Goal: Task Accomplishment & Management: Manage account settings

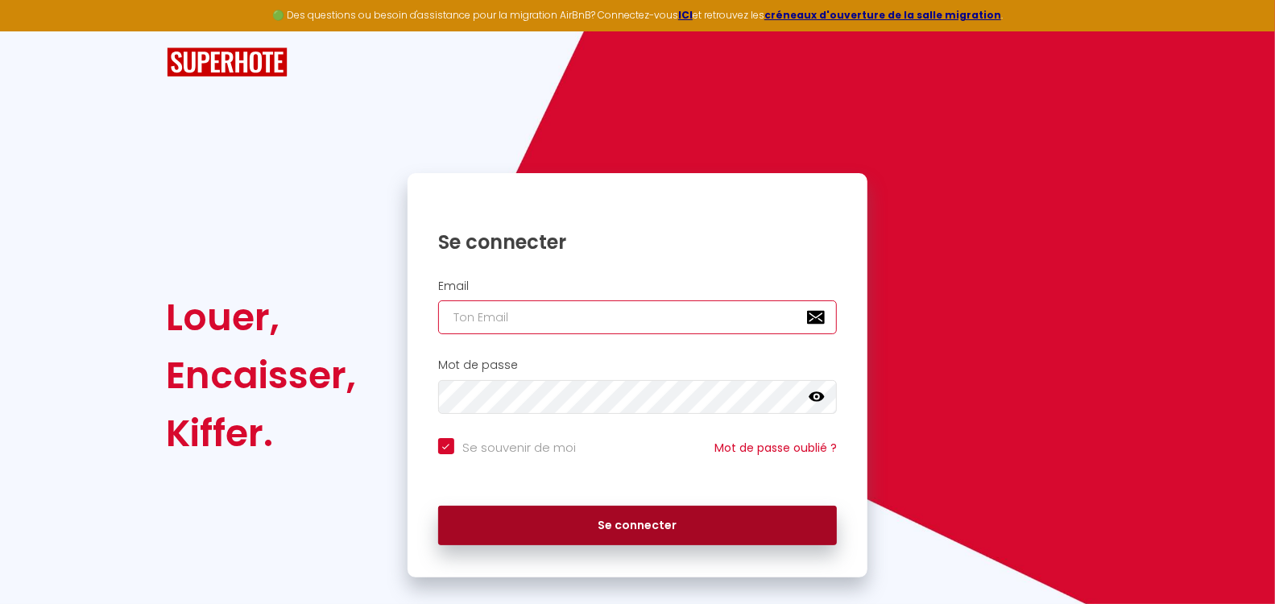
type input "[EMAIL_ADDRESS][DOMAIN_NAME]"
click at [585, 530] on button "Se connecter" at bounding box center [638, 526] width 400 height 40
checkbox input "true"
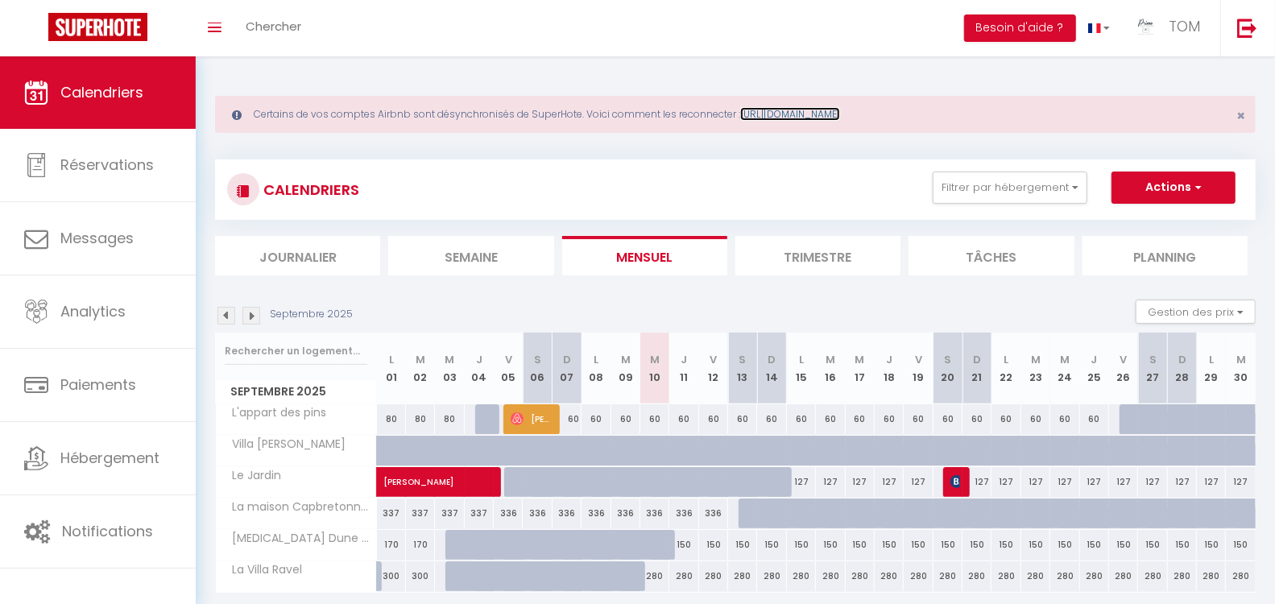
click at [820, 107] on link "[URL][DOMAIN_NAME]" at bounding box center [790, 114] width 100 height 14
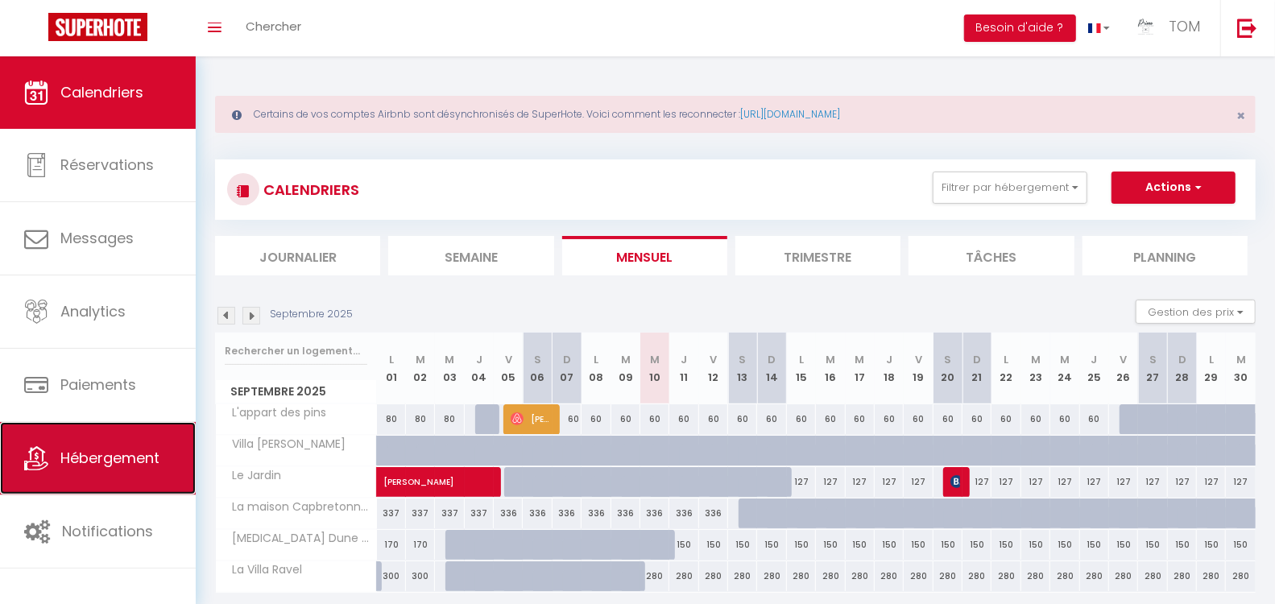
click at [121, 442] on link "Hébergement" at bounding box center [98, 458] width 196 height 72
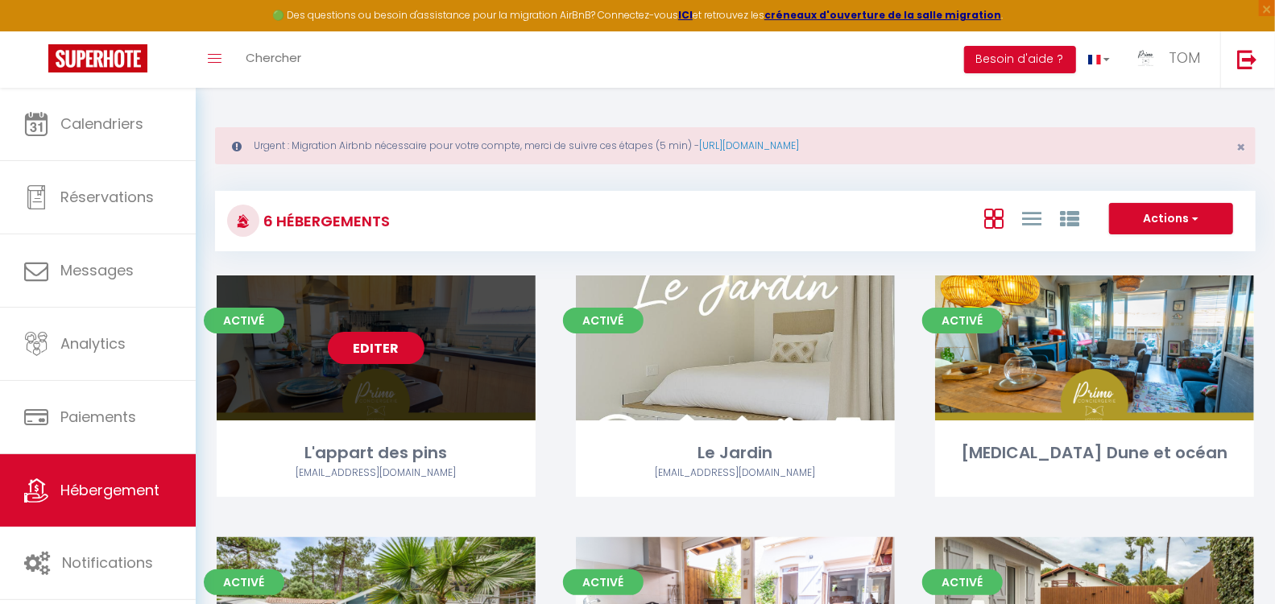
click at [387, 341] on link "Editer" at bounding box center [376, 348] width 97 height 32
select select "3"
select select "2"
select select "1"
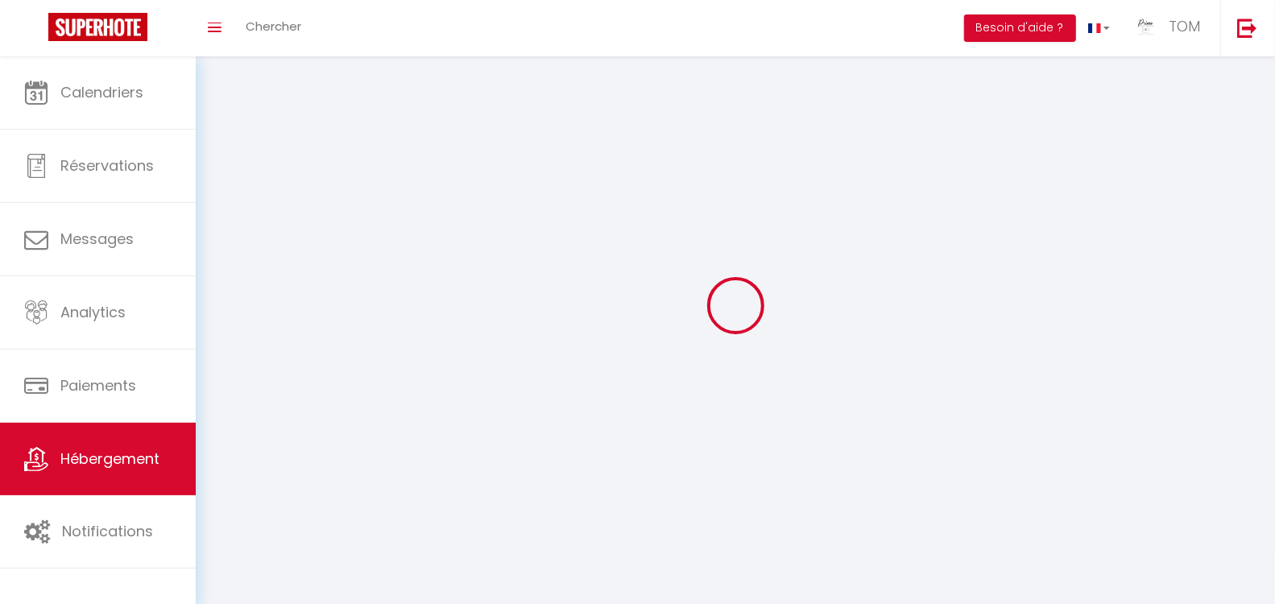
select select
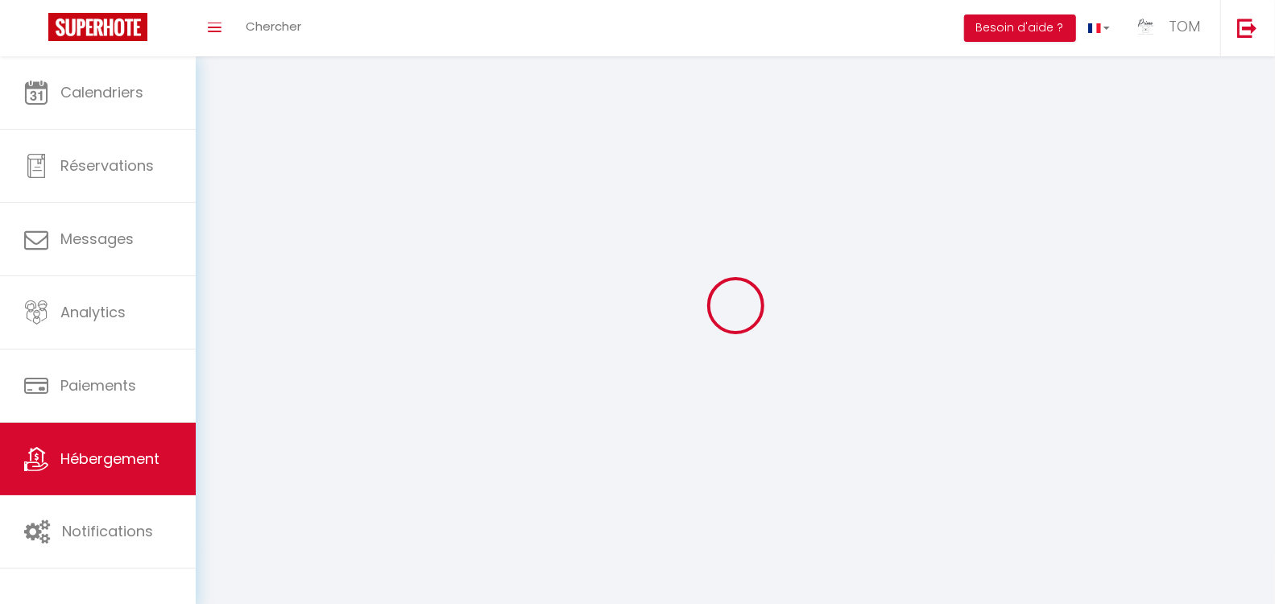
checkbox input "false"
select select
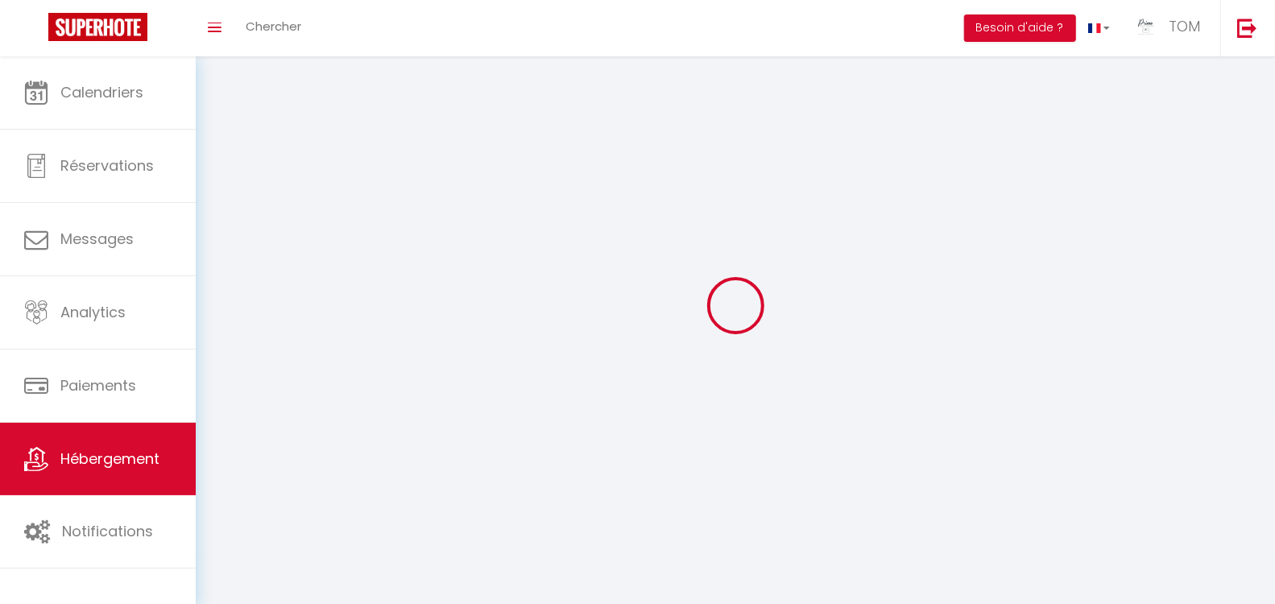
select select
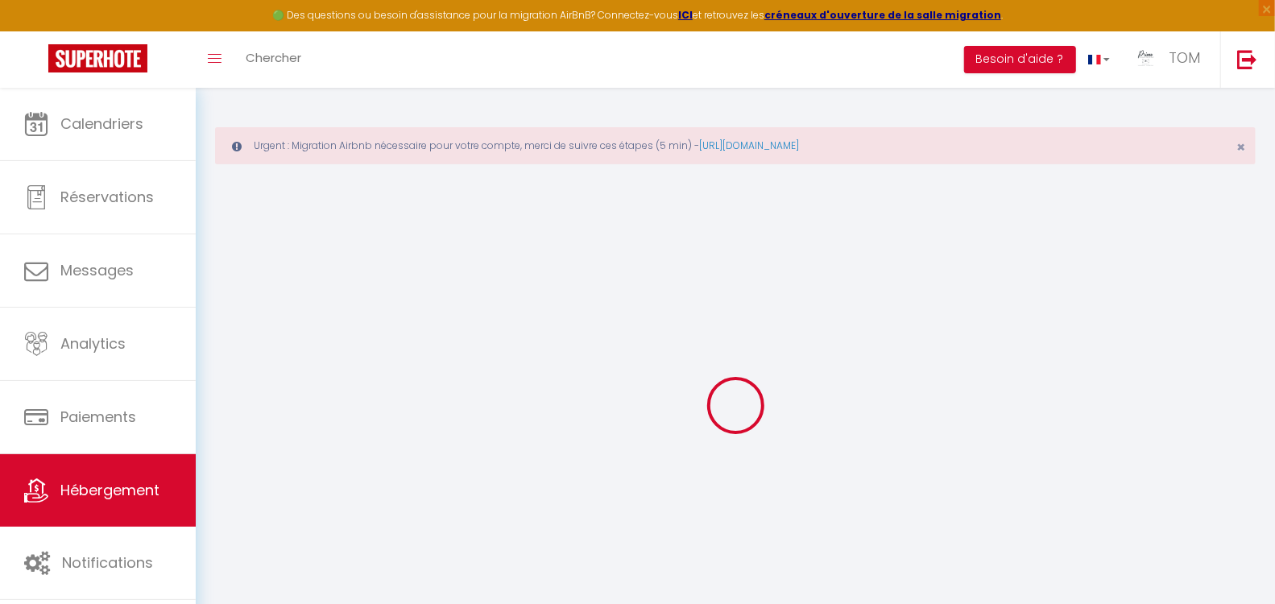
select select "+ 18 %"
select select "+ 30 %"
checkbox input "true"
checkbox input "false"
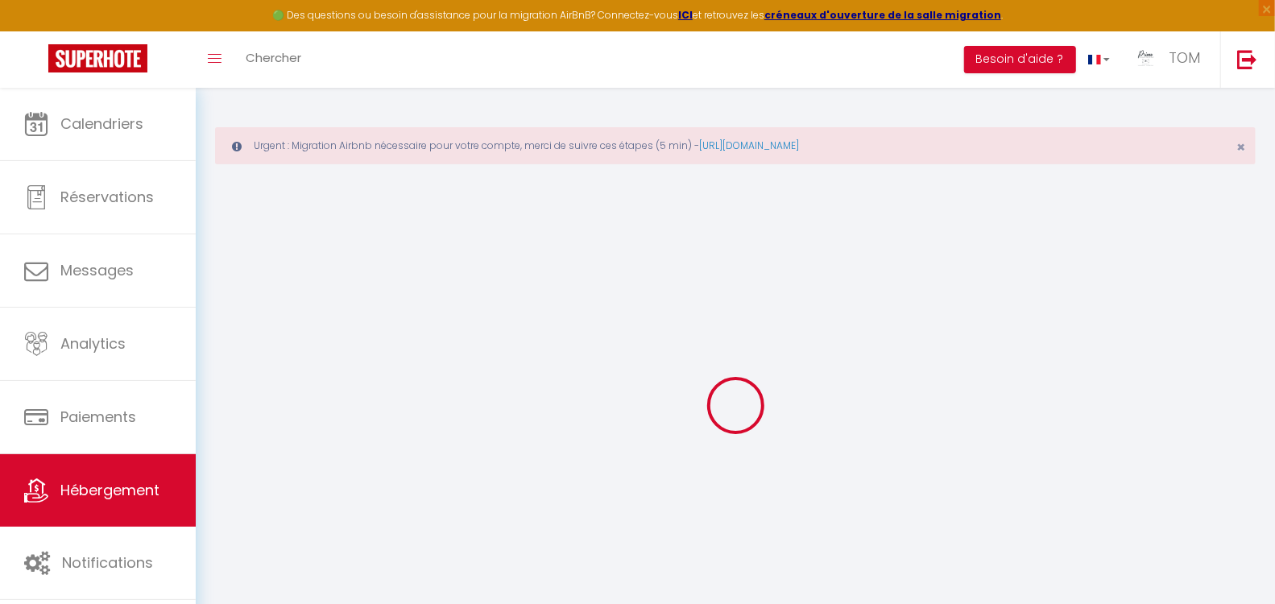
checkbox input "false"
select select "16:00"
select select "23:45"
select select "11:00"
select select "30"
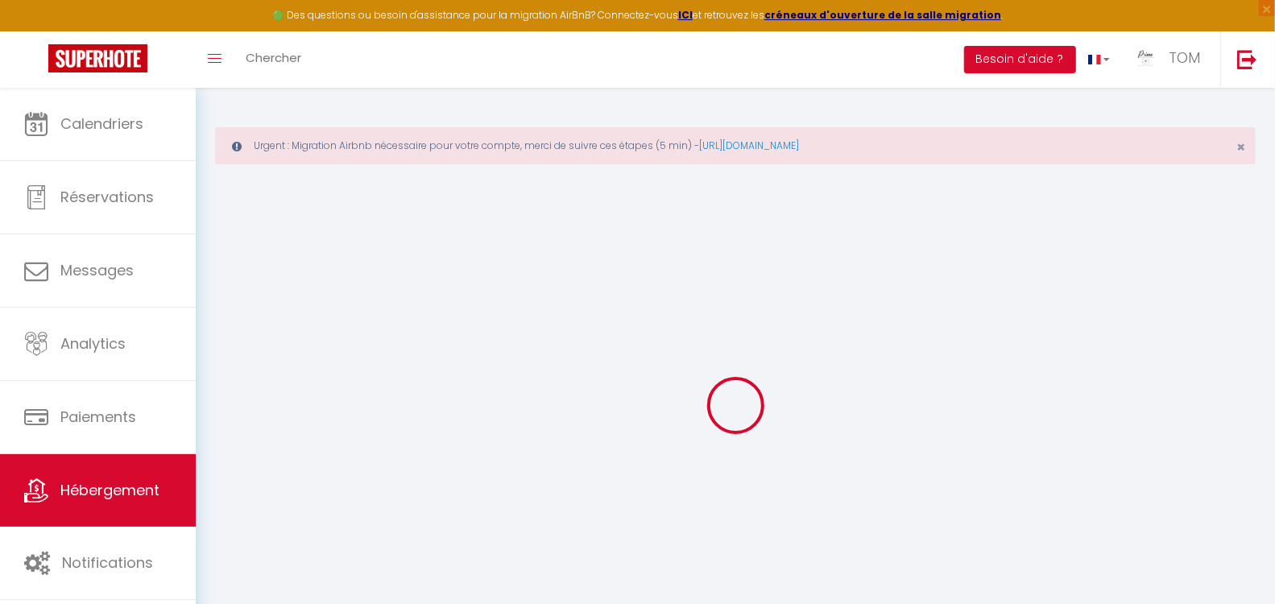
select select "120"
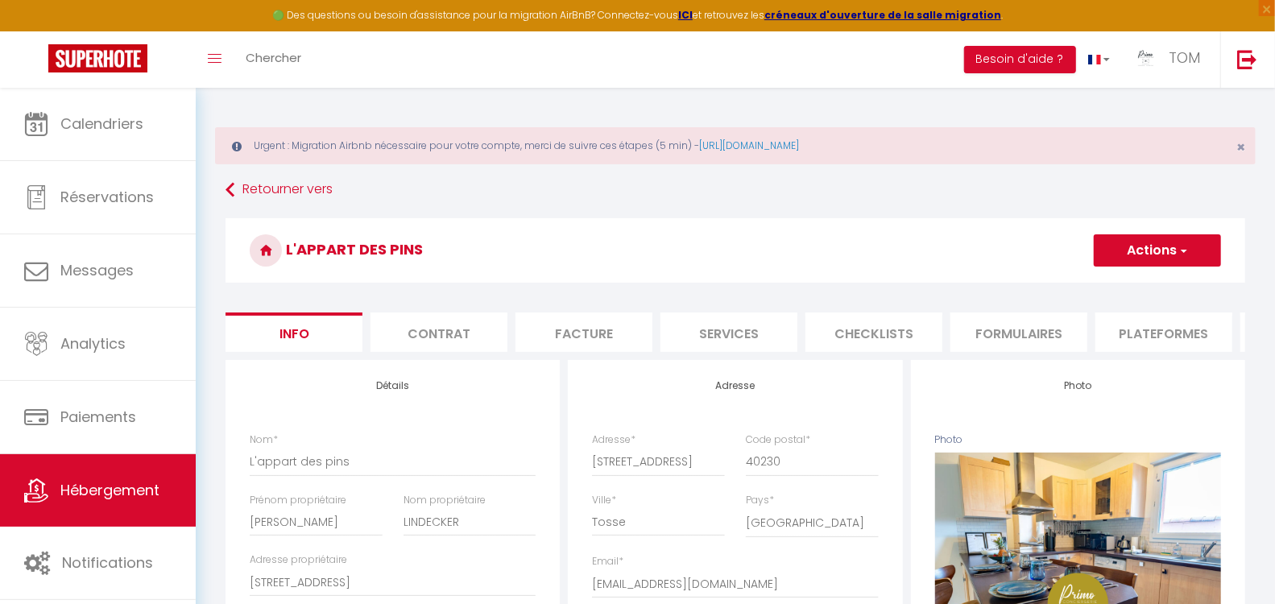
click at [1154, 329] on li "Plateformes" at bounding box center [1164, 332] width 137 height 39
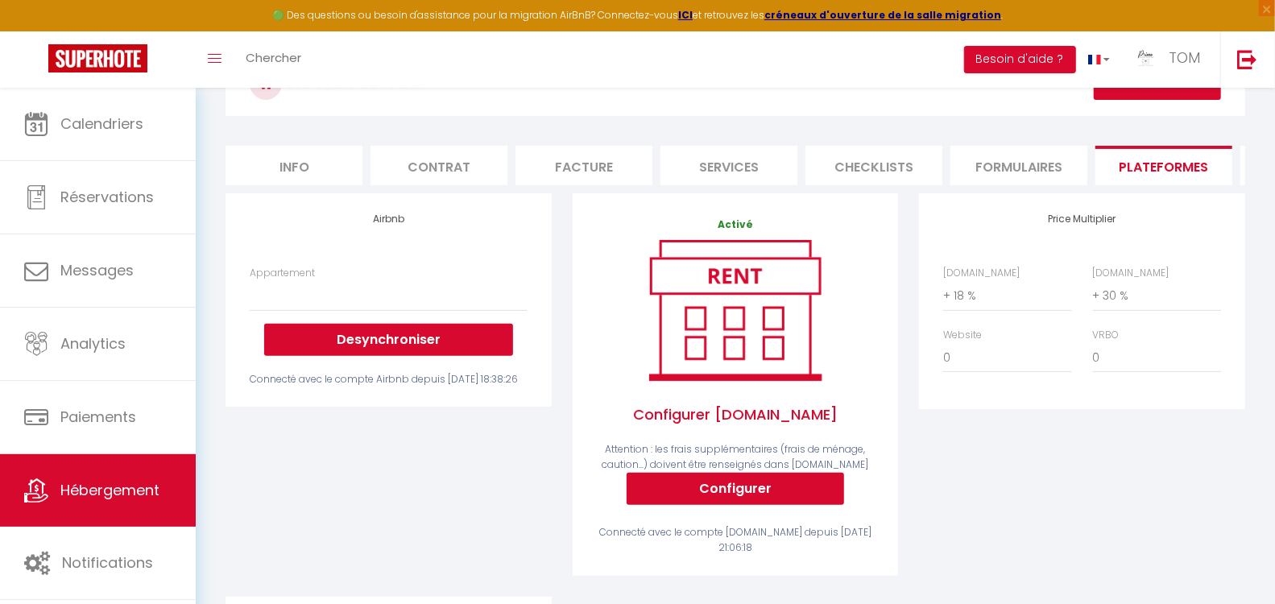
scroll to position [173, 0]
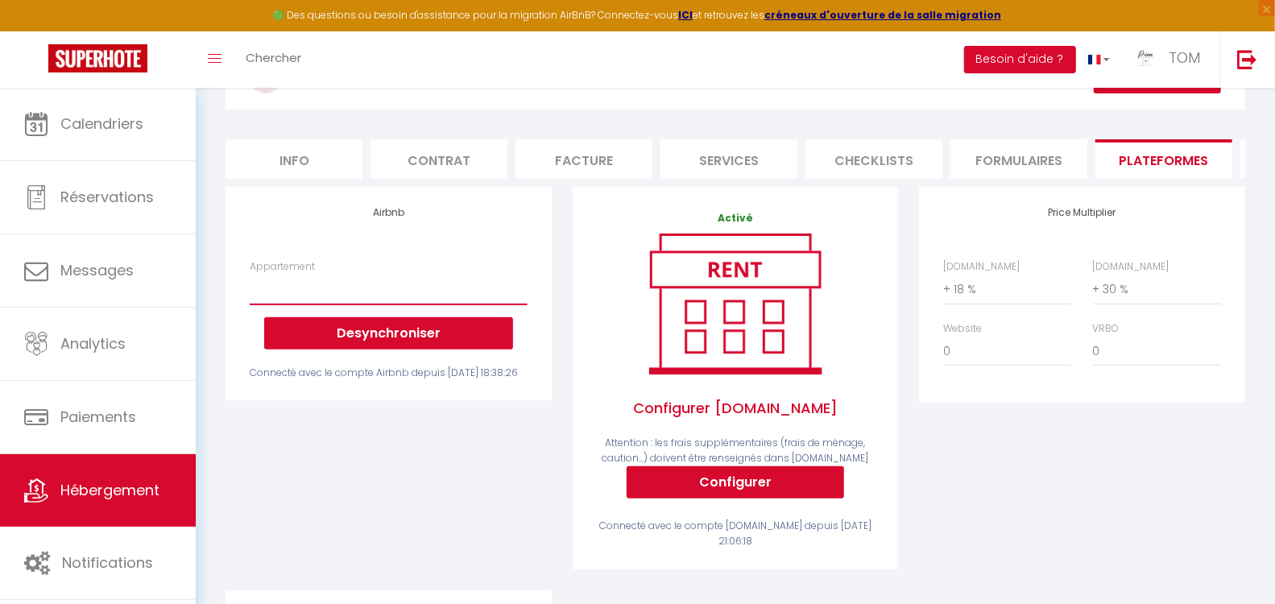
click at [448, 304] on select "T3 Dune et Océan - tommarty82000@gmail.com Villa Ravel à Capbreton, piscine et …" at bounding box center [388, 289] width 277 height 31
click at [489, 218] on h4 "Airbnb" at bounding box center [388, 212] width 277 height 11
click at [435, 295] on select "T3 Dune et Océan - tommarty82000@gmail.com Villa Ravel à Capbreton, piscine et …" at bounding box center [388, 289] width 277 height 31
click at [554, 545] on div "Airbnb Appartement T3 Dune et Océan - tommarty82000@gmail.com Villa Ravel à Cap…" at bounding box center [388, 389] width 347 height 404
click at [145, 464] on link "Hébergement" at bounding box center [98, 490] width 196 height 72
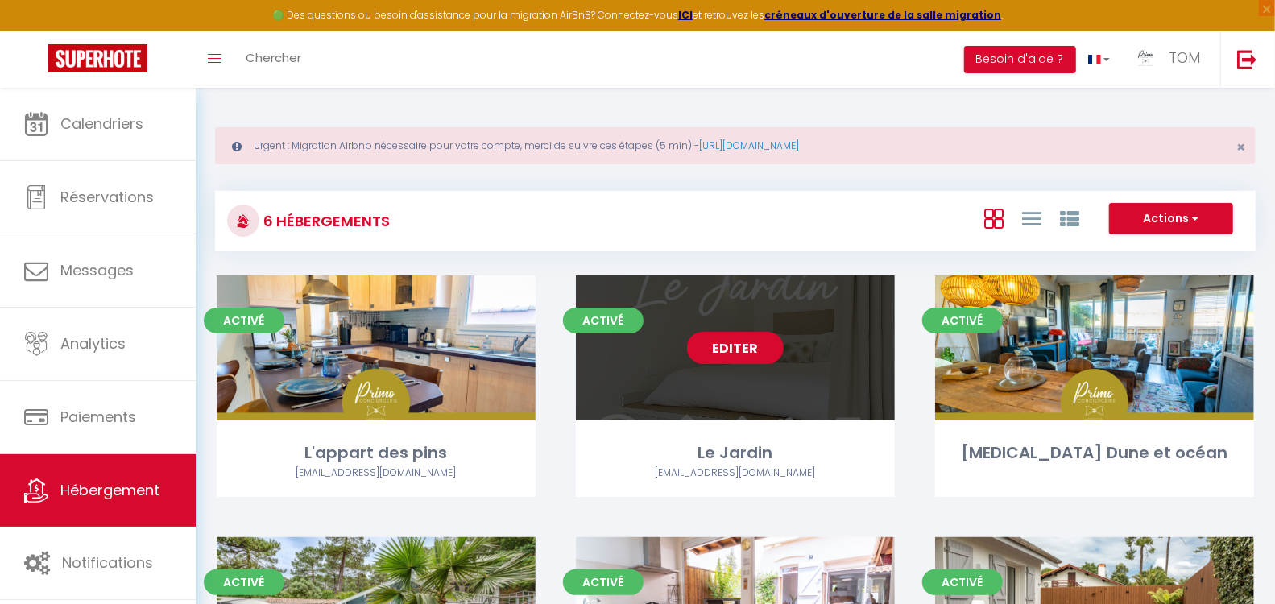
click at [736, 346] on link "Editer" at bounding box center [735, 348] width 97 height 32
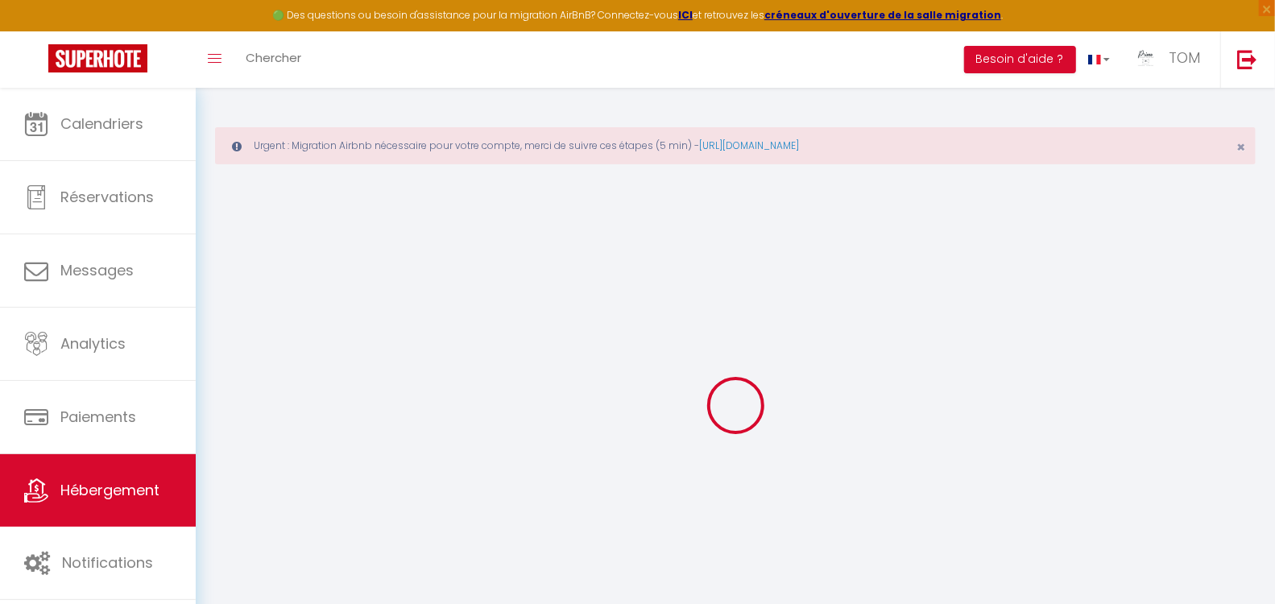
select select
checkbox input "false"
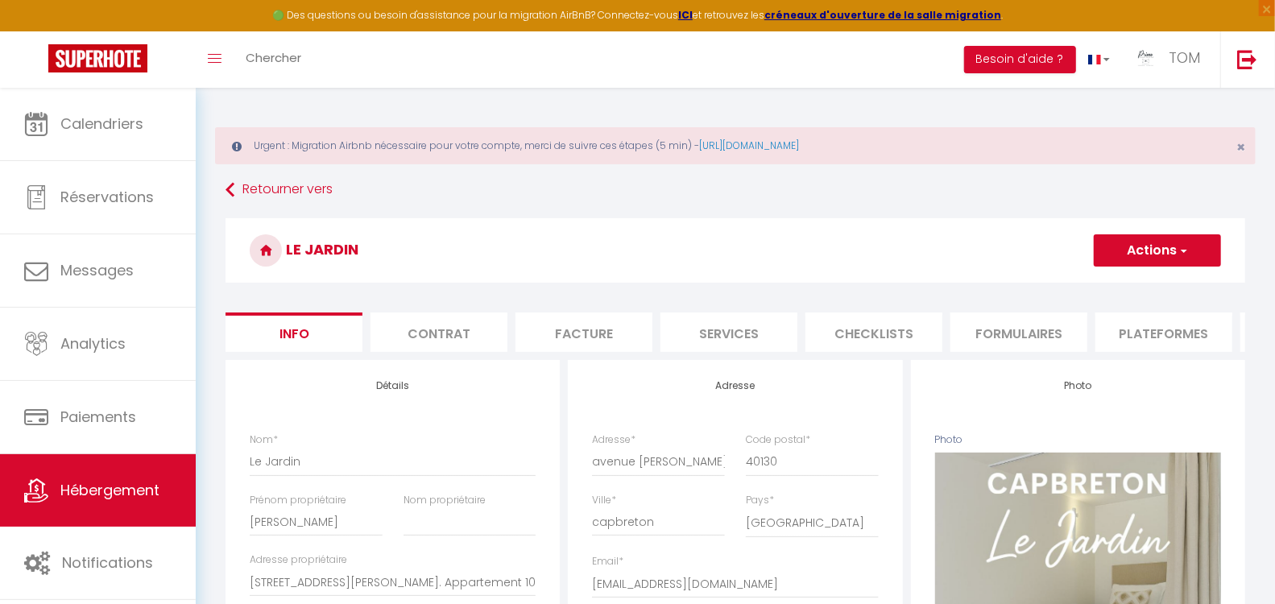
click at [1130, 326] on li "Plateformes" at bounding box center [1164, 332] width 137 height 39
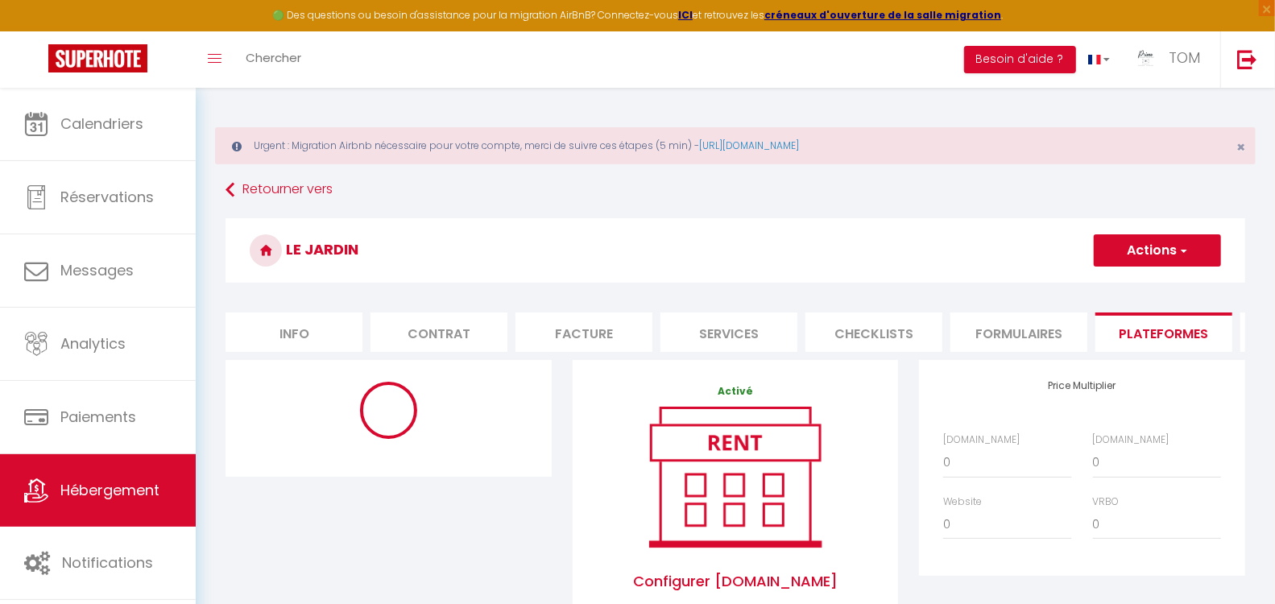
select select "365"
select select "EUR"
select select "11533-1425380072734966129"
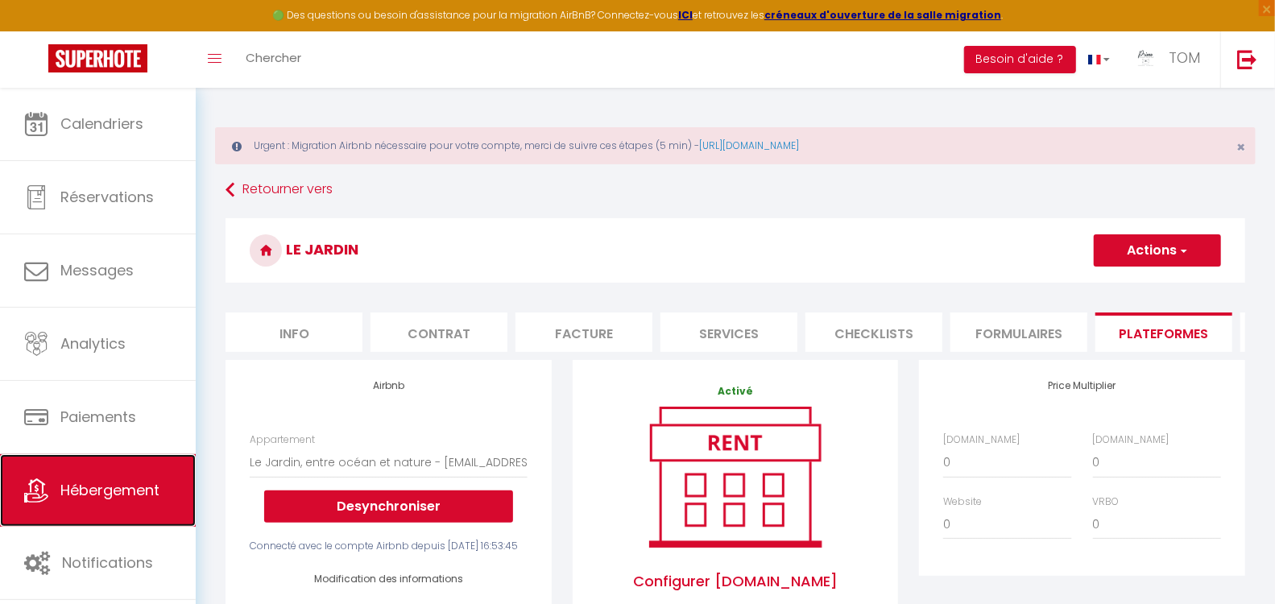
click at [121, 484] on span "Hébergement" at bounding box center [109, 490] width 99 height 20
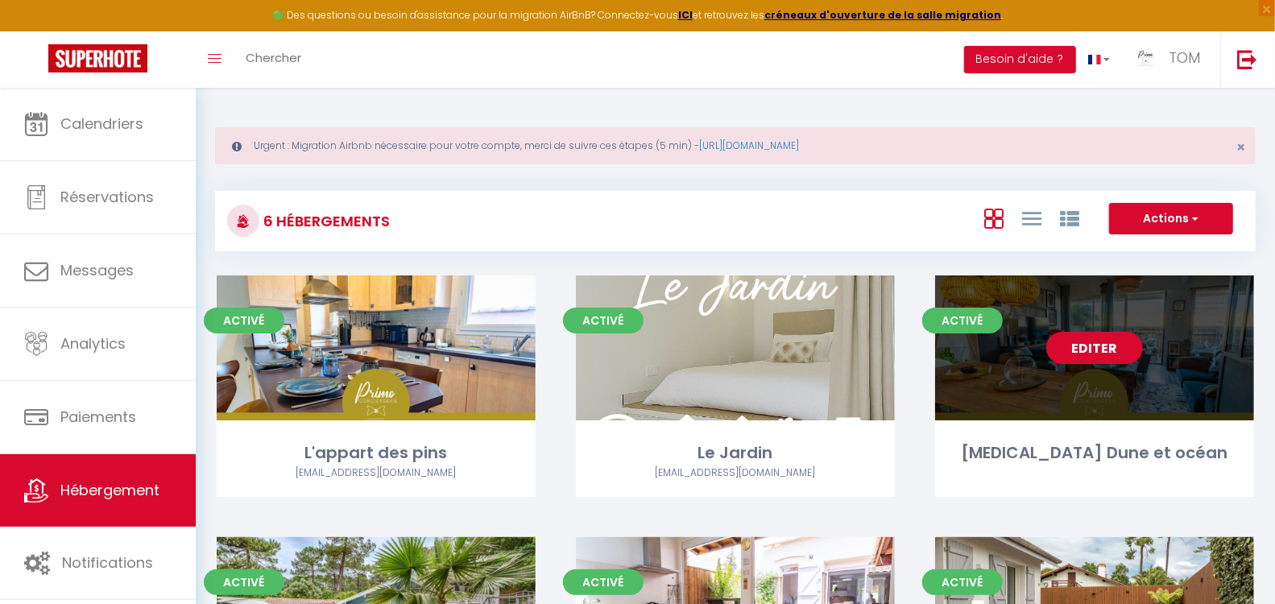
click at [1096, 346] on link "Editer" at bounding box center [1094, 348] width 97 height 32
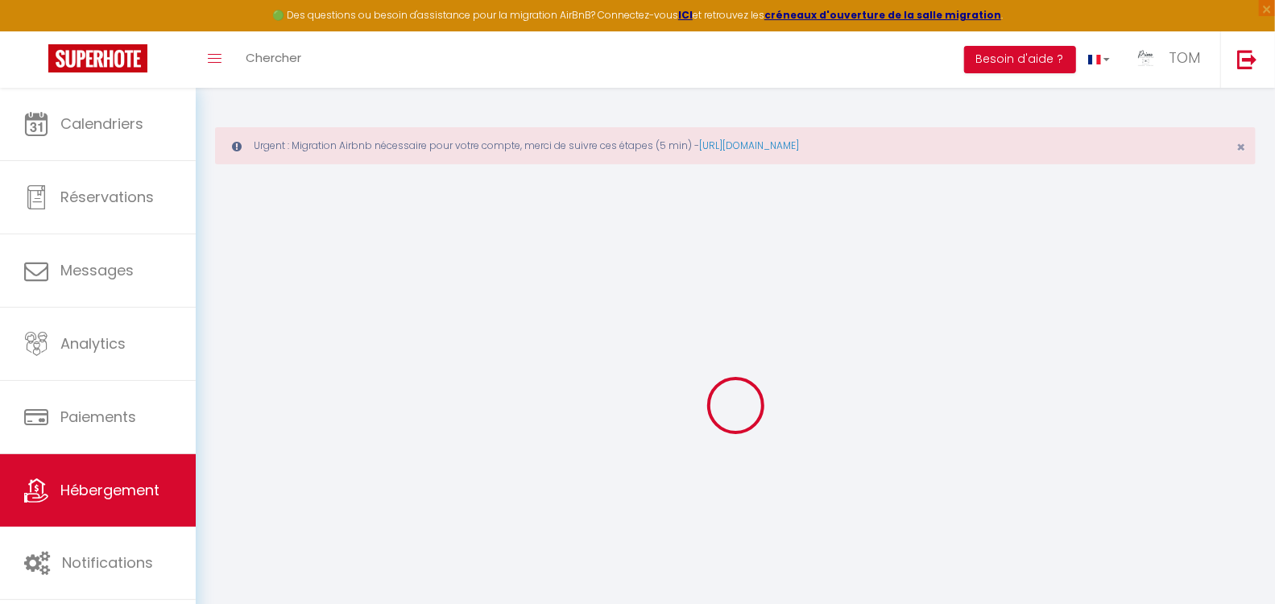
select select "+ 18 %"
select select "+ 30 %"
checkbox input "true"
checkbox input "false"
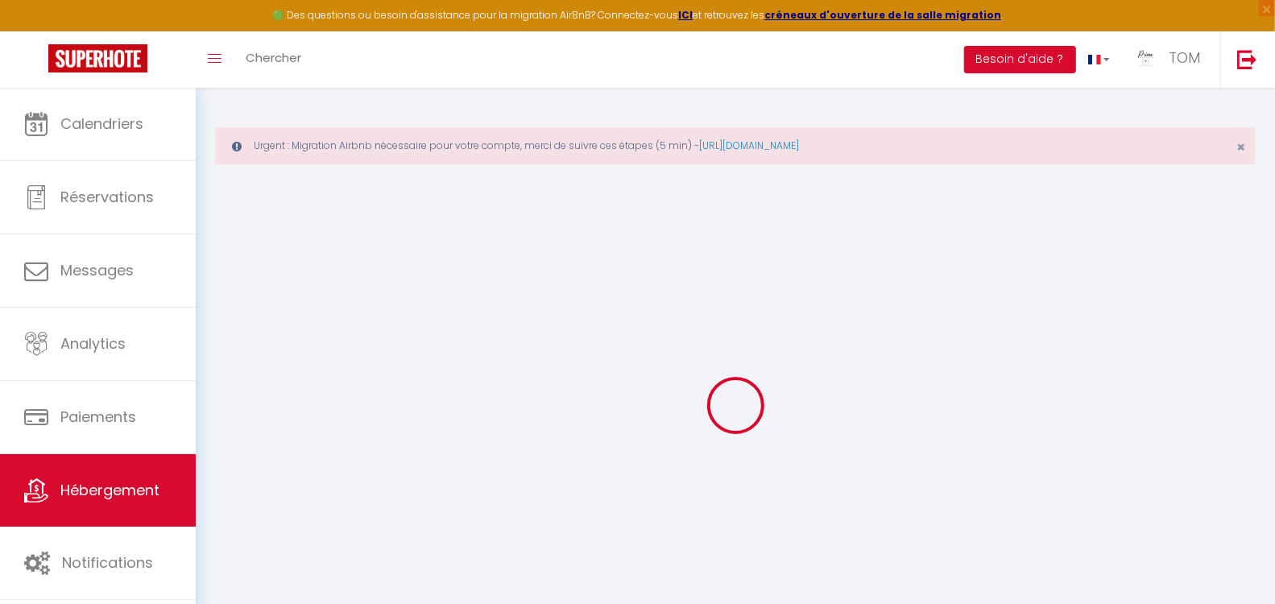
checkbox input "false"
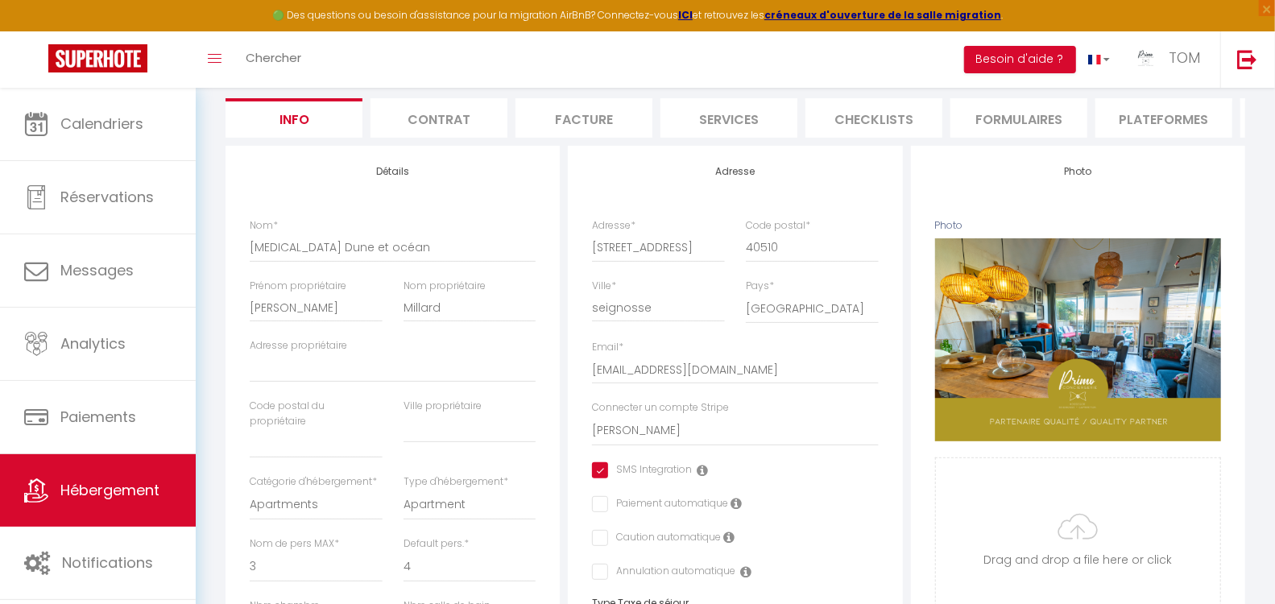
scroll to position [215, 0]
click at [1118, 107] on li "Plateformes" at bounding box center [1164, 116] width 137 height 39
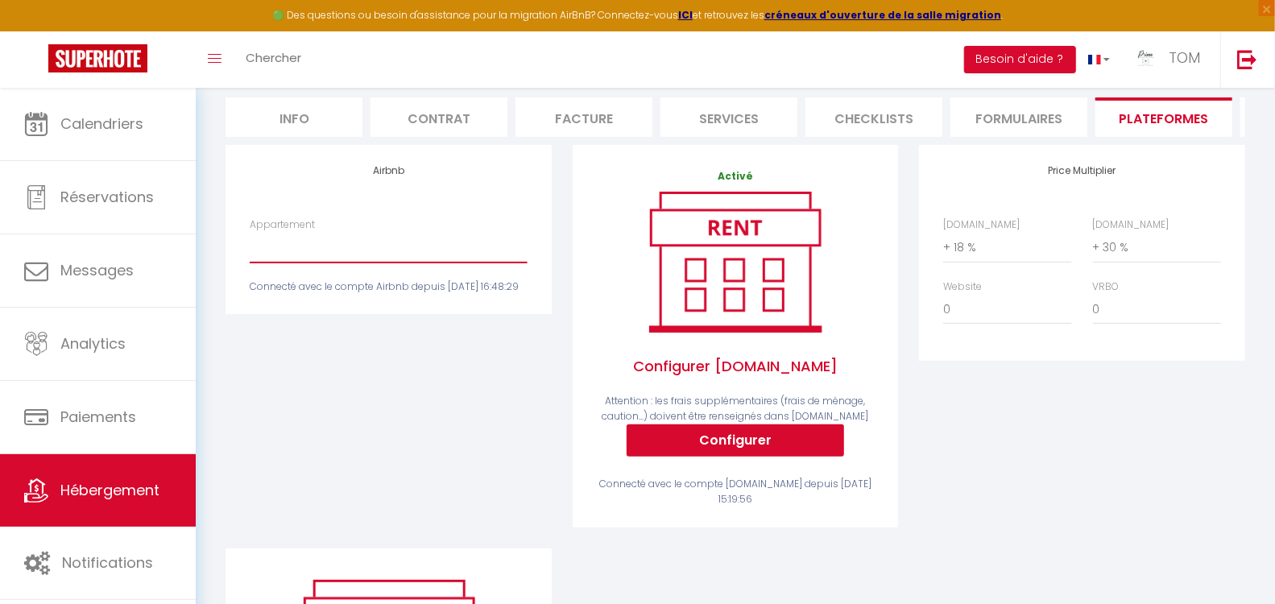
click at [405, 256] on select "T3 Dune et Océan - tommarty82000@gmail.com Villa Ravel à Capbreton, piscine et …" at bounding box center [388, 247] width 277 height 31
select select "8414-1456555303654955712"
click at [250, 243] on select "T3 Dune et Océan - tommarty82000@gmail.com Villa Ravel à Capbreton, piscine et …" at bounding box center [388, 247] width 277 height 31
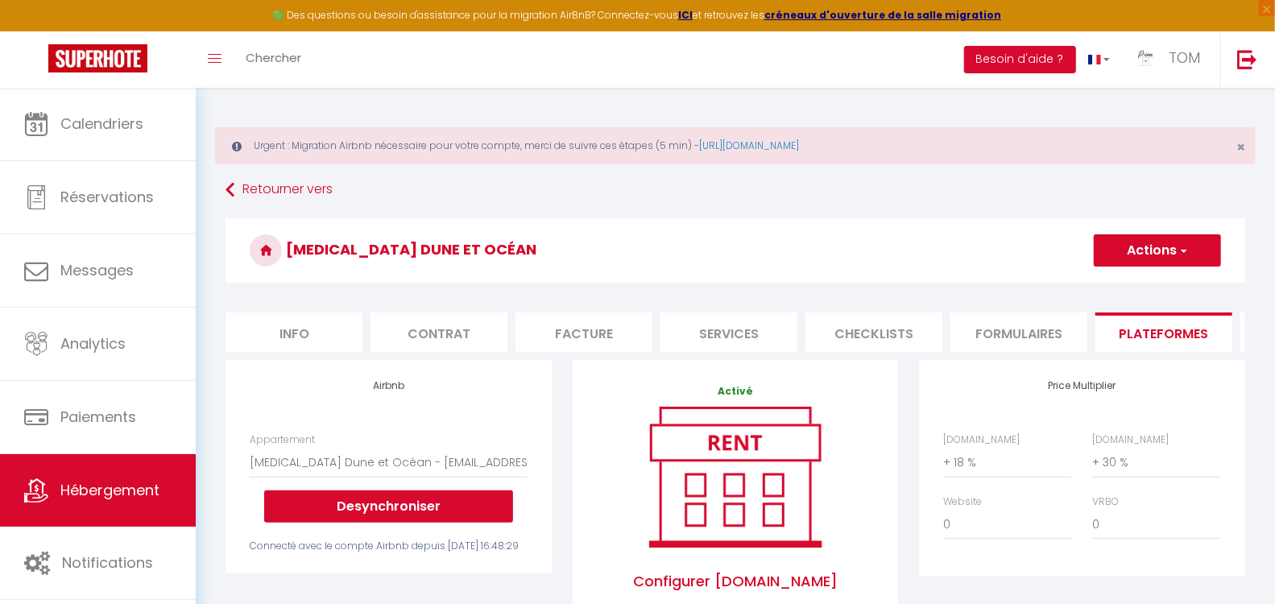
click at [1183, 246] on span "button" at bounding box center [1183, 250] width 10 height 16
click at [1125, 285] on link "Enregistrer" at bounding box center [1156, 285] width 127 height 21
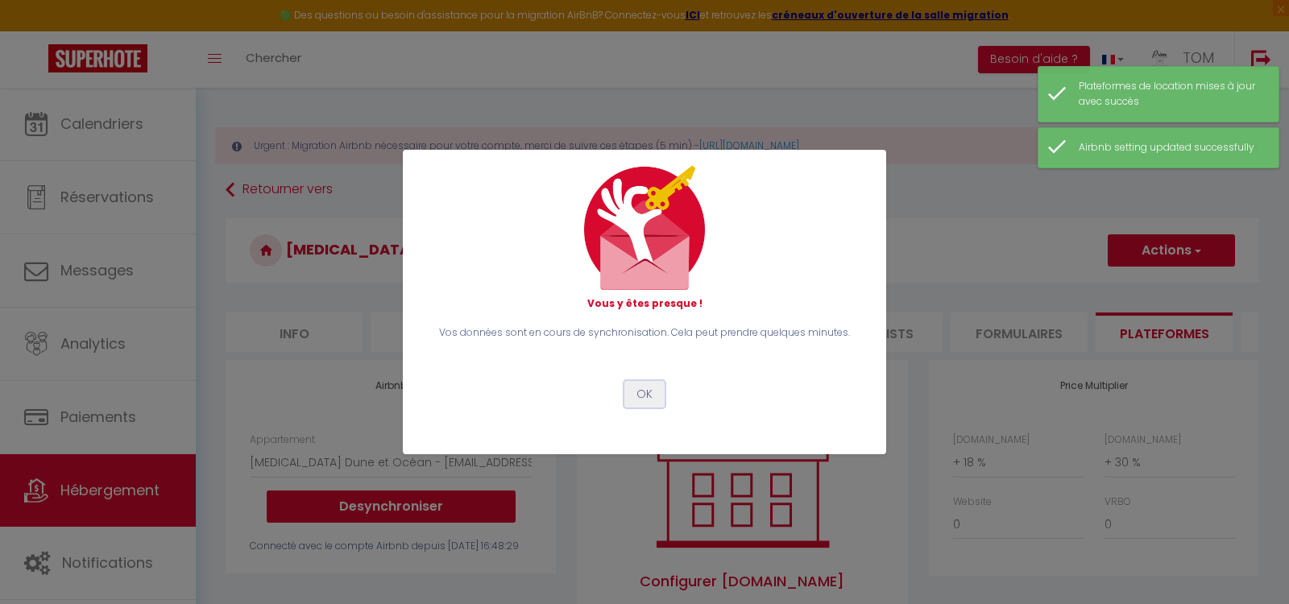
click at [648, 396] on button "OK" at bounding box center [644, 394] width 40 height 27
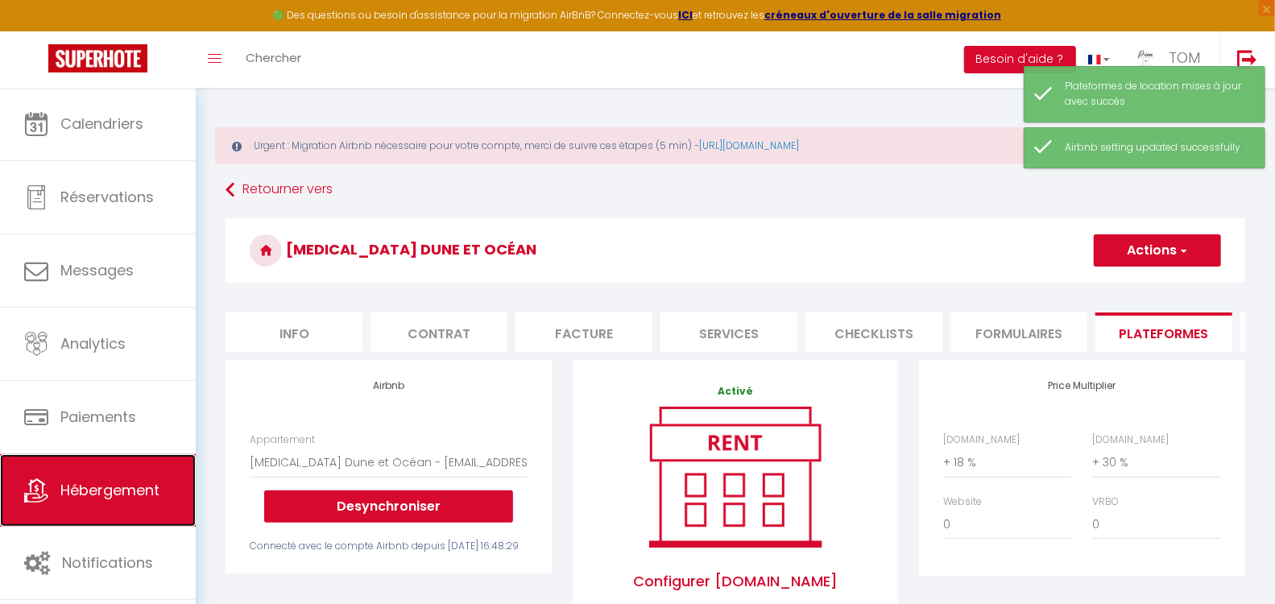
click at [104, 480] on span "Hébergement" at bounding box center [109, 490] width 99 height 20
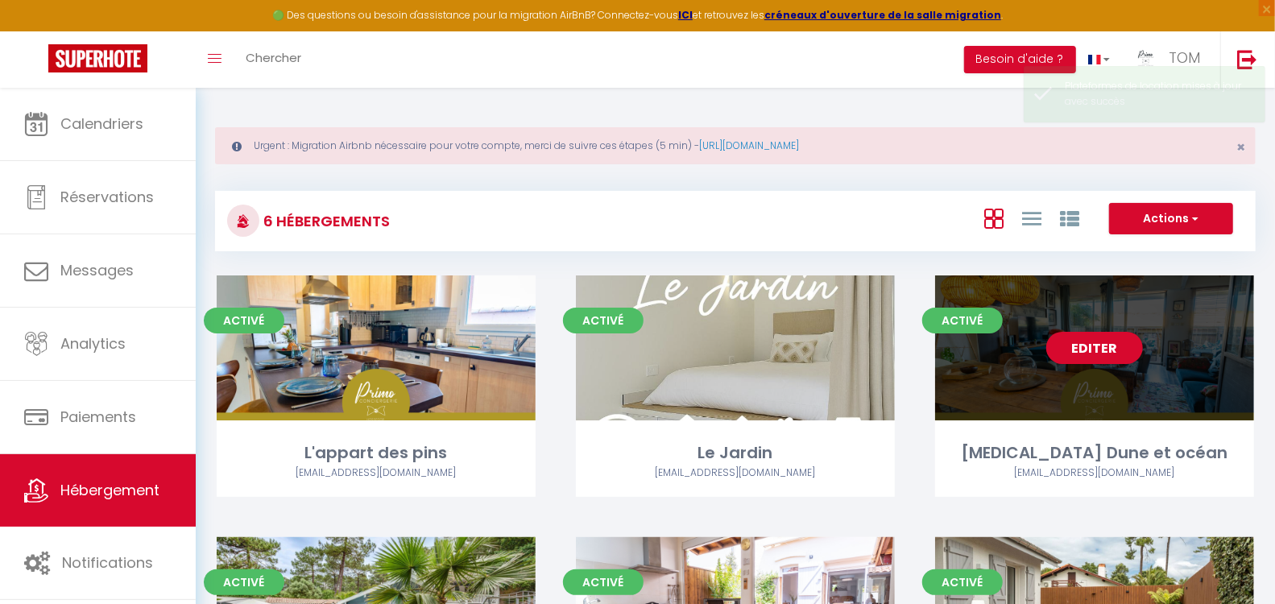
scroll to position [213, 0]
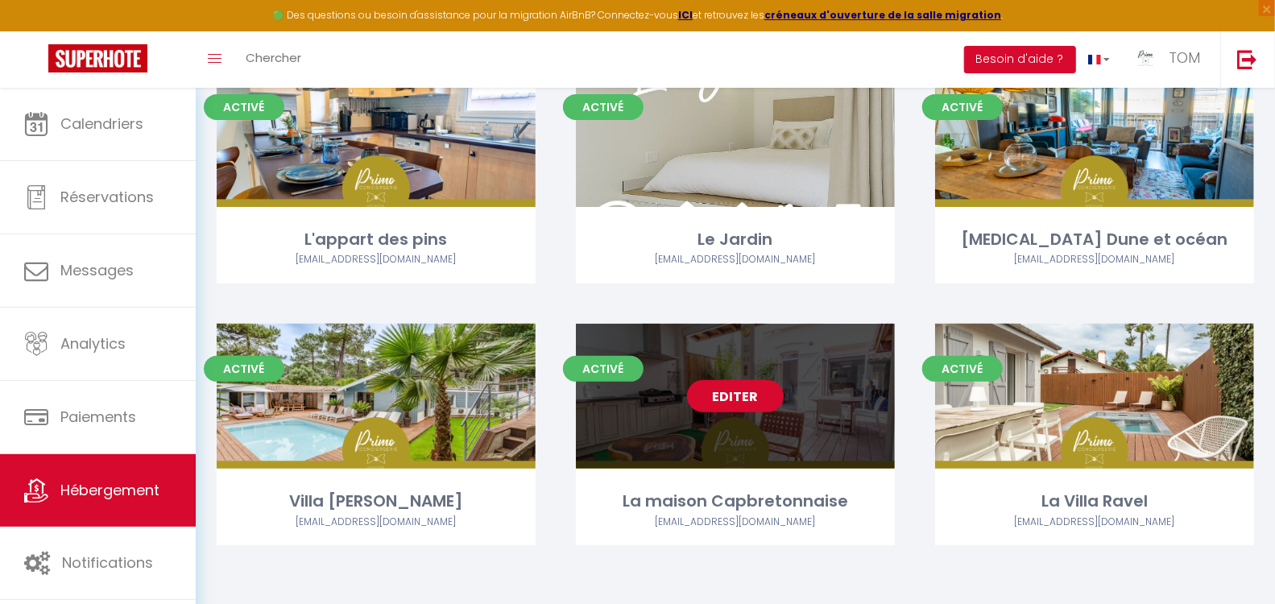
click at [755, 395] on link "Editer" at bounding box center [735, 396] width 97 height 32
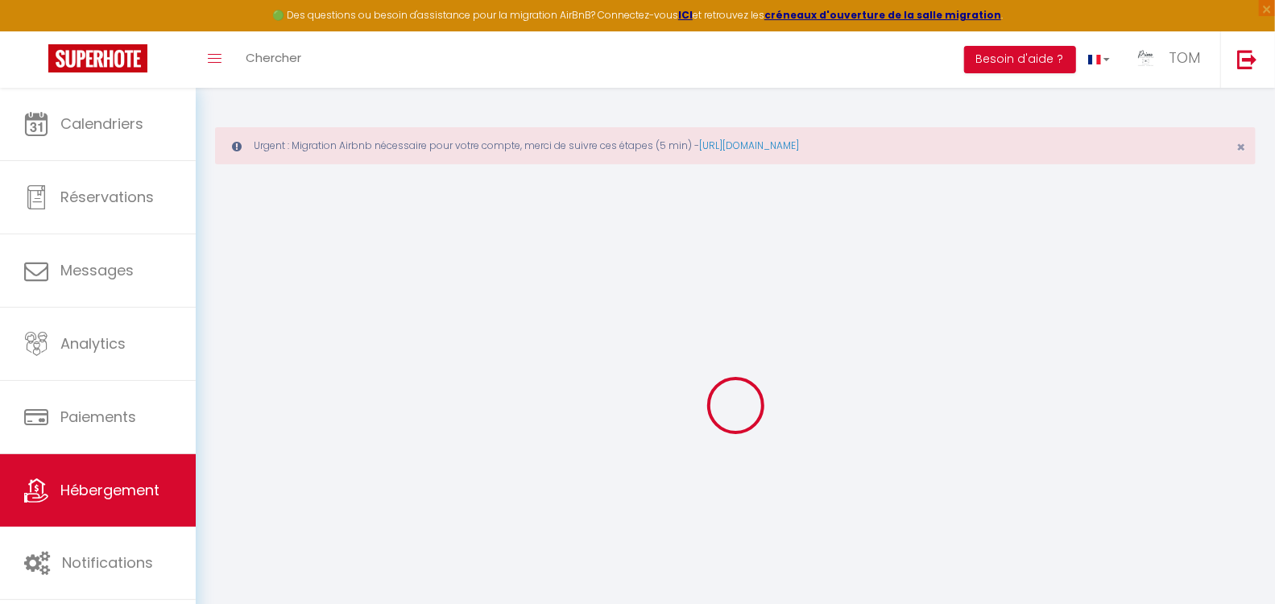
checkbox input "true"
checkbox input "false"
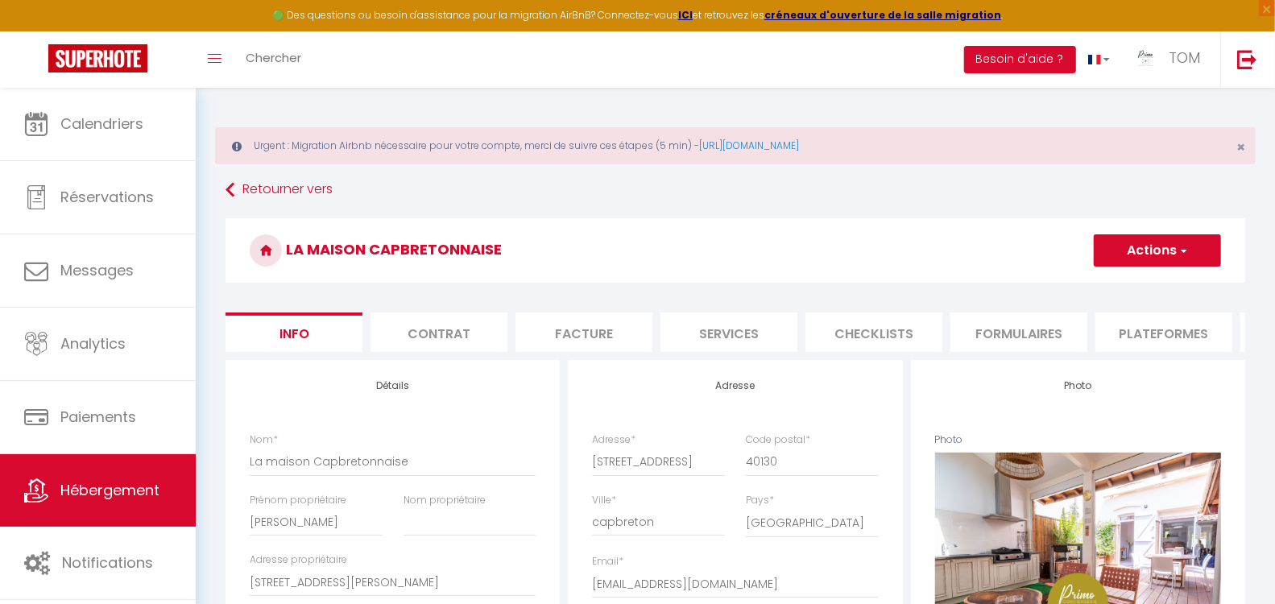
click at [1125, 332] on li "Plateformes" at bounding box center [1164, 332] width 137 height 39
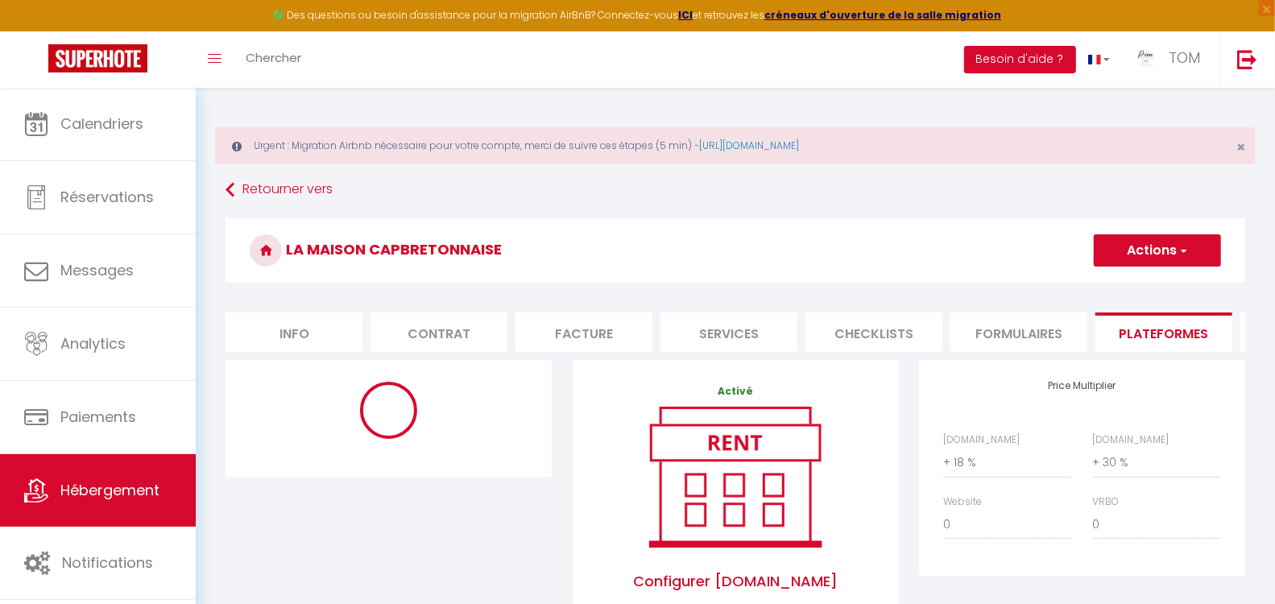
select select "270"
select select "well_reviewed_guests"
select select "EUR"
select select "11530-642802593317896538"
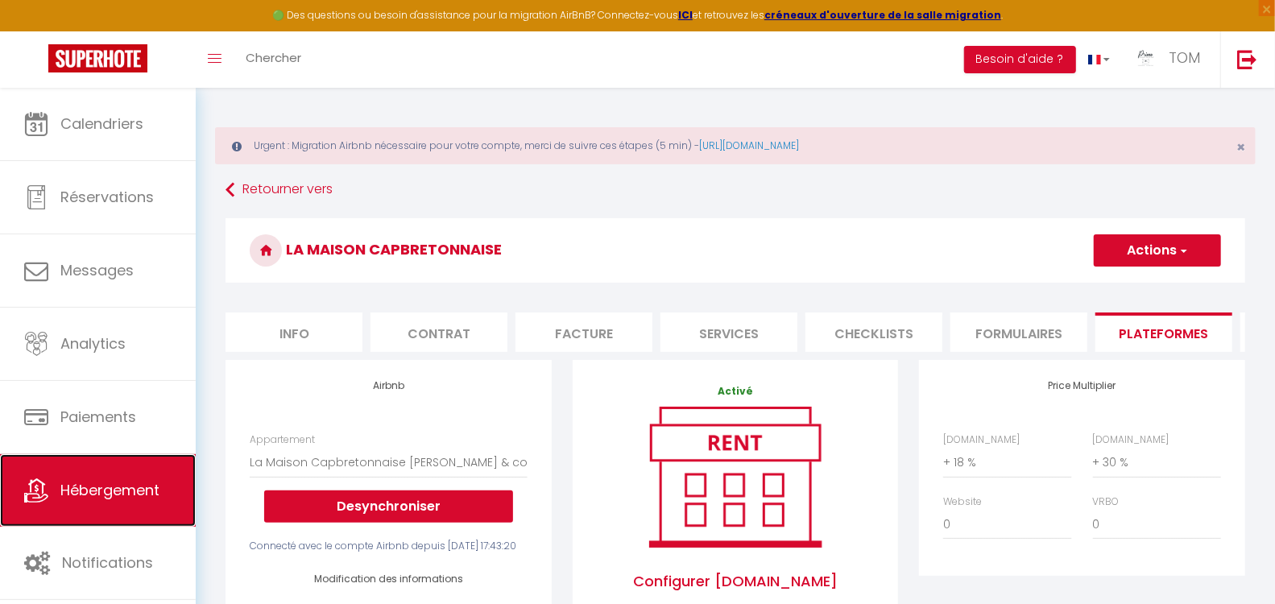
click at [139, 459] on link "Hébergement" at bounding box center [98, 490] width 196 height 72
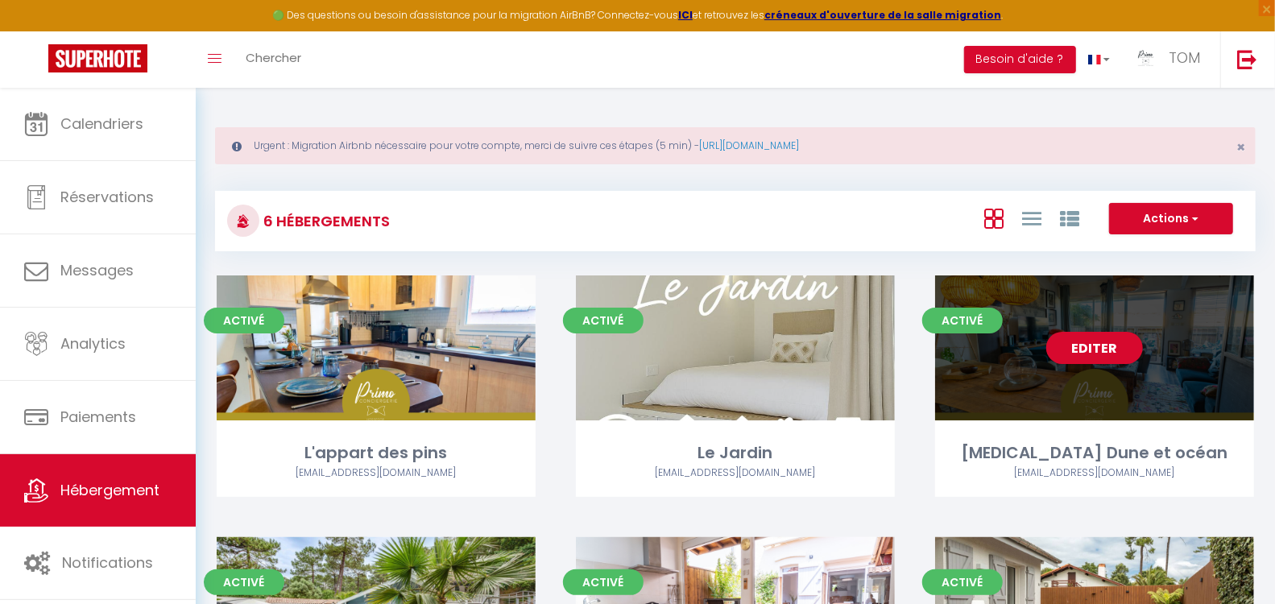
scroll to position [213, 0]
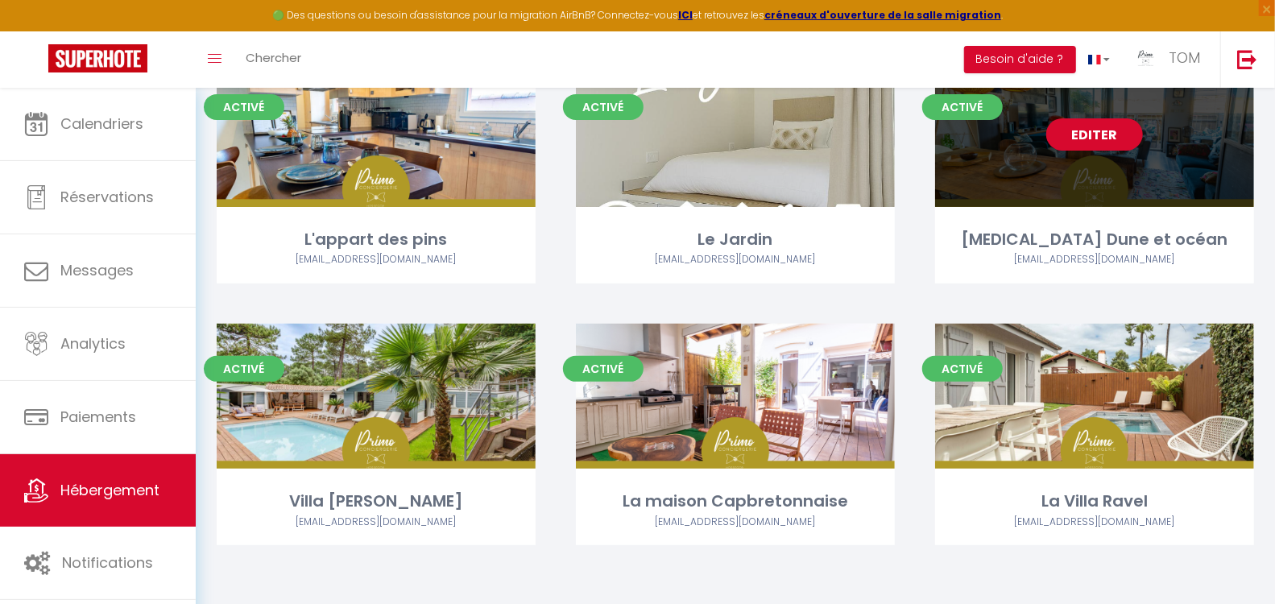
click at [1075, 139] on link "Editer" at bounding box center [1094, 134] width 97 height 32
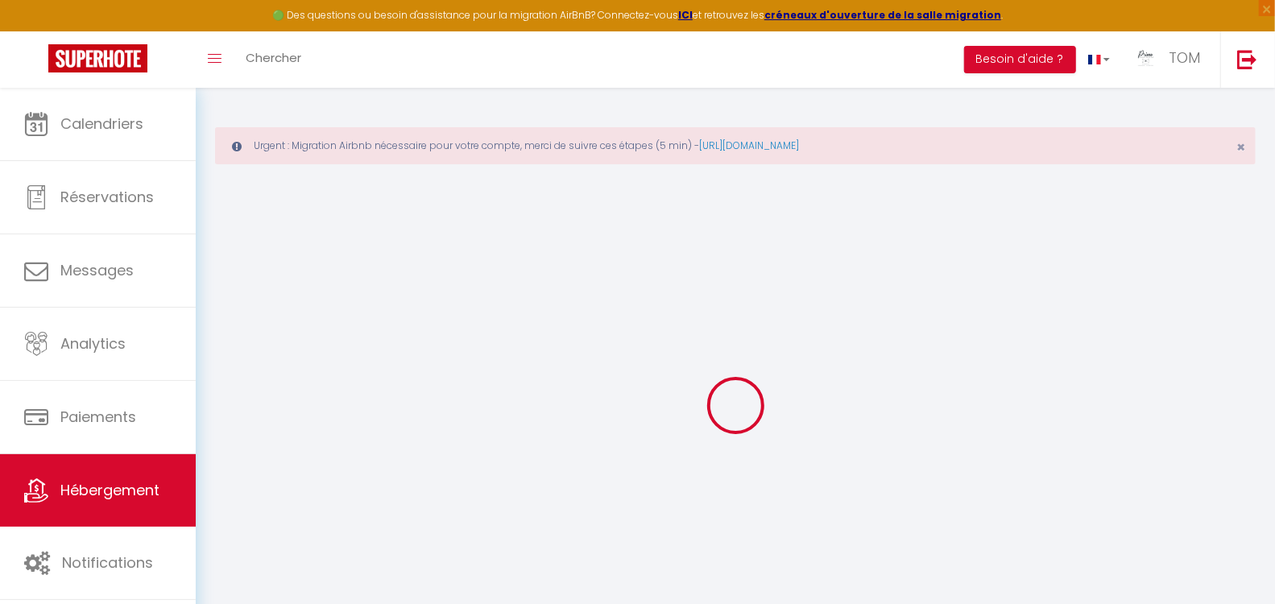
checkbox input "true"
checkbox input "false"
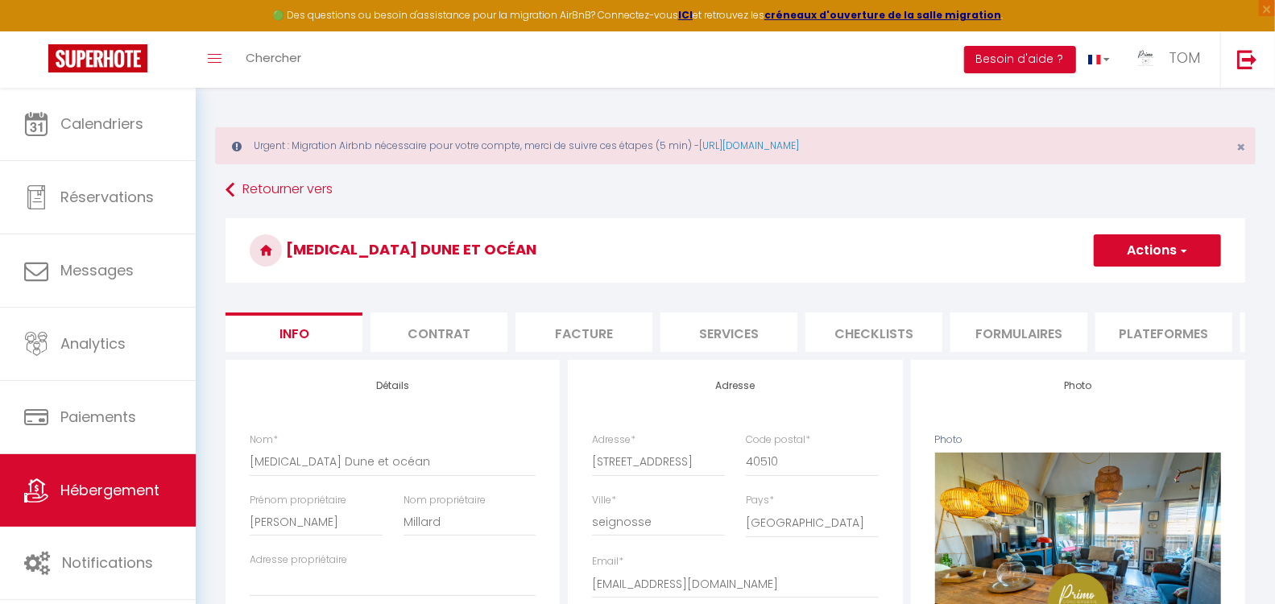
click at [1133, 323] on li "Plateformes" at bounding box center [1164, 332] width 137 height 39
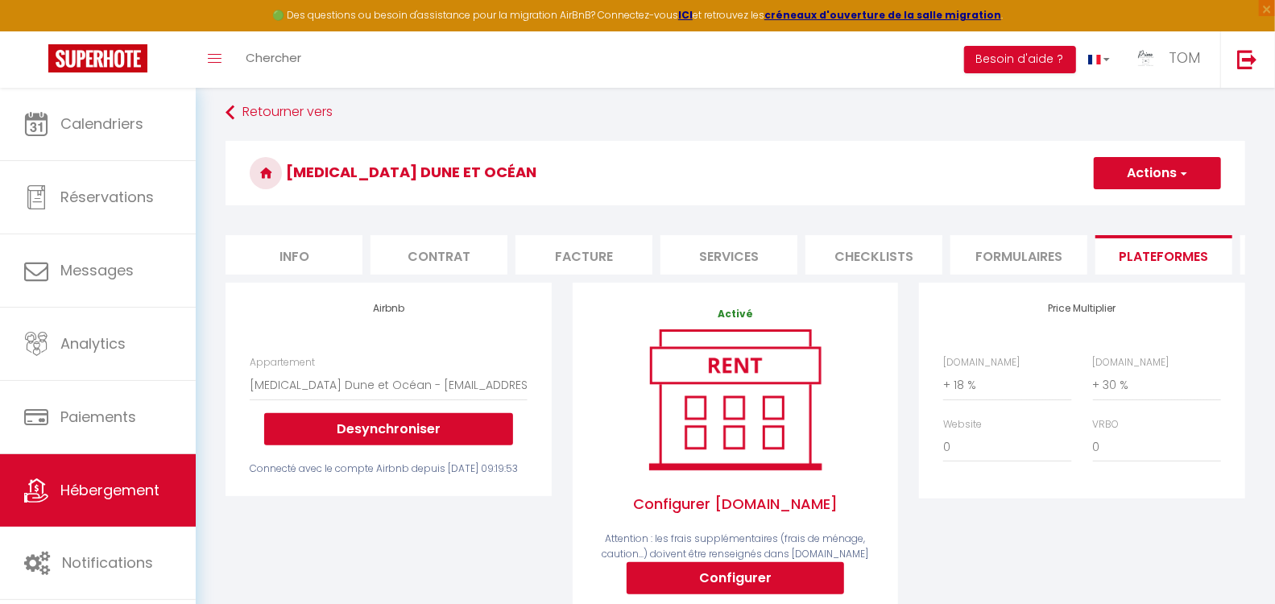
scroll to position [60, 0]
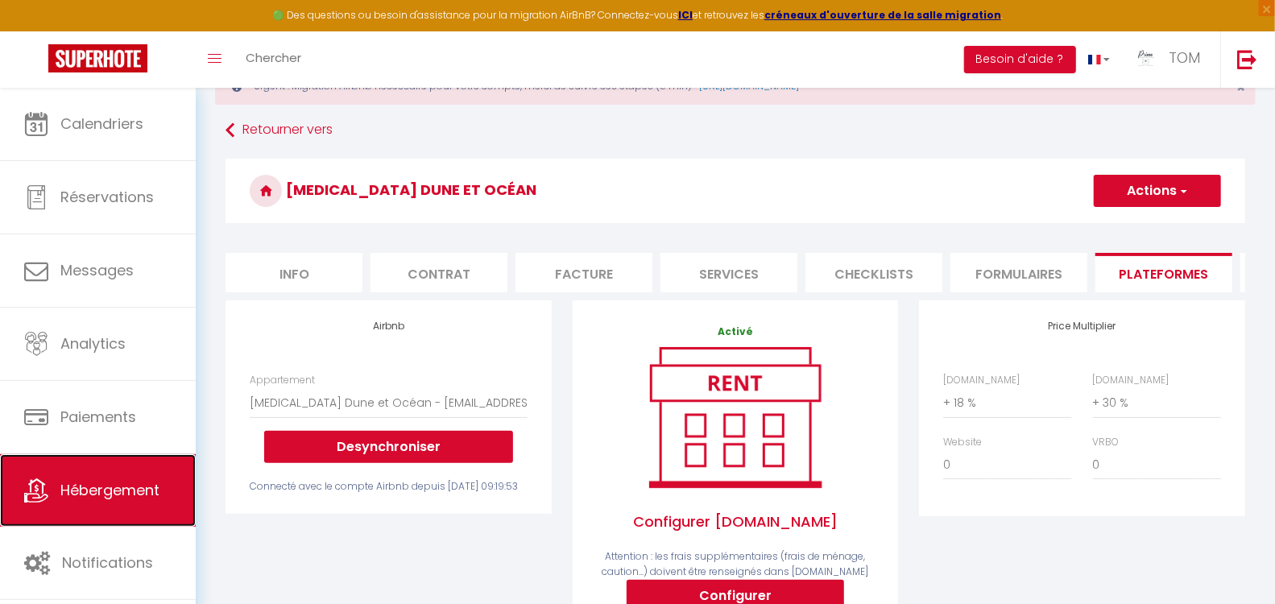
click at [110, 488] on span "Hébergement" at bounding box center [109, 490] width 99 height 20
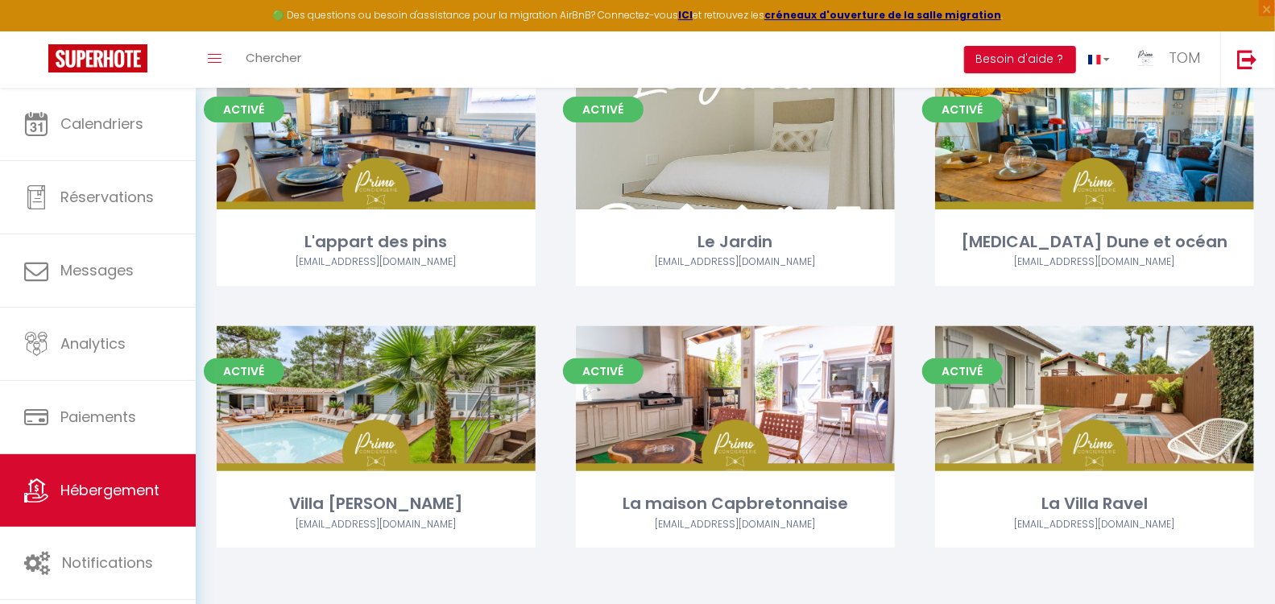
scroll to position [213, 0]
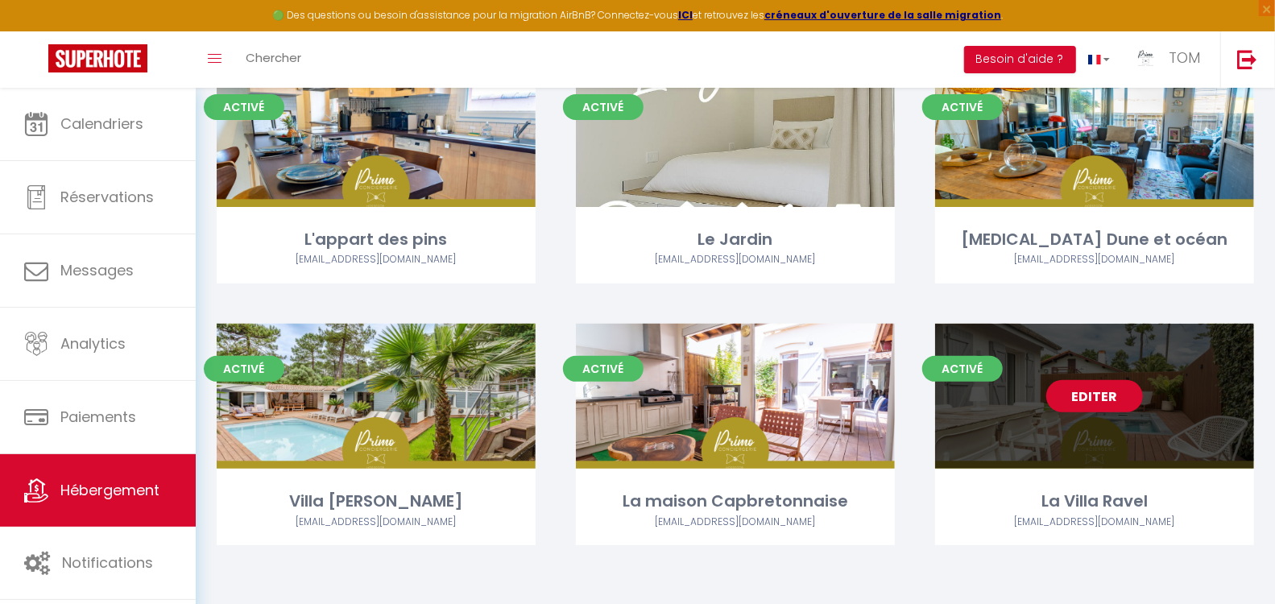
click at [1100, 397] on link "Editer" at bounding box center [1094, 396] width 97 height 32
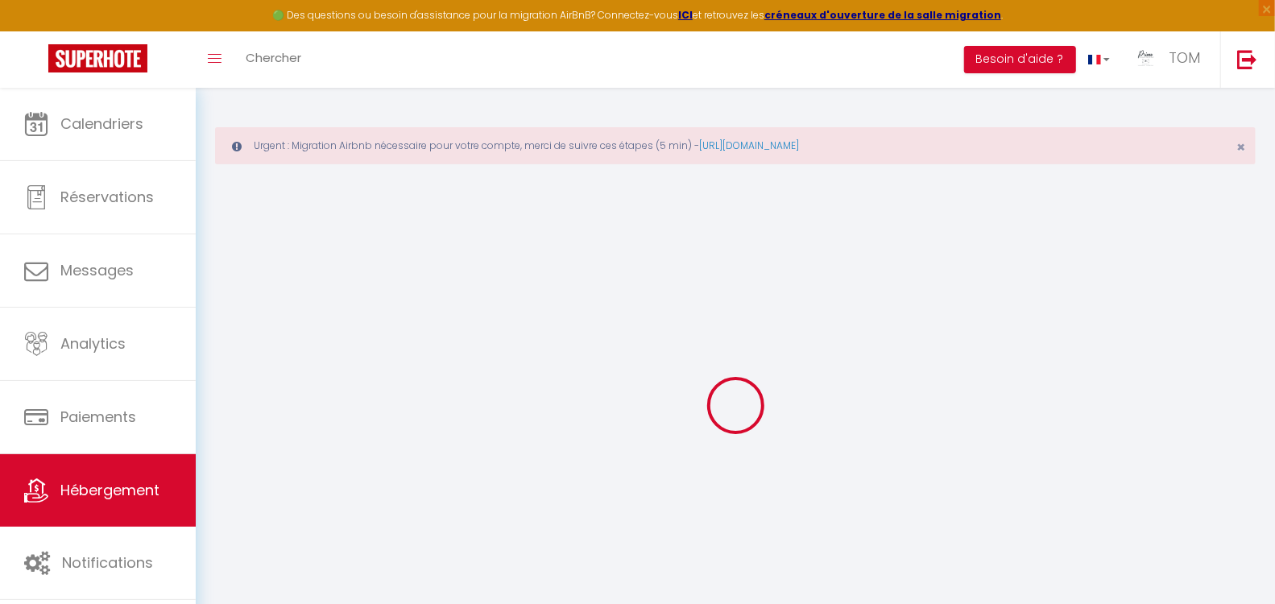
checkbox input "true"
checkbox input "false"
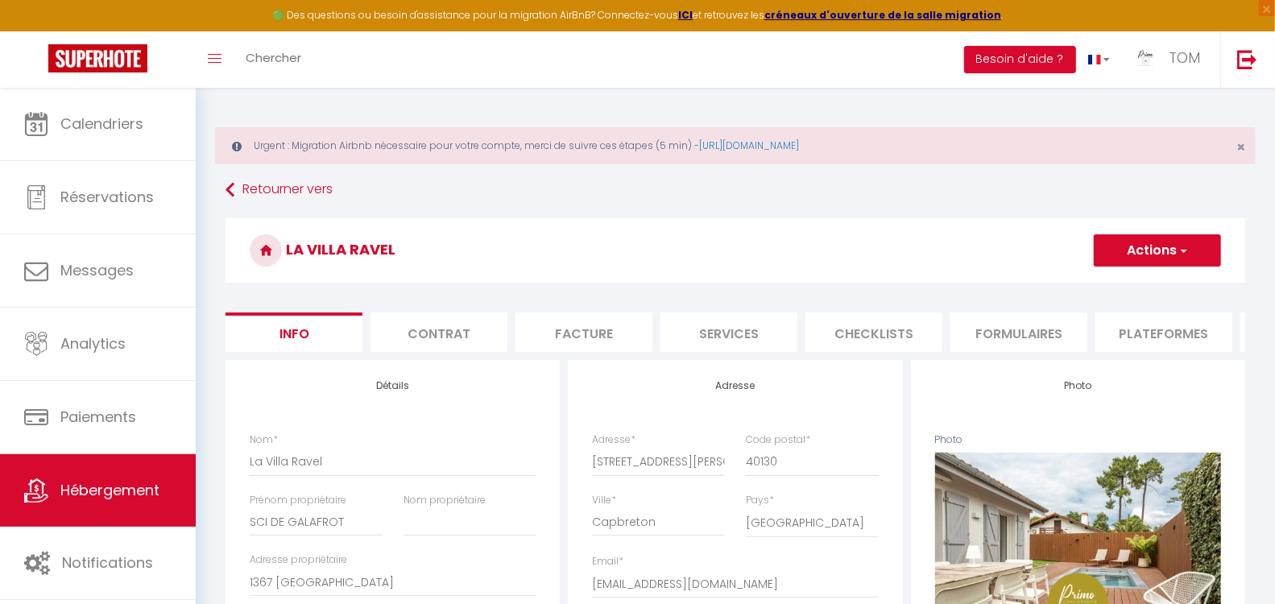
click at [1150, 321] on li "Plateformes" at bounding box center [1164, 332] width 137 height 39
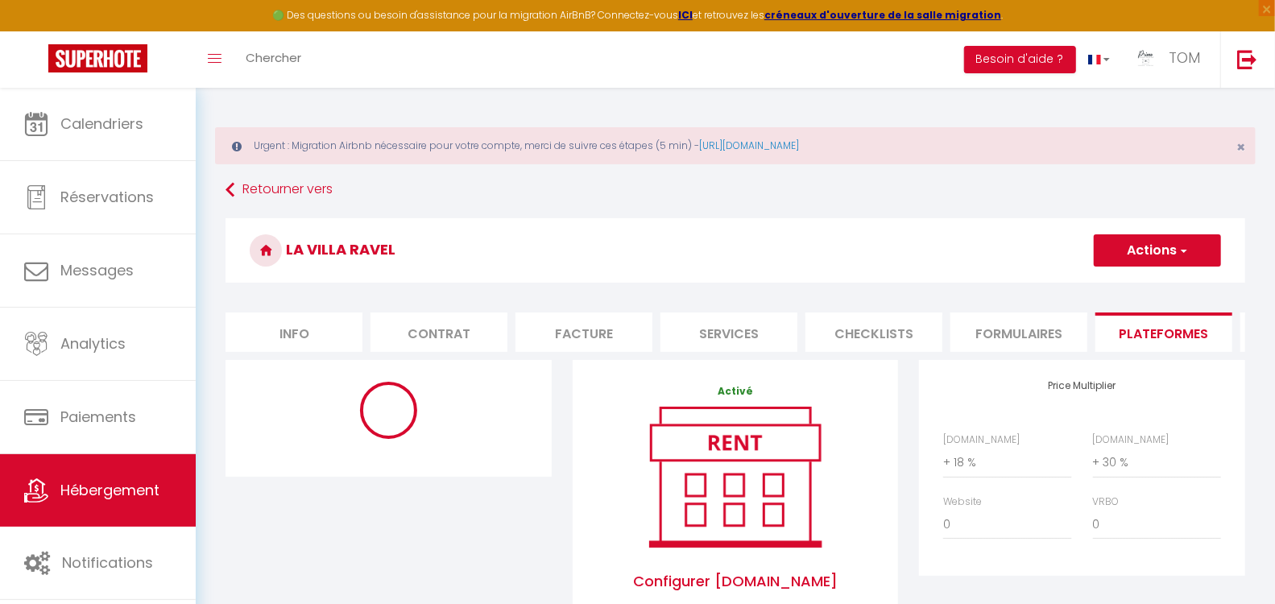
select select "365"
select select "well_reviewed_guests"
select select "EUR"
select select "11532-1446856334259714762"
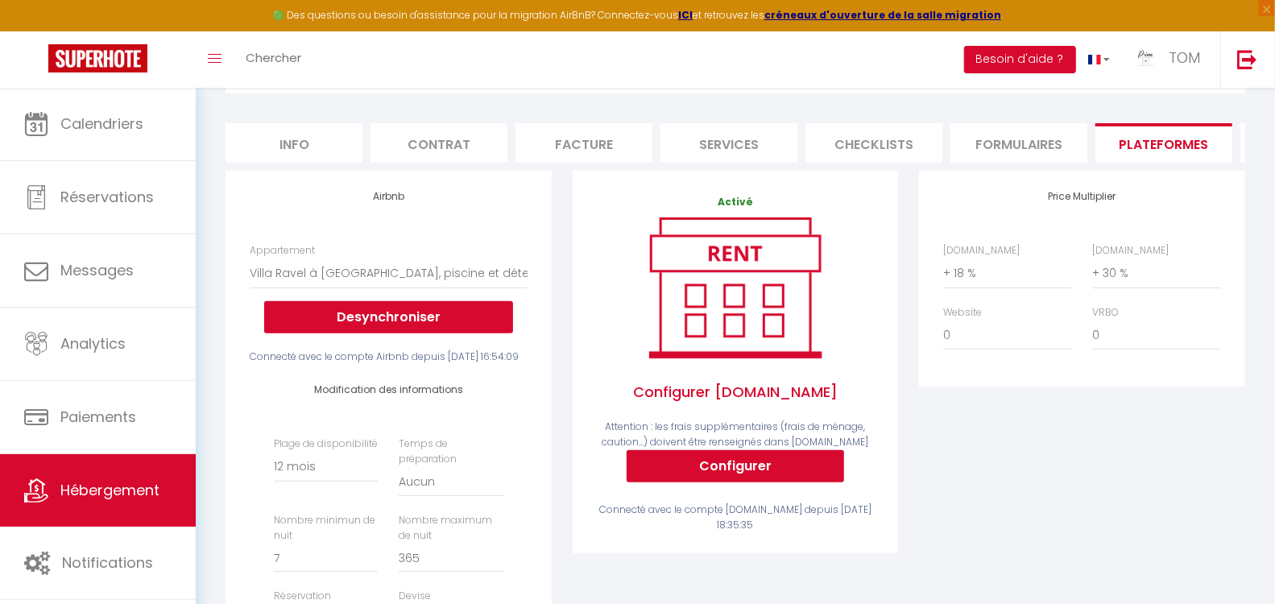
scroll to position [190, 0]
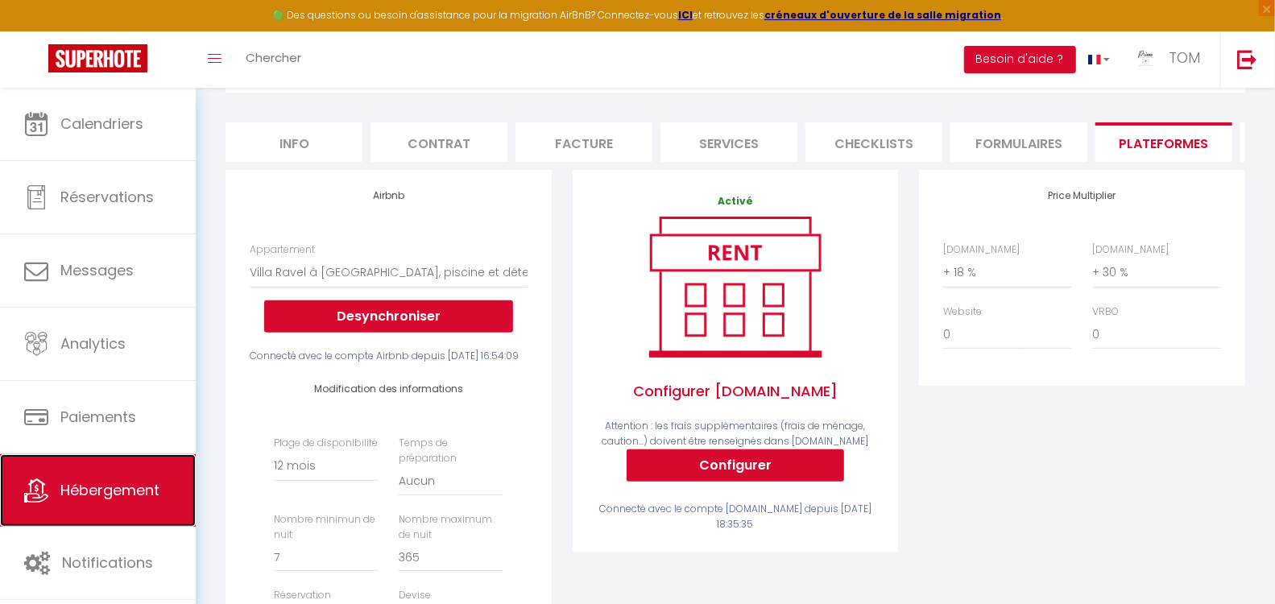
click at [72, 498] on span "Hébergement" at bounding box center [109, 490] width 99 height 20
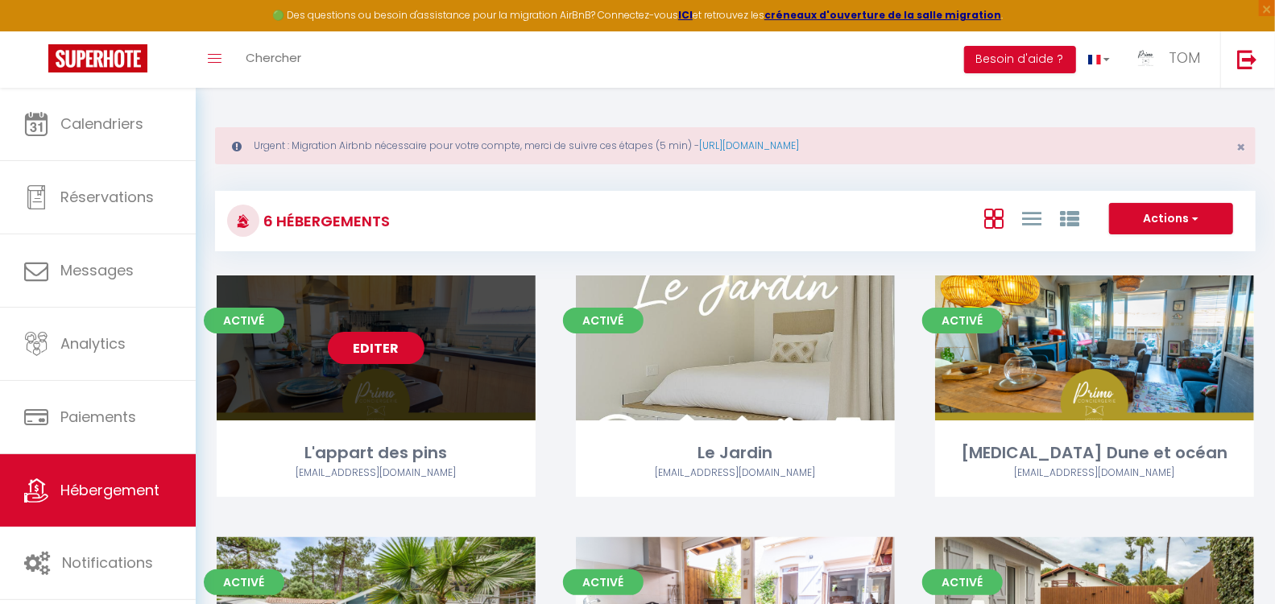
click at [385, 345] on link "Editer" at bounding box center [376, 348] width 97 height 32
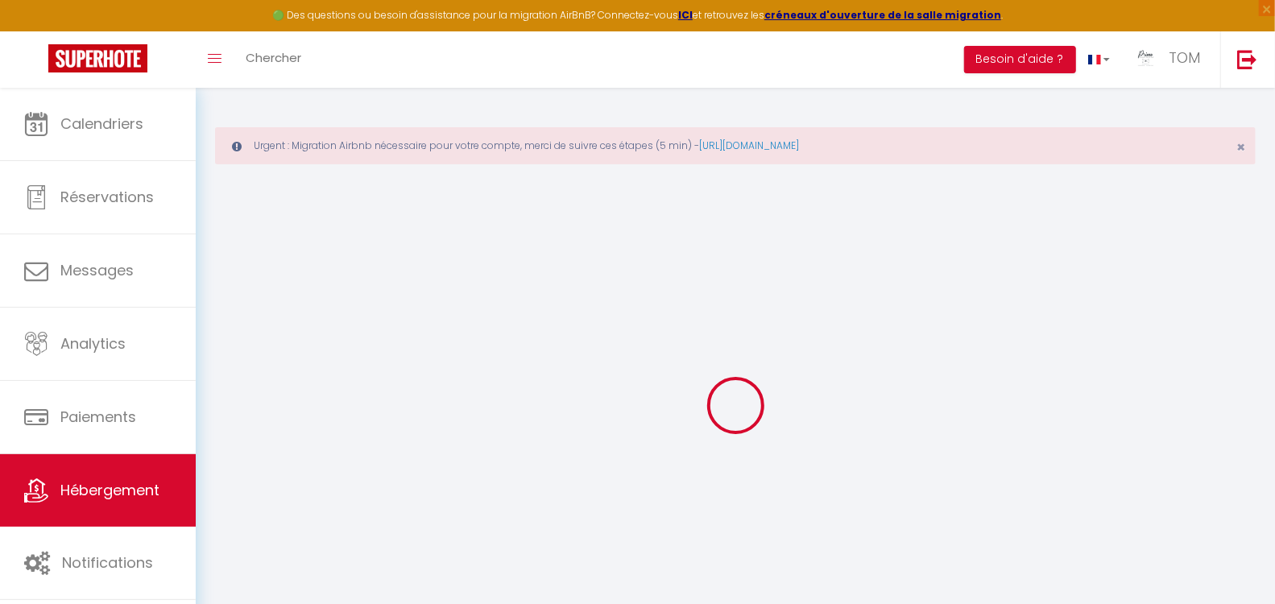
select select
select select "+ 18 %"
select select "+ 30 %"
select select
checkbox input "true"
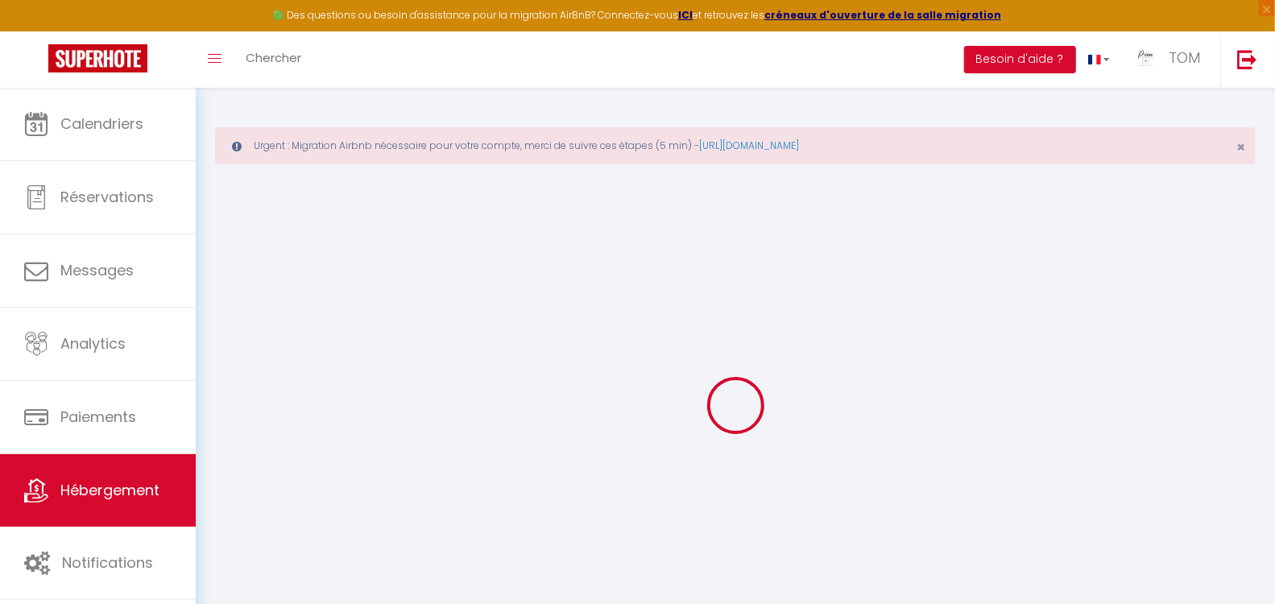
checkbox input "false"
select select
select select "16:00"
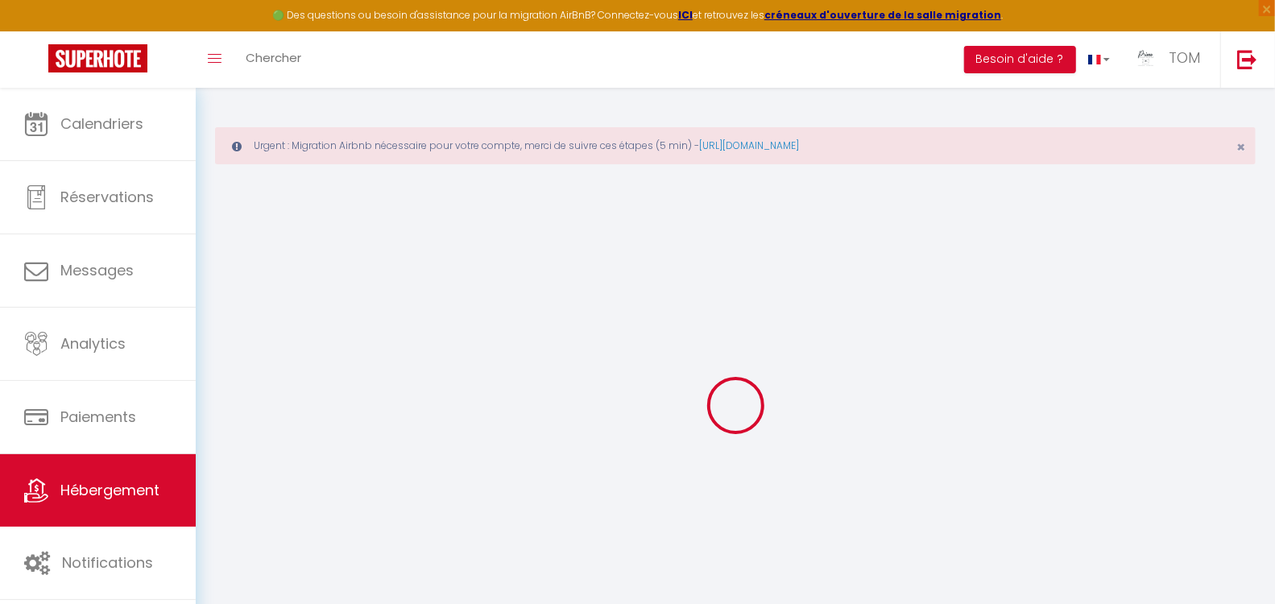
select select "23:45"
select select "11:00"
select select "30"
select select "120"
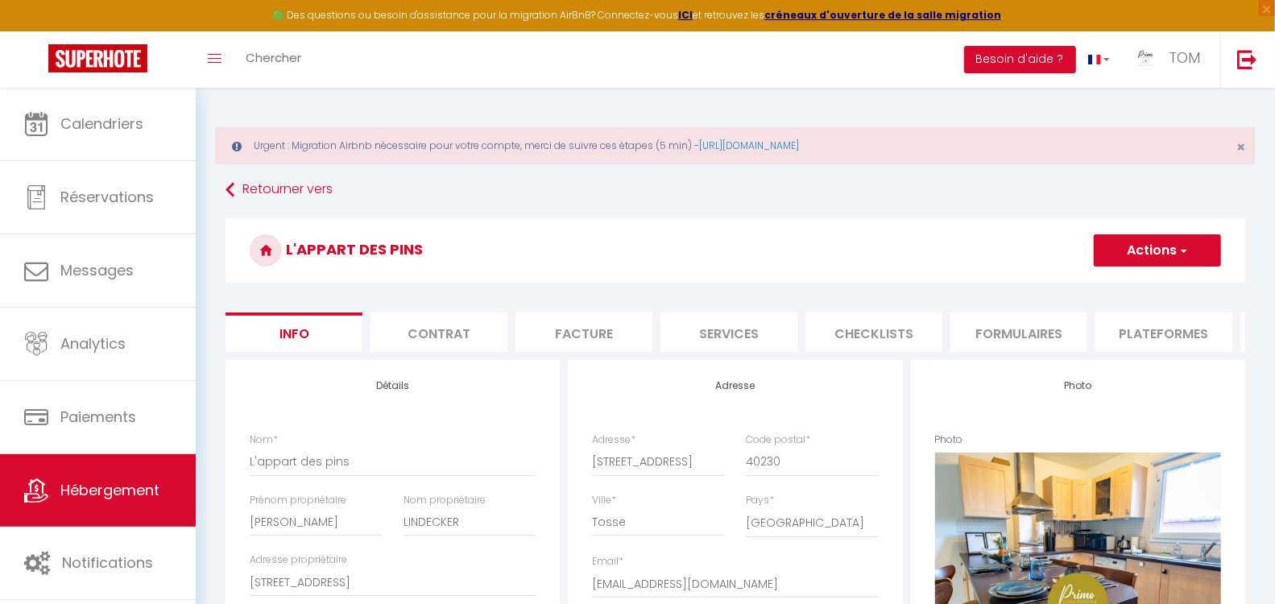
click at [1133, 322] on li "Plateformes" at bounding box center [1164, 332] width 137 height 39
select select
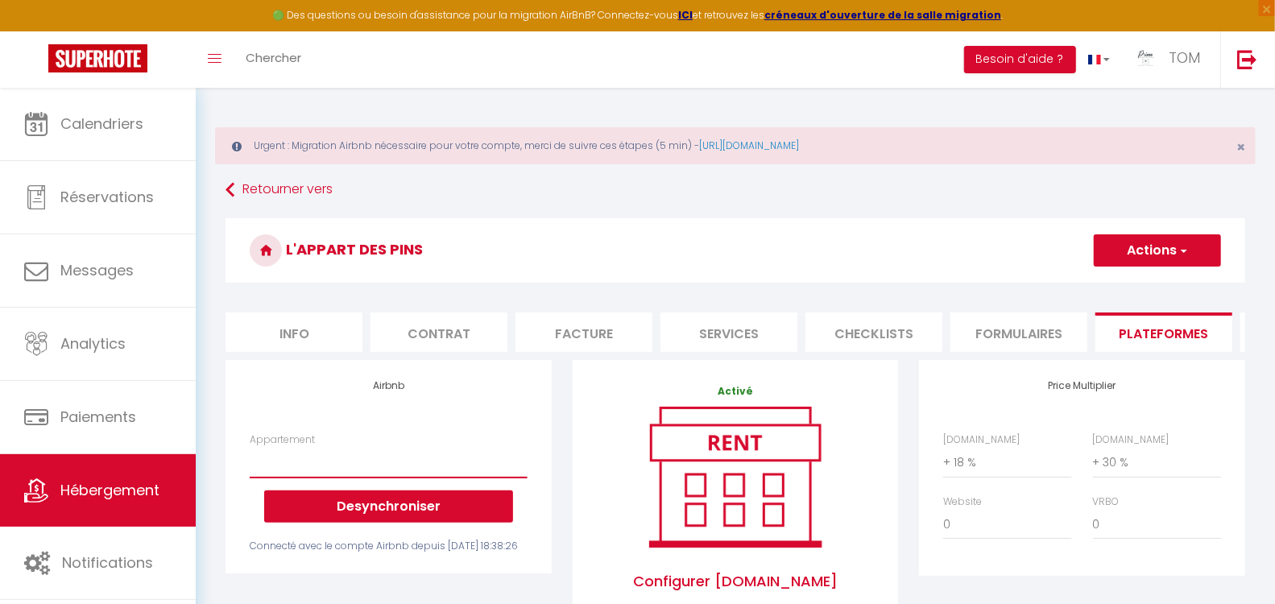
click at [401, 476] on select "T3 Dune et Océan - tommarty82000@gmail.com Villa Ravel à Capbreton, piscine et …" at bounding box center [388, 462] width 277 height 31
click at [468, 554] on div "Connecté avec le compte Airbnb depuis mar. 12 août 2025 18:38:26" at bounding box center [388, 546] width 277 height 15
click at [1266, 10] on span "×" at bounding box center [1267, 8] width 16 height 16
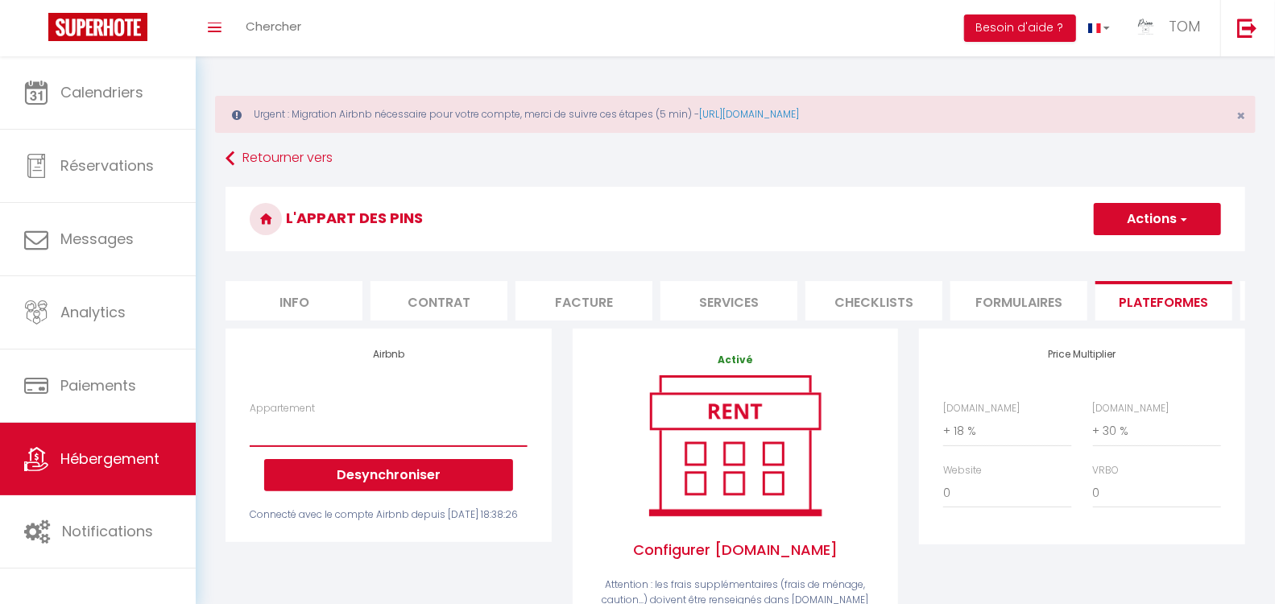
click at [391, 446] on select "T3 Dune et Océan - tommarty82000@gmail.com Villa Ravel à Capbreton, piscine et …" at bounding box center [388, 431] width 277 height 31
click at [499, 523] on div "Connecté avec le compte Airbnb depuis mar. 12 août 2025 18:38:26" at bounding box center [388, 514] width 277 height 15
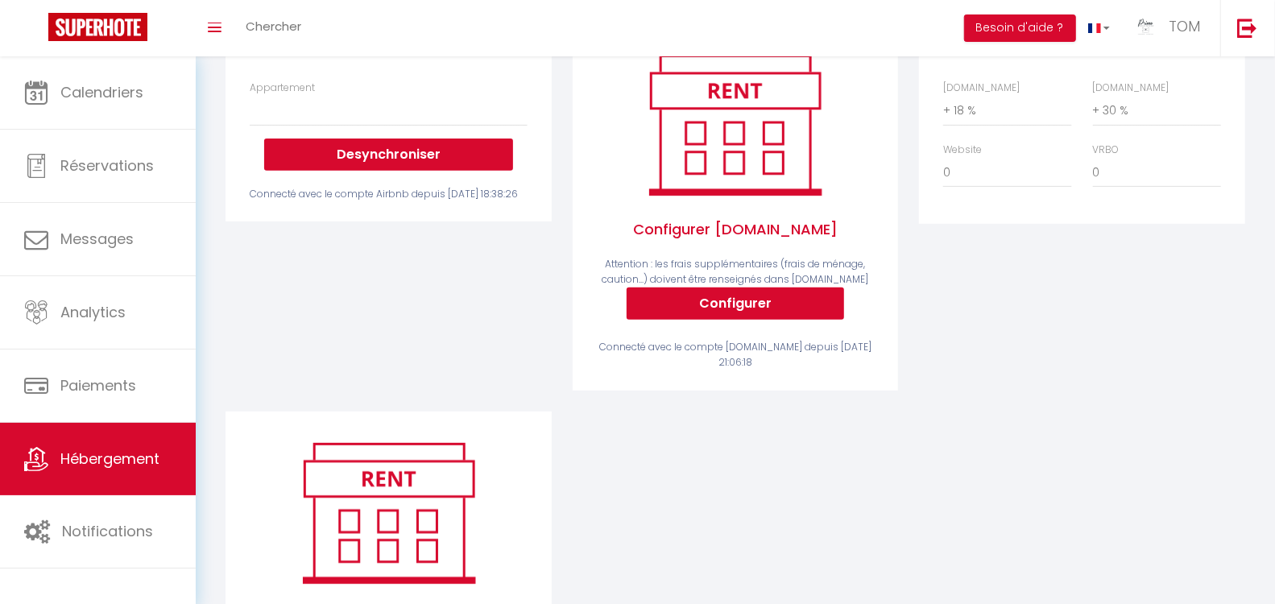
scroll to position [334, 0]
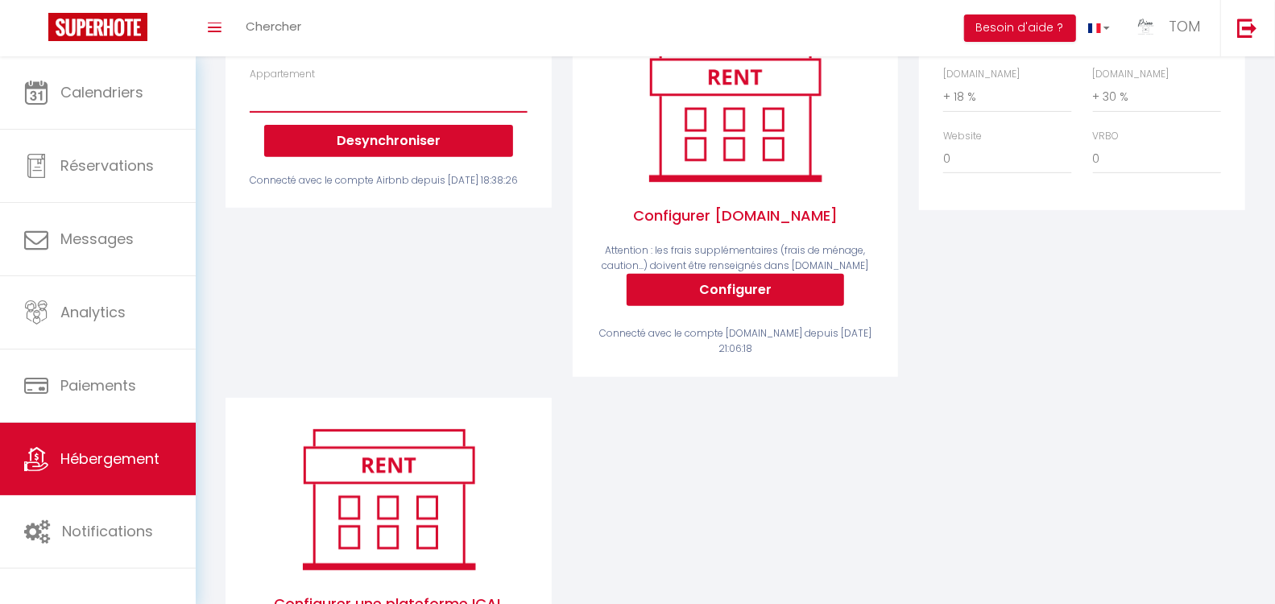
click at [376, 112] on select "T3 Dune et Océan - tommarty82000@gmail.com Villa Ravel à Capbreton, piscine et …" at bounding box center [388, 96] width 277 height 31
click at [343, 344] on div "Airbnb Appartement T3 Dune et Océan - tommarty82000@gmail.com Villa Ravel à Cap…" at bounding box center [388, 196] width 347 height 404
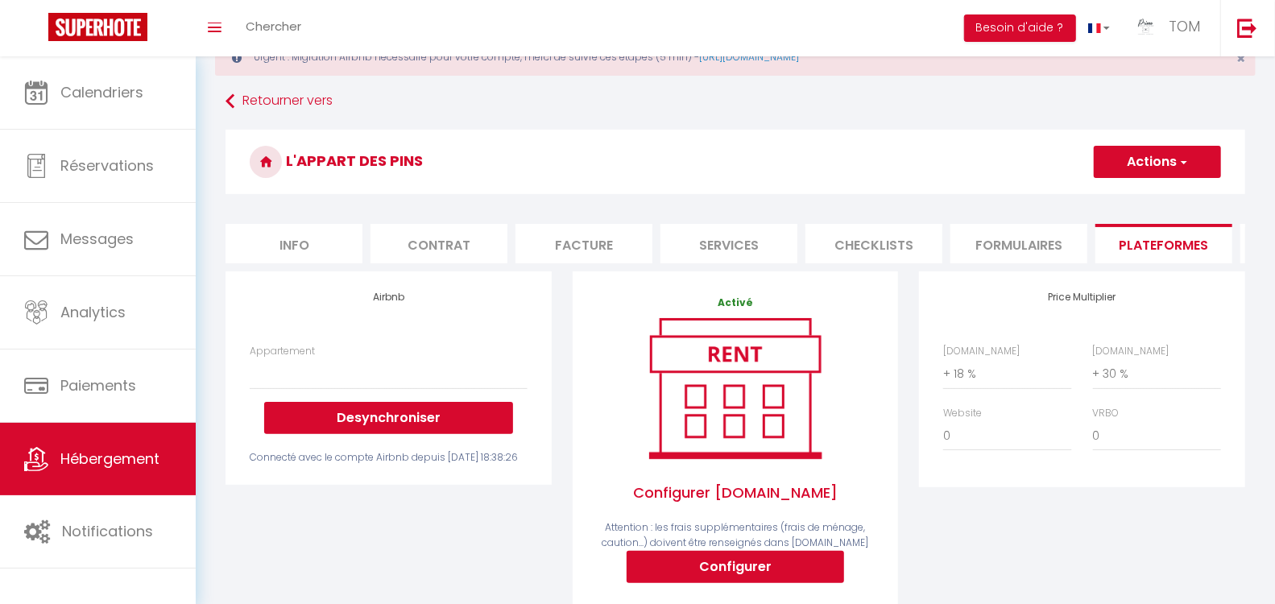
scroll to position [0, 0]
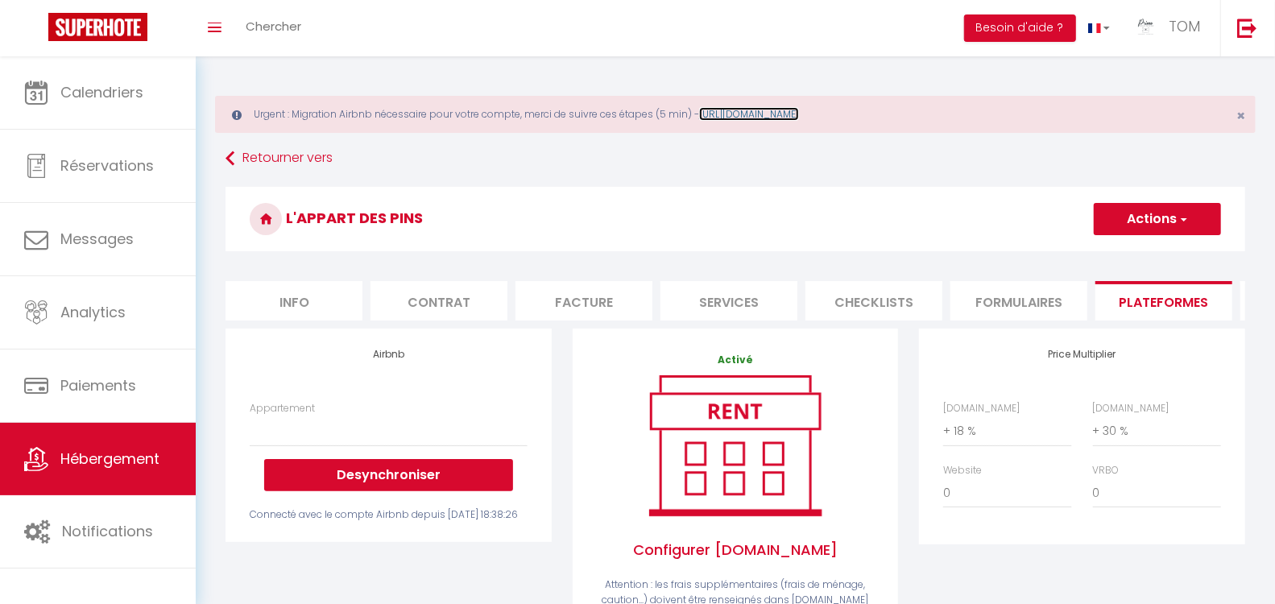
click at [755, 114] on link "[URL][DOMAIN_NAME]" at bounding box center [749, 114] width 100 height 14
click at [1161, 36] on link "TOM" at bounding box center [1171, 28] width 98 height 56
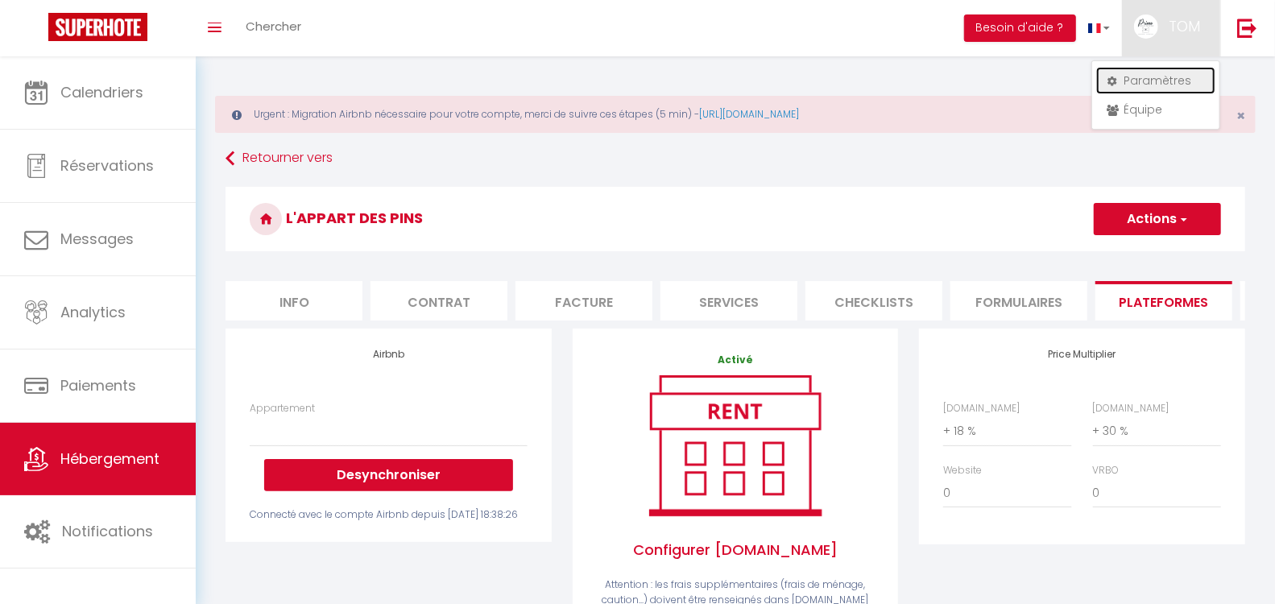
click at [1137, 78] on link "Paramètres" at bounding box center [1155, 80] width 119 height 27
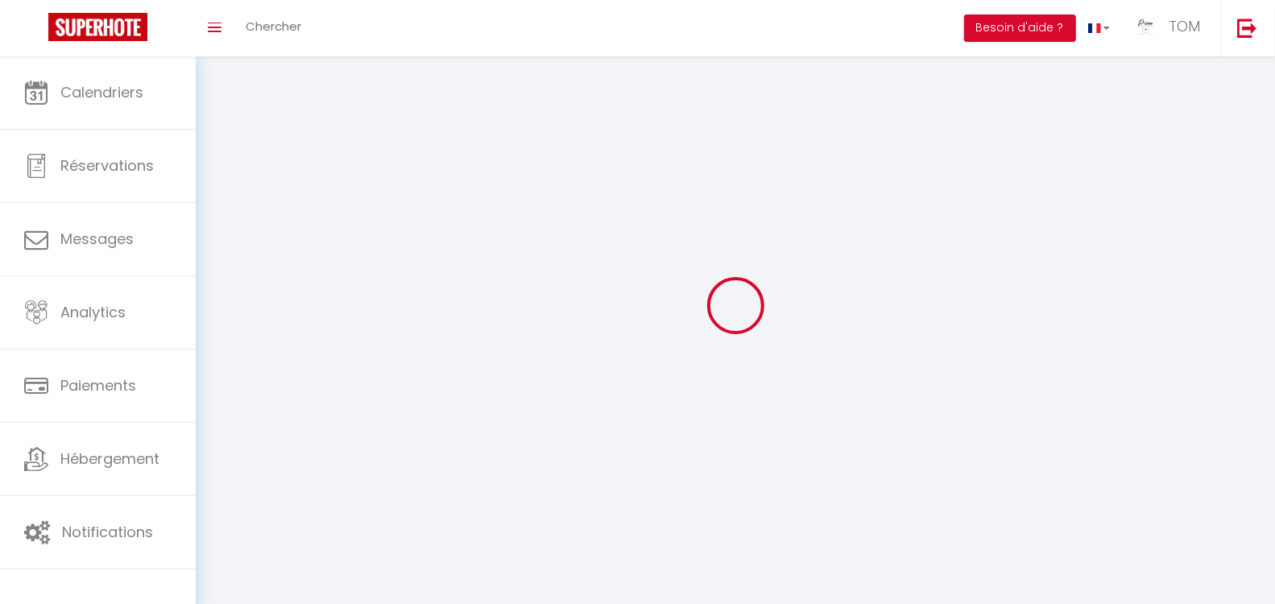
type input "TOM"
type input "[PERSON_NAME]"
type input "0786517560"
type input "[STREET_ADDRESS][PERSON_NAME]"
type input "40130"
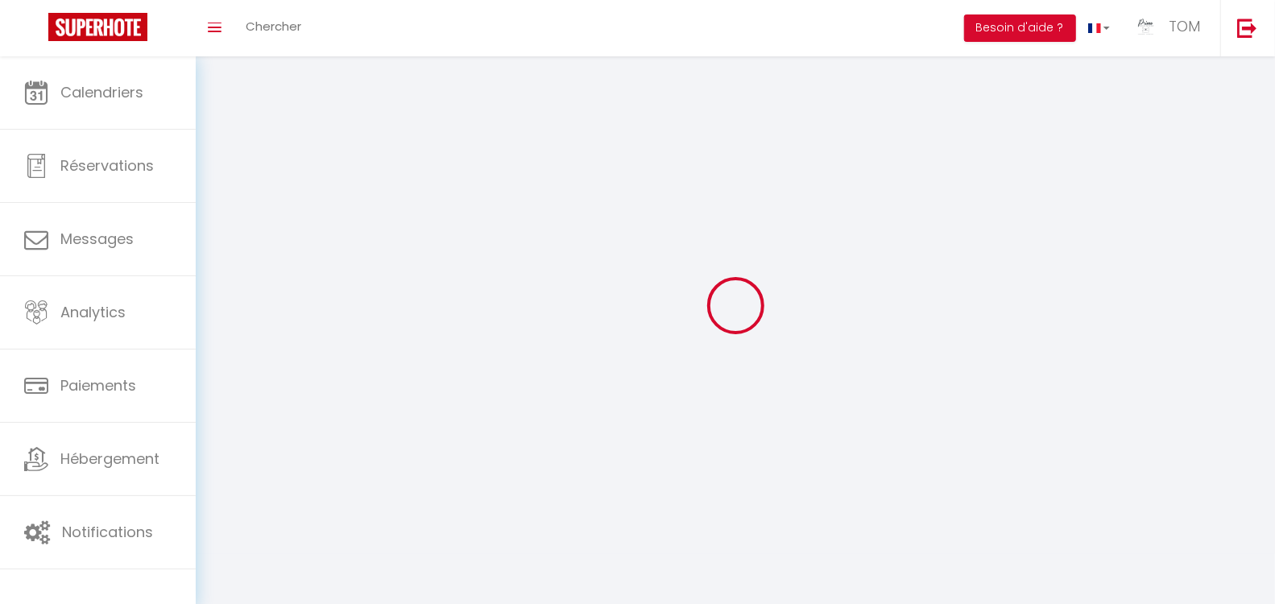
type input "capbreton"
select select "28"
type input "xSPvJAEWg9O19plPri4hlECWW"
type input "MENKfiU5N8M58Kr2gcuvRU9xa"
type input "xSPvJAEWg9O19plPri4hlECWW"
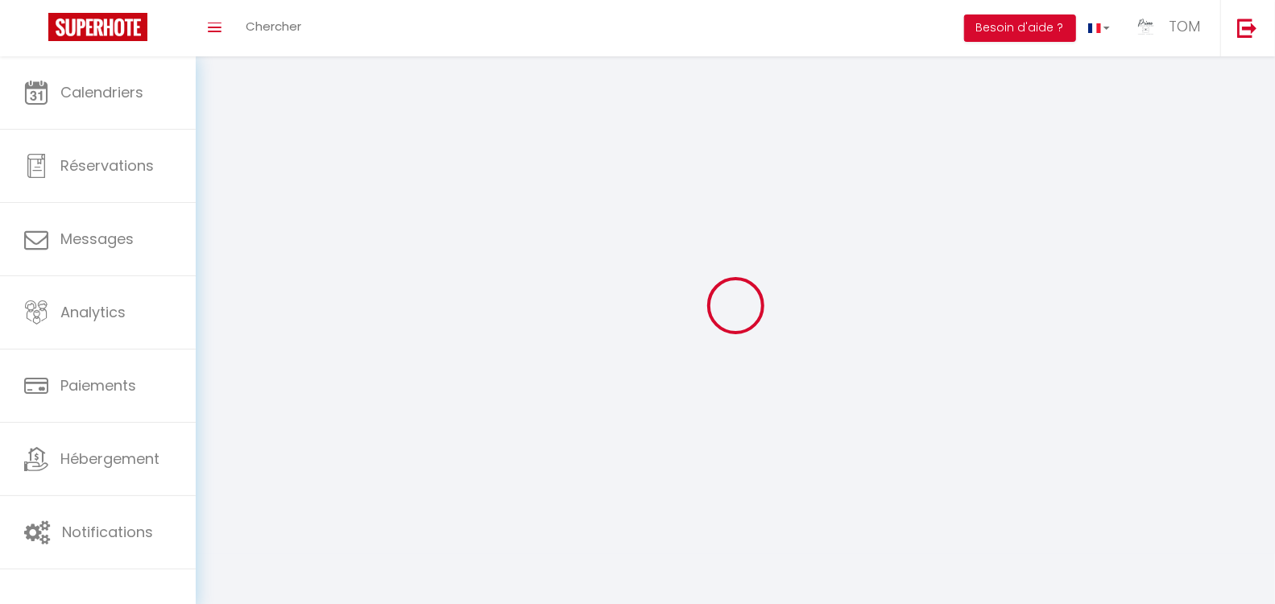
type input "MENKfiU5N8M58Kr2gcuvRU9xa"
type input "[URL][DOMAIN_NAME]"
select select "fr"
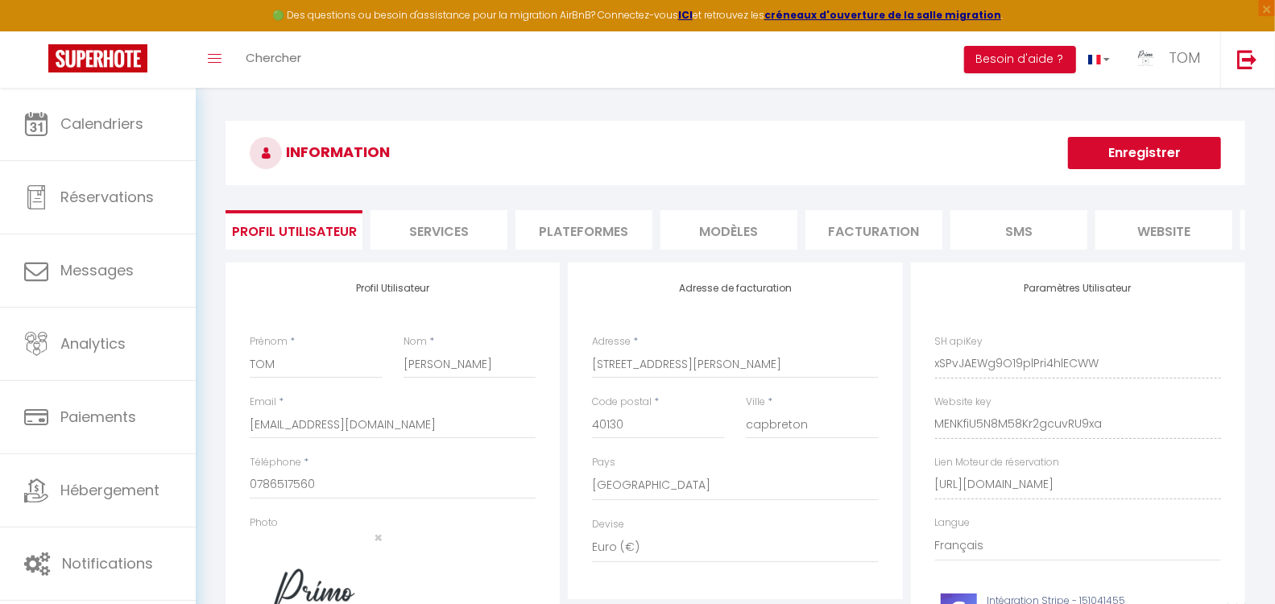
click at [624, 221] on li "Plateformes" at bounding box center [584, 229] width 137 height 39
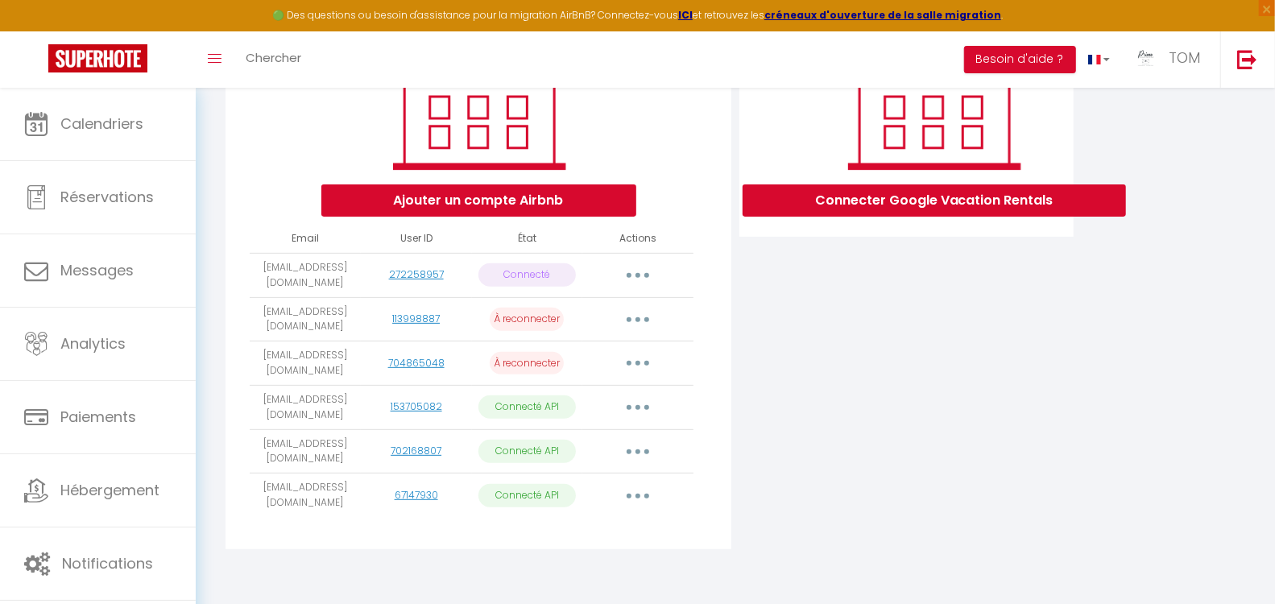
scroll to position [271, 0]
click at [636, 358] on button "button" at bounding box center [637, 363] width 45 height 26
click at [590, 456] on link "Reconnecter le compte" at bounding box center [567, 458] width 178 height 27
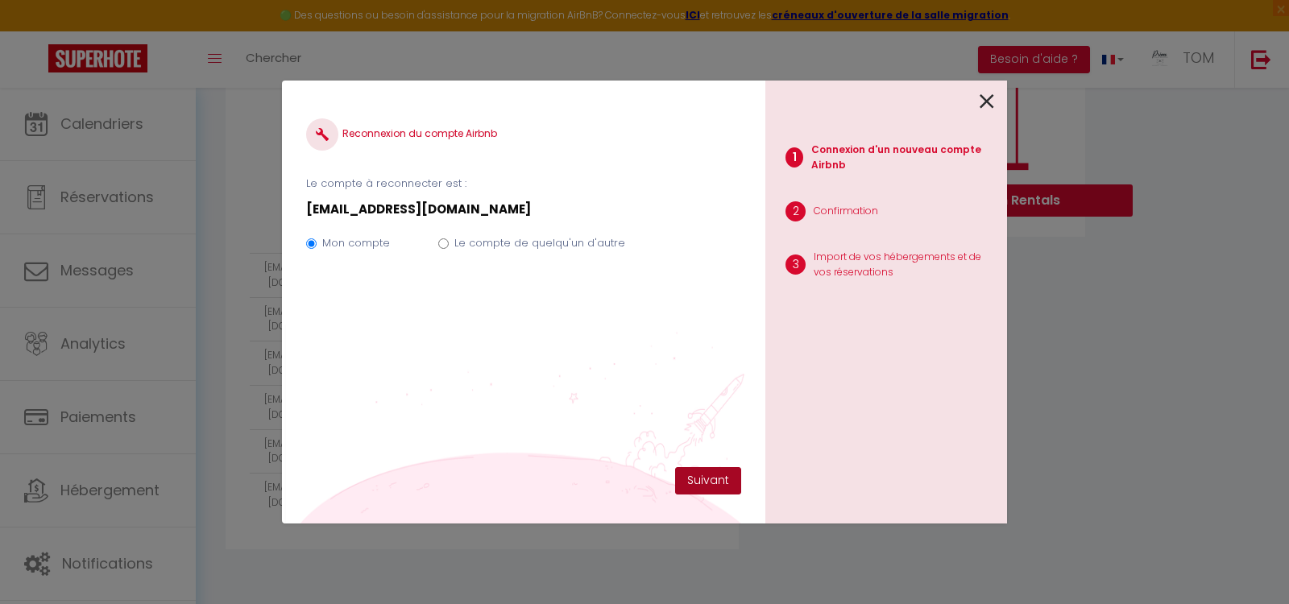
click at [698, 474] on button "Suivant" at bounding box center [708, 480] width 66 height 27
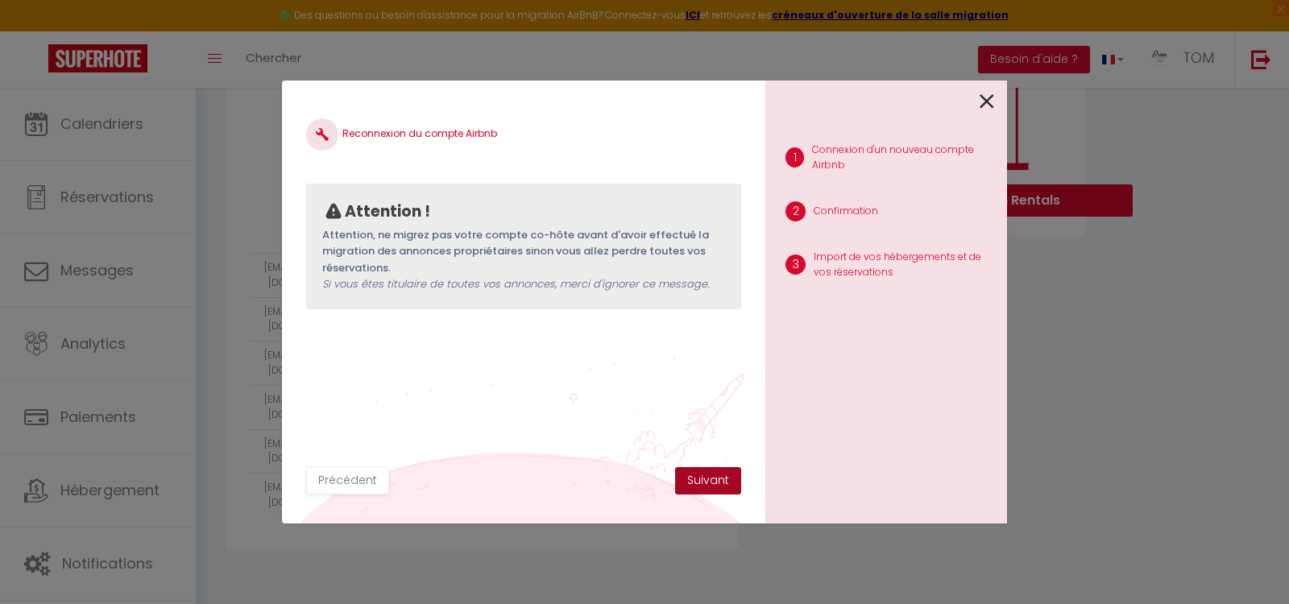
click at [706, 471] on button "Suivant" at bounding box center [708, 480] width 66 height 27
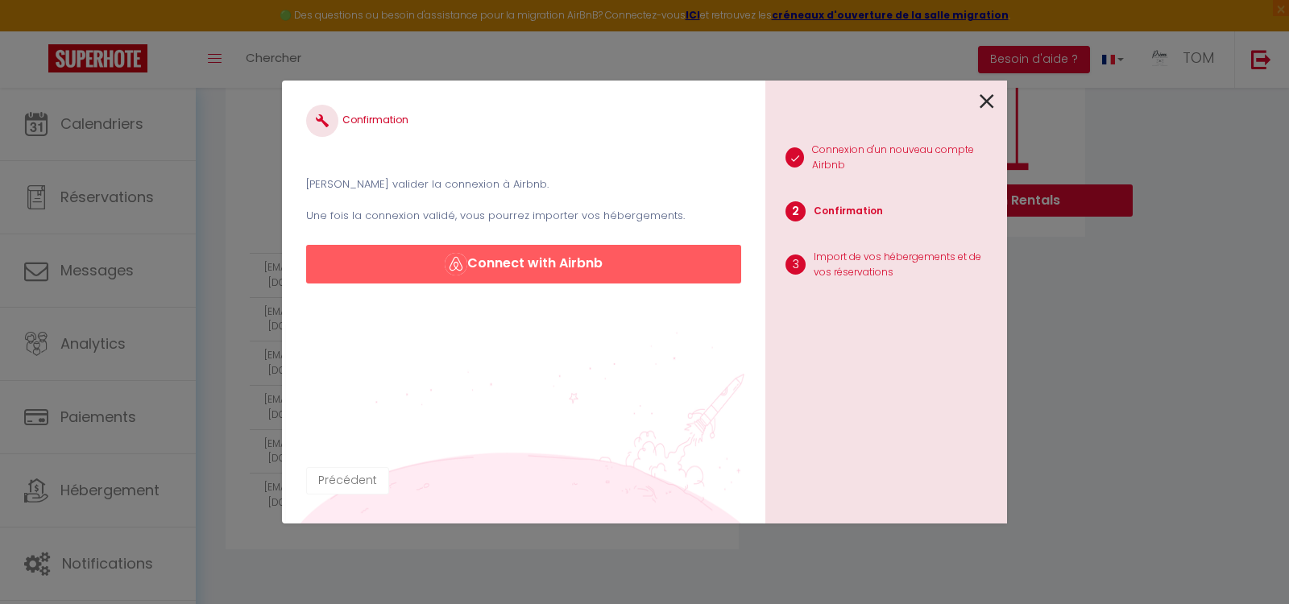
click at [361, 478] on button "Précédent" at bounding box center [347, 480] width 83 height 27
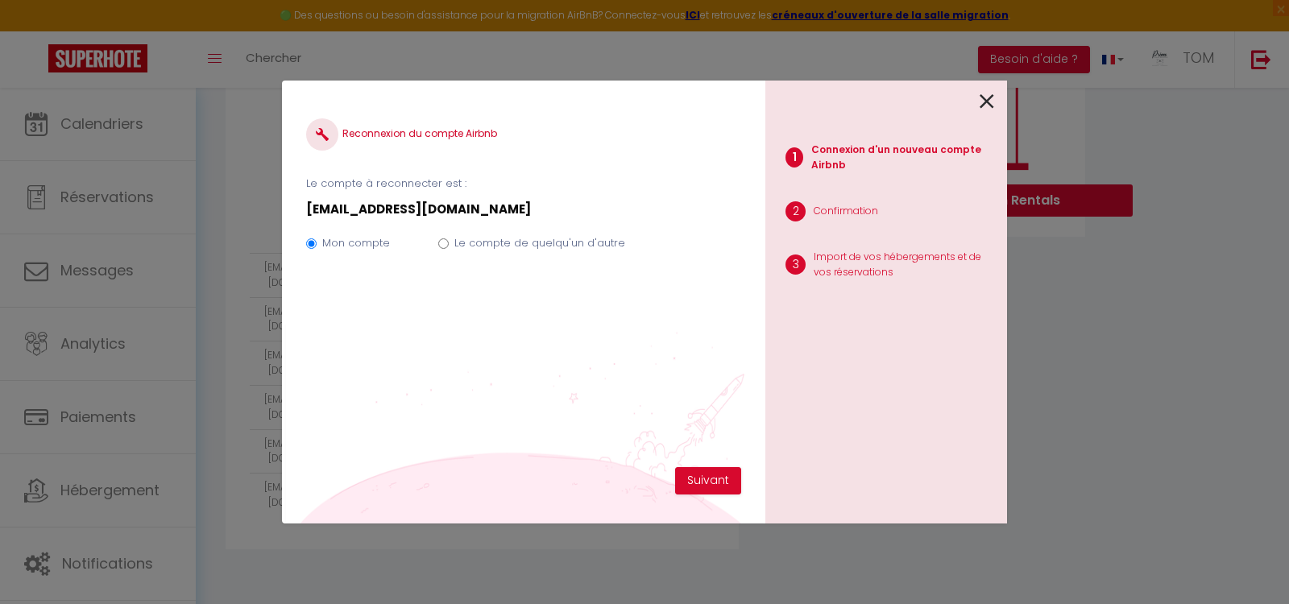
click at [980, 101] on icon at bounding box center [987, 101] width 14 height 24
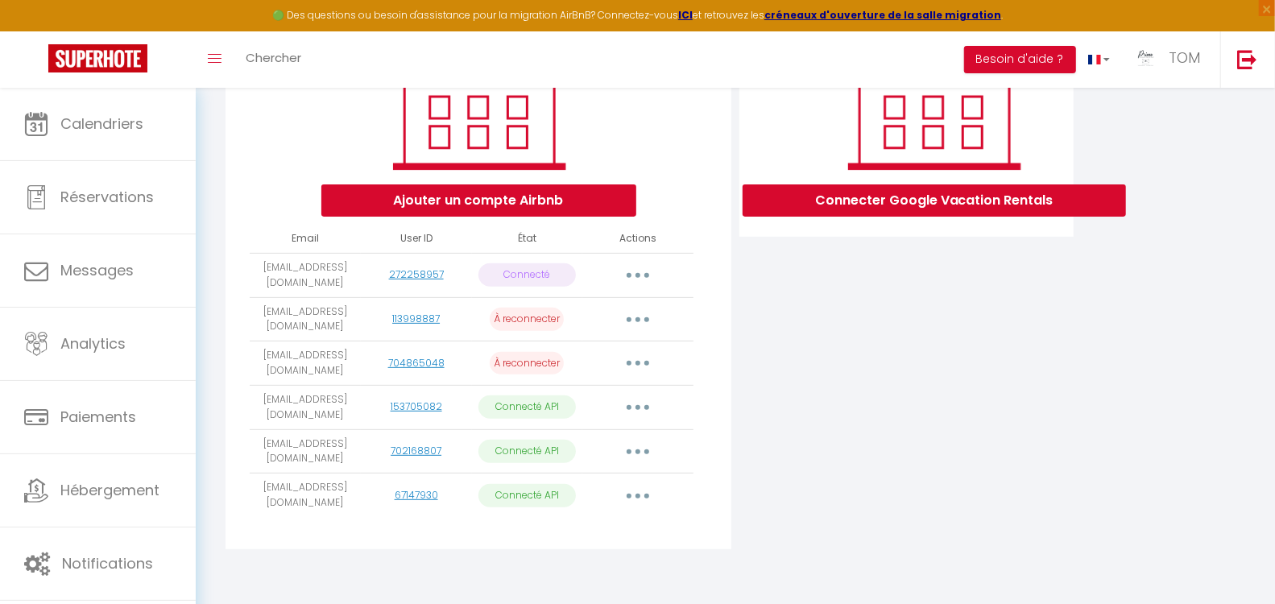
click at [647, 409] on button "button" at bounding box center [637, 408] width 45 height 26
click at [633, 324] on button "button" at bounding box center [637, 320] width 45 height 26
click at [849, 358] on div "Connecter Google Vacation Rentals" at bounding box center [906, 280] width 342 height 557
click at [643, 317] on button "button" at bounding box center [637, 320] width 45 height 26
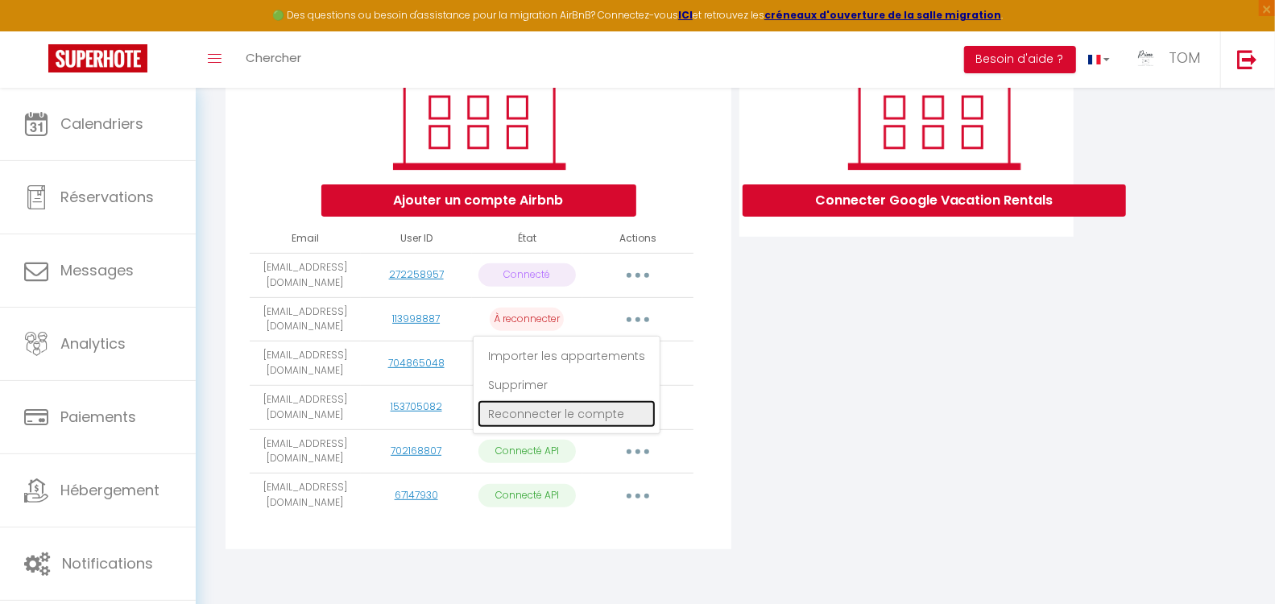
click at [594, 415] on link "Reconnecter le compte" at bounding box center [567, 413] width 178 height 27
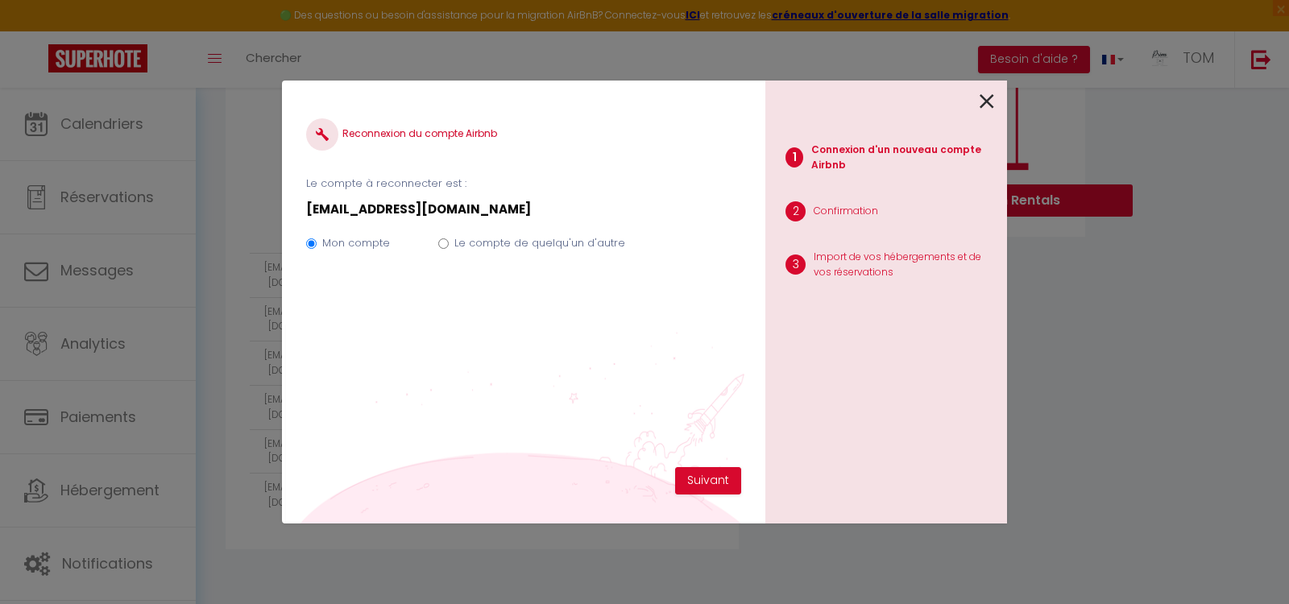
click at [528, 243] on label "Le compte de quelqu'un d'autre" at bounding box center [539, 243] width 171 height 16
click at [449, 243] on input "Le compte de quelqu'un d'autre" at bounding box center [443, 243] width 10 height 10
radio input "true"
radio input "false"
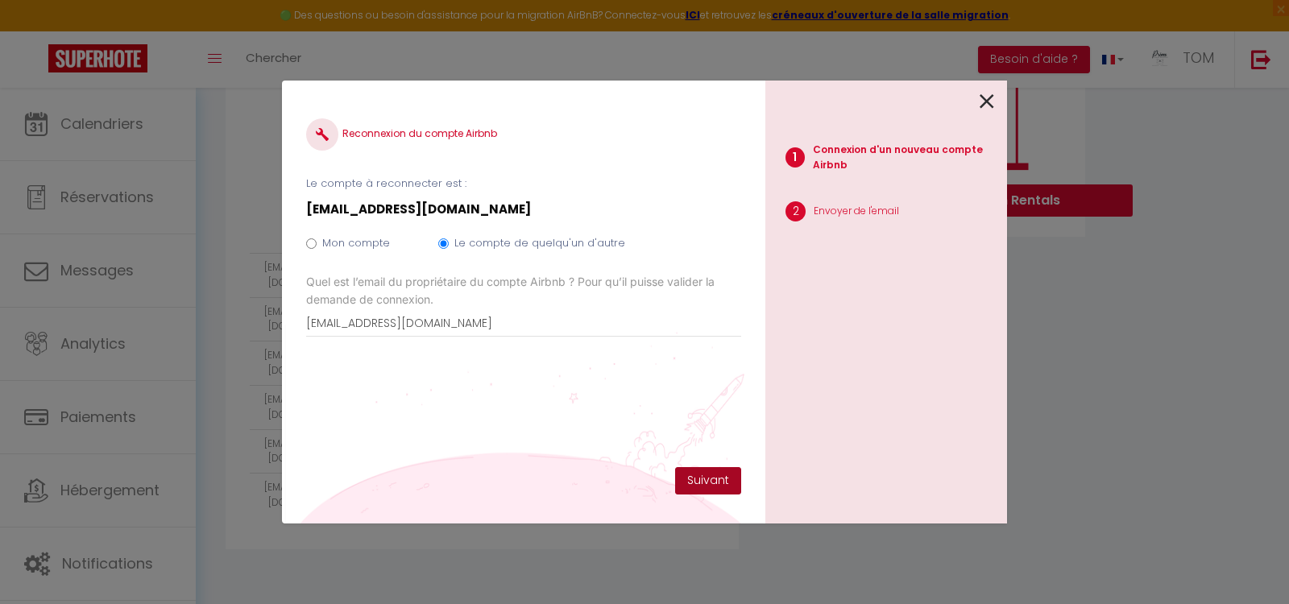
click at [721, 487] on button "Suivant" at bounding box center [708, 480] width 66 height 27
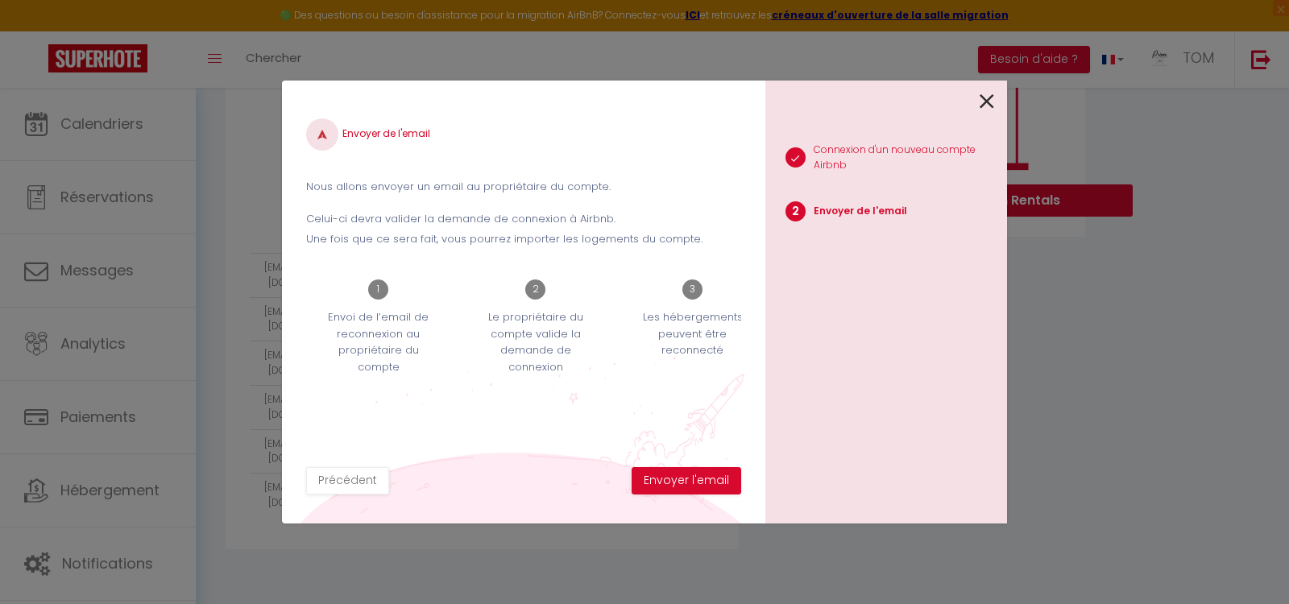
click at [989, 95] on icon at bounding box center [987, 101] width 14 height 24
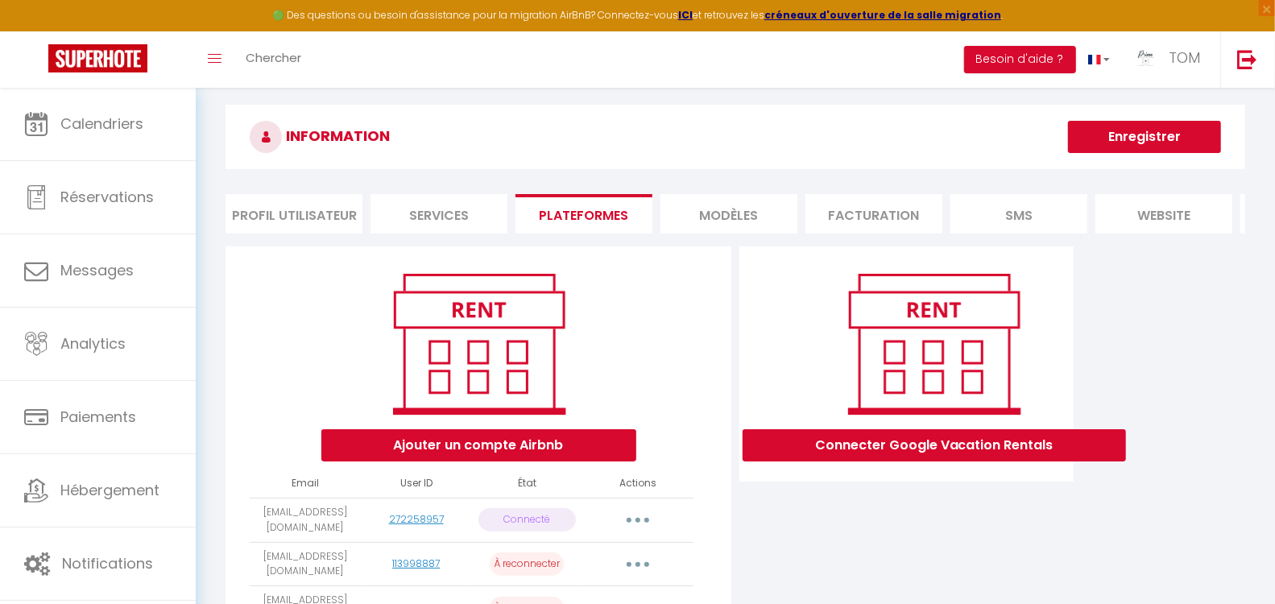
scroll to position [14, 0]
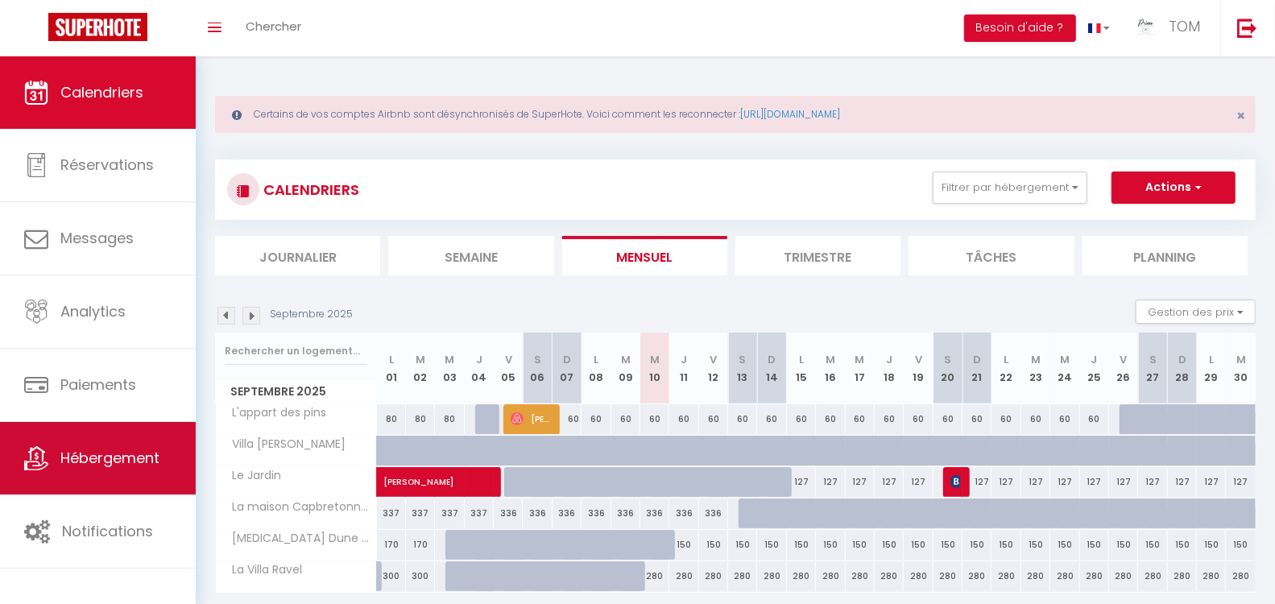
click at [101, 423] on link "Hébergement" at bounding box center [98, 458] width 196 height 72
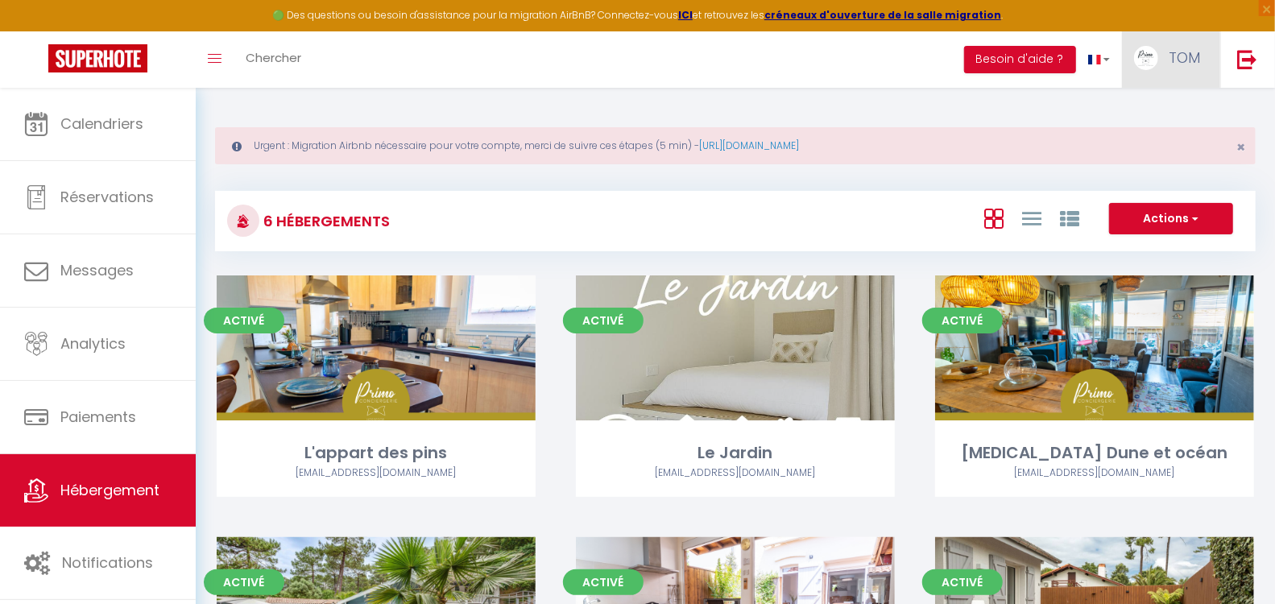
click at [1150, 47] on img at bounding box center [1146, 58] width 24 height 24
click at [1134, 105] on link "Paramètres" at bounding box center [1155, 111] width 119 height 27
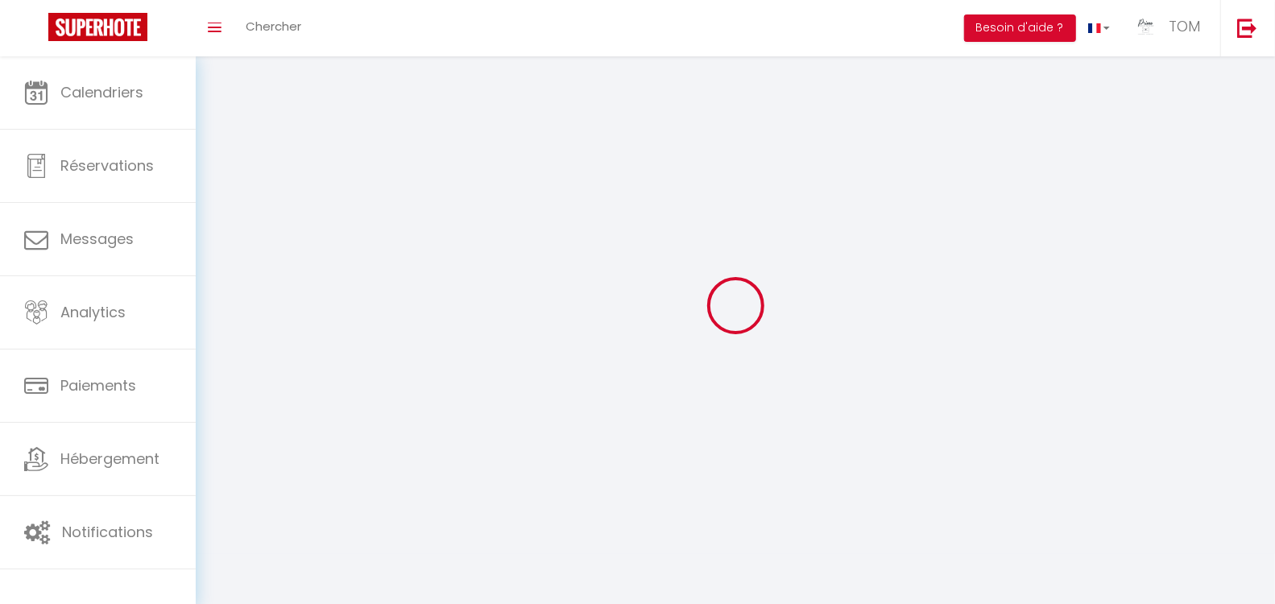
type input "TOM"
type input "[PERSON_NAME]"
type input "0786517560"
type input "[STREET_ADDRESS][PERSON_NAME]"
type input "40130"
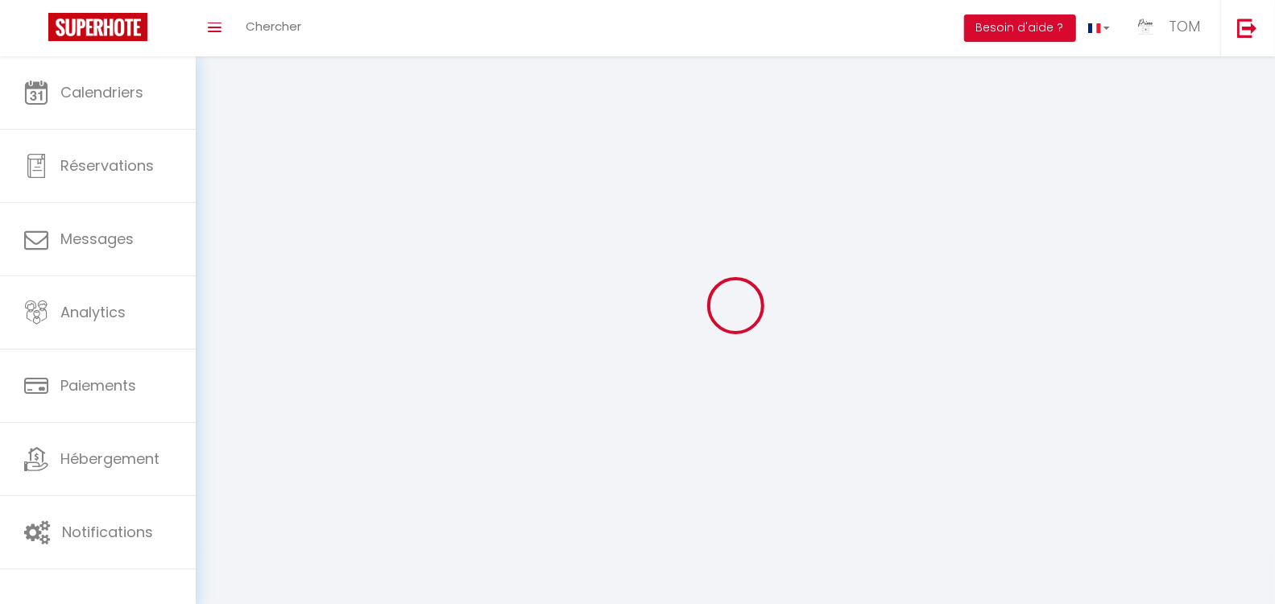
type input "capbreton"
type input "xSPvJAEWg9O19plPri4hlECWW"
type input "MENKfiU5N8M58Kr2gcuvRU9xa"
select select "28"
select select "fr"
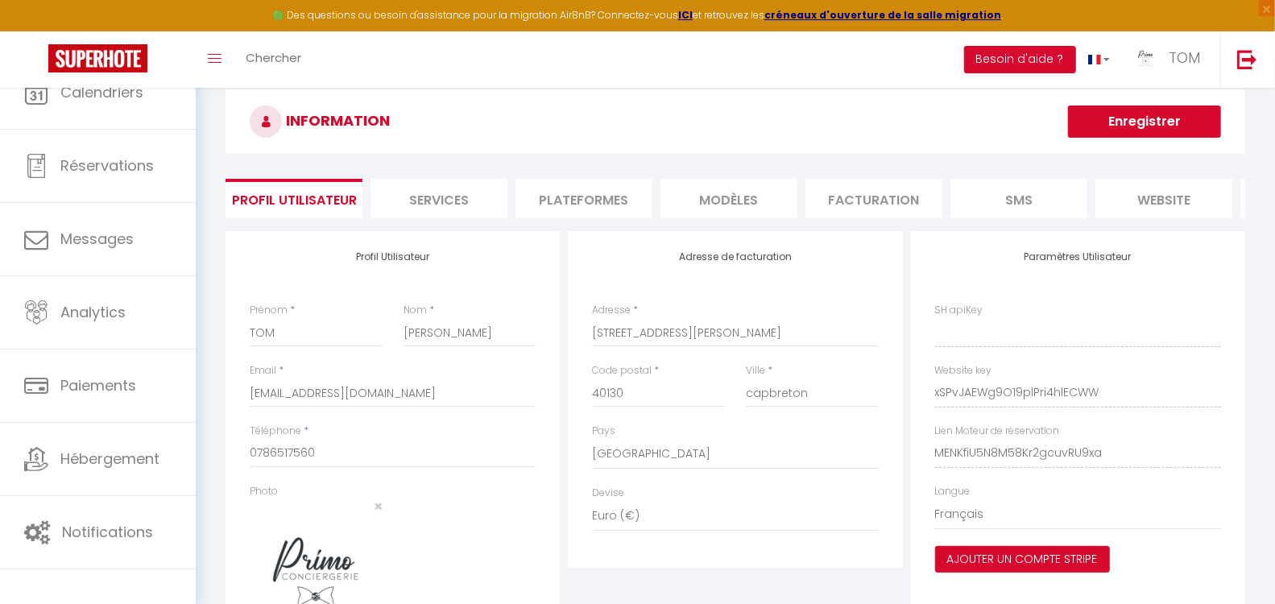
type input "xSPvJAEWg9O19plPri4hlECWW"
type input "MENKfiU5N8M58Kr2gcuvRU9xa"
type input "[URL][DOMAIN_NAME]"
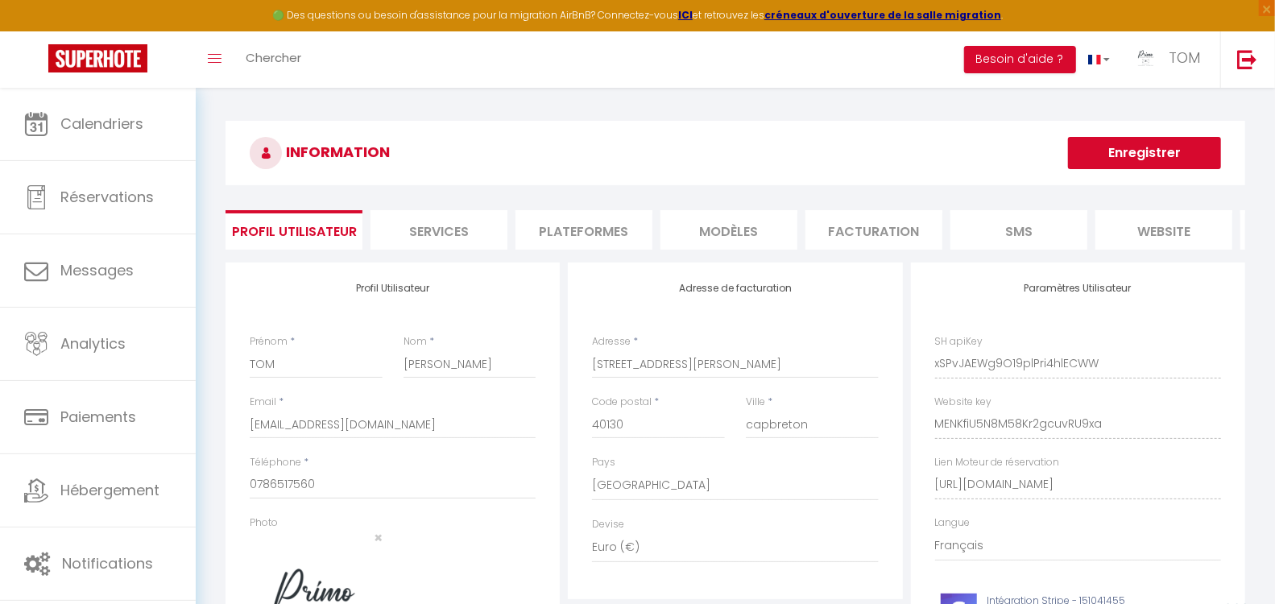
click at [569, 218] on li "Plateformes" at bounding box center [584, 229] width 137 height 39
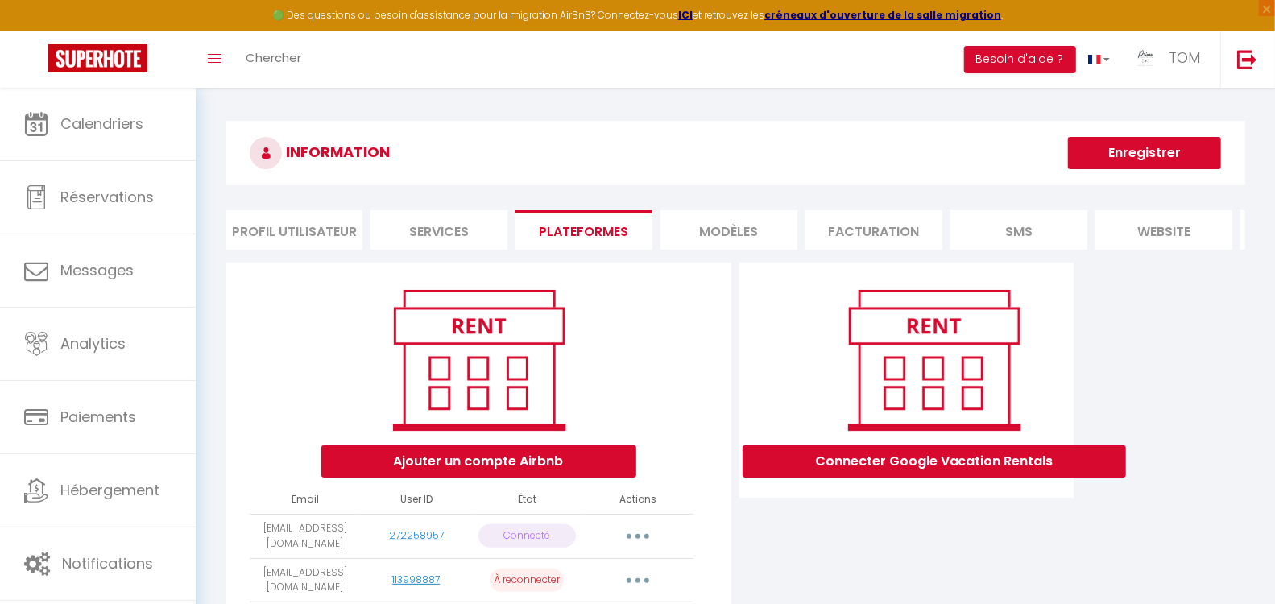
scroll to position [271, 0]
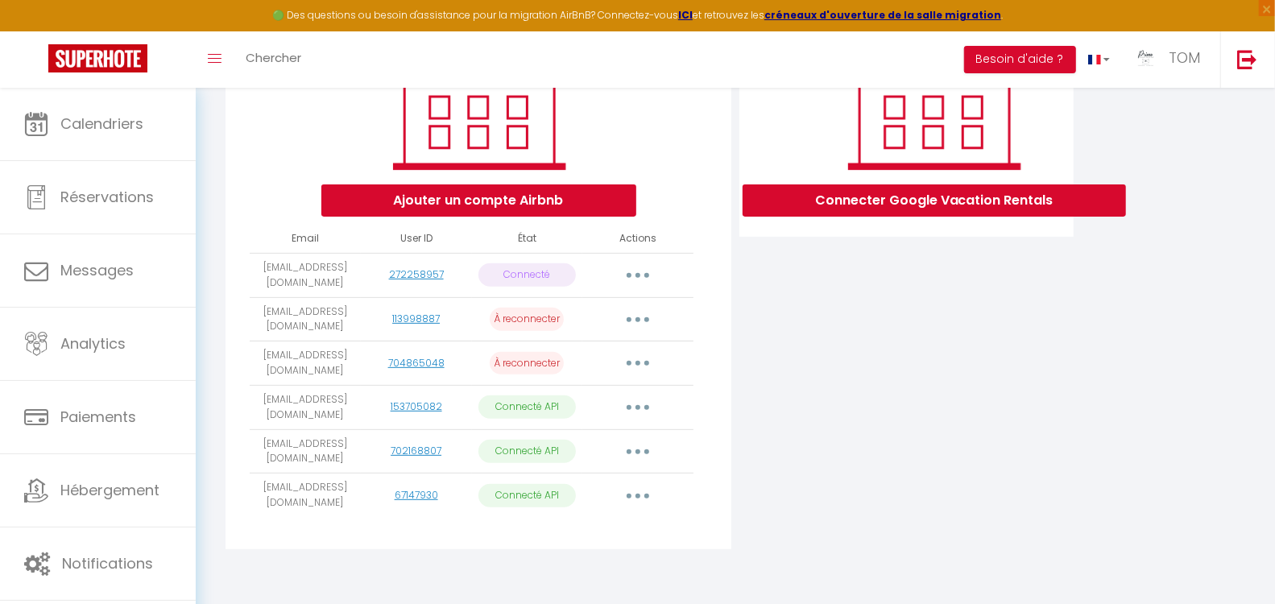
click at [642, 320] on button "button" at bounding box center [637, 320] width 45 height 26
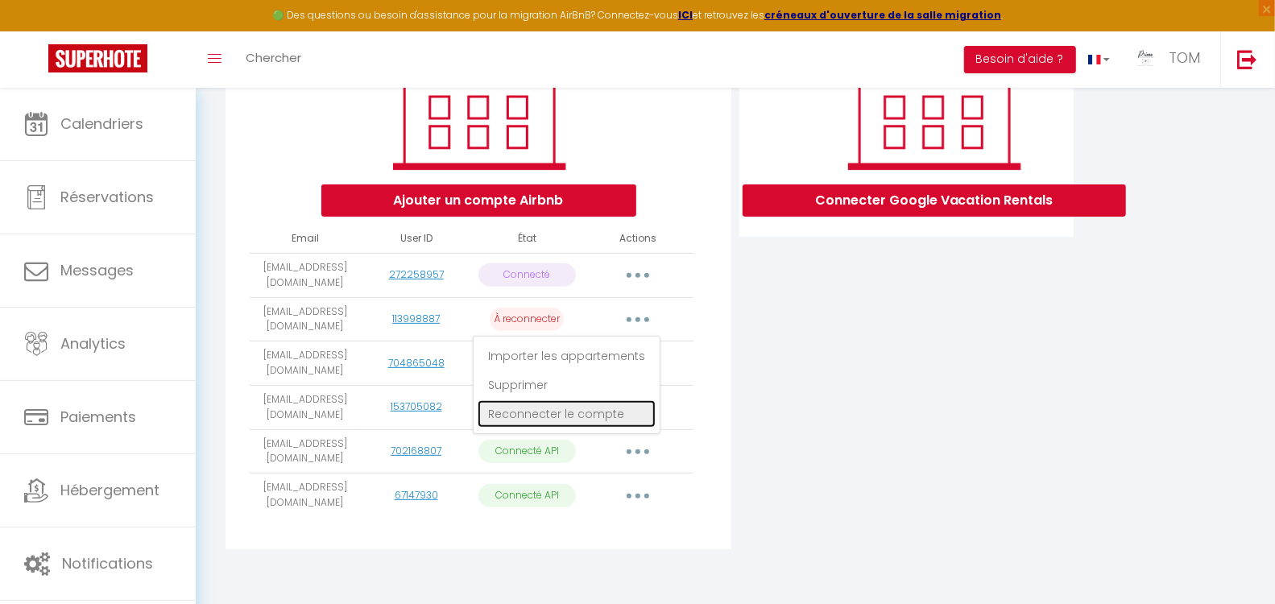
click at [557, 421] on link "Reconnecter le compte" at bounding box center [567, 413] width 178 height 27
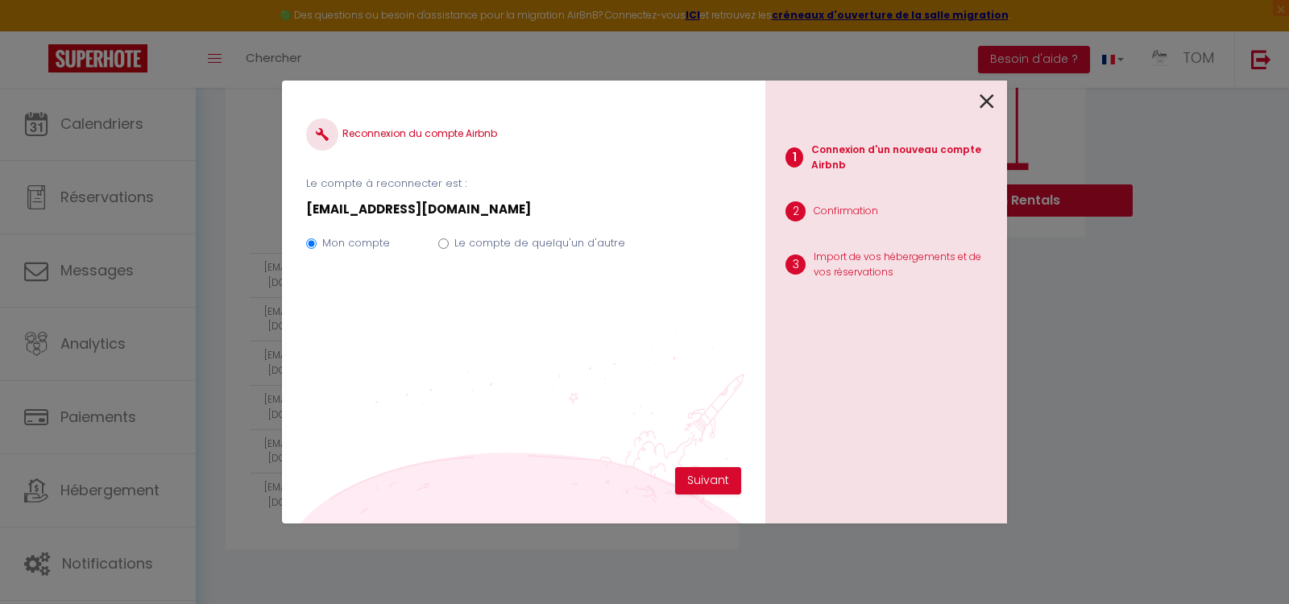
click at [557, 240] on label "Le compte de quelqu'un d'autre" at bounding box center [539, 243] width 171 height 16
click at [449, 240] on input "Le compte de quelqu'un d'autre" at bounding box center [443, 243] width 10 height 10
radio input "true"
radio input "false"
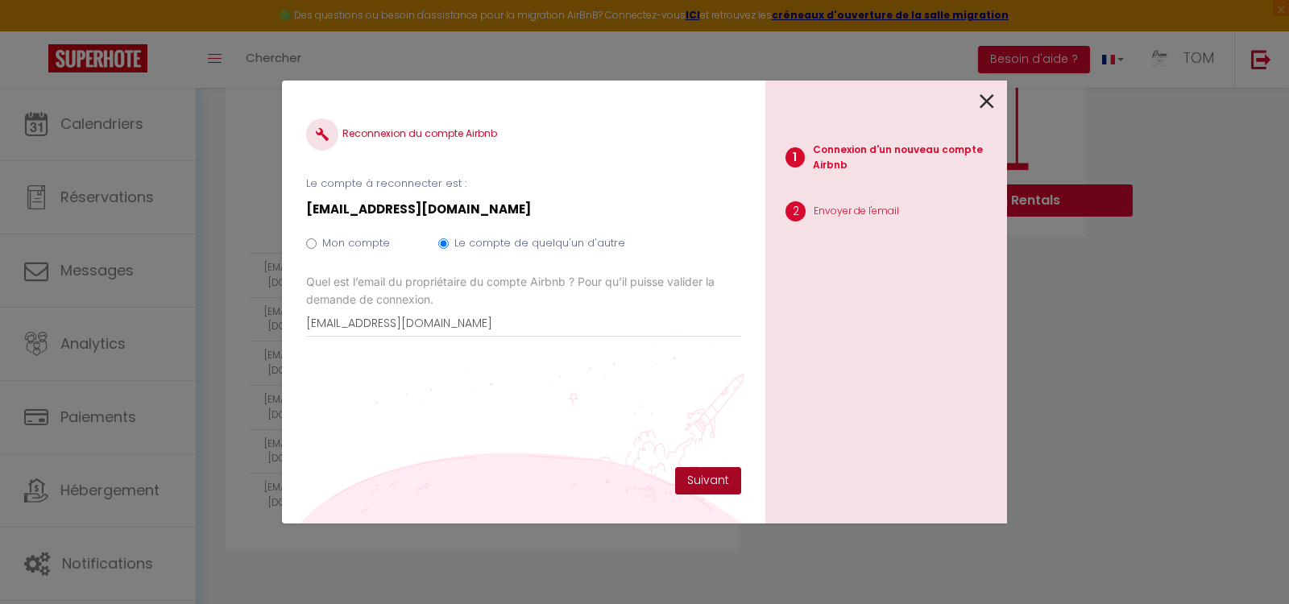
click at [706, 469] on button "Suivant" at bounding box center [708, 480] width 66 height 27
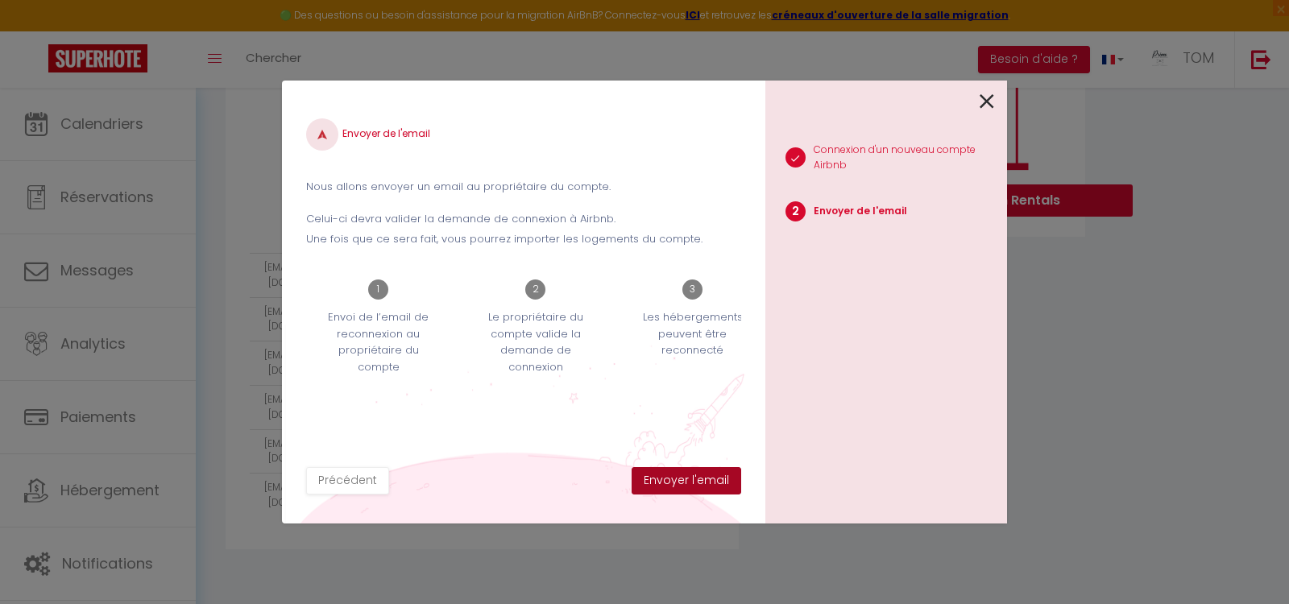
click at [706, 469] on button "Envoyer l'email" at bounding box center [687, 480] width 110 height 27
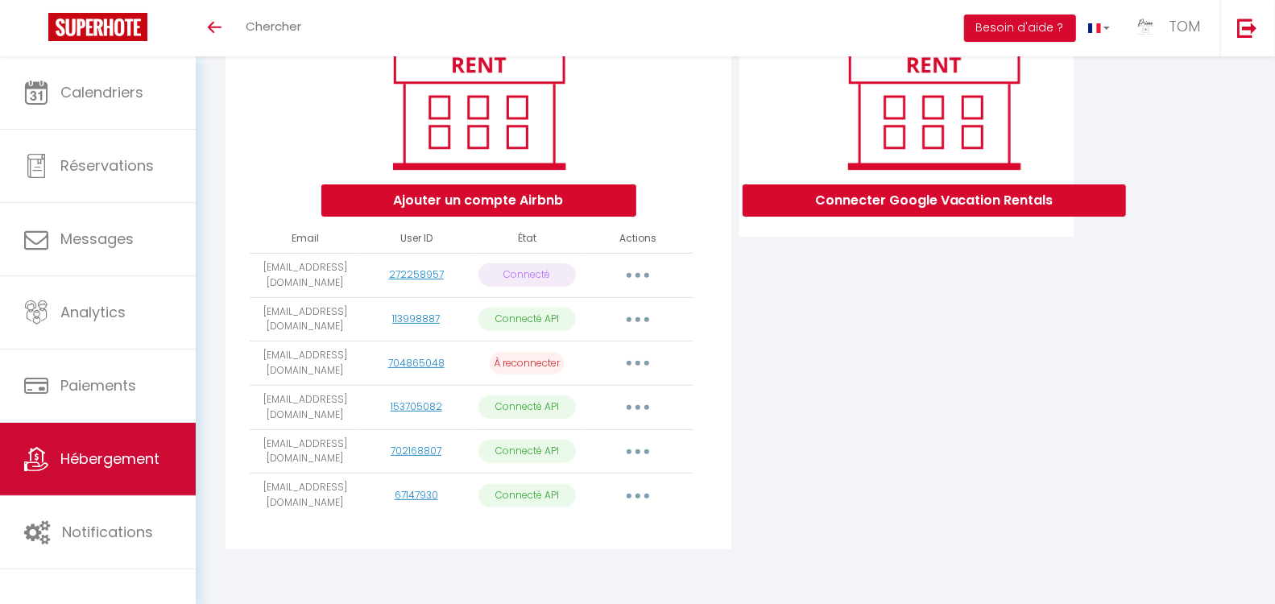
click at [105, 472] on link "Hébergement" at bounding box center [98, 459] width 196 height 72
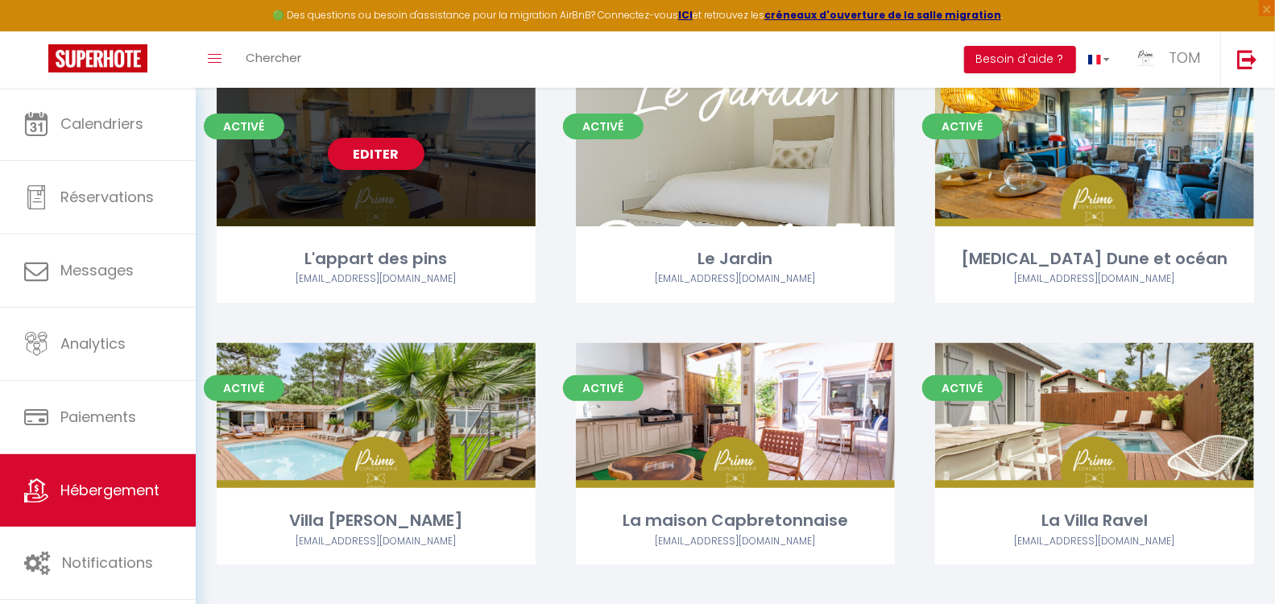
scroll to position [197, 0]
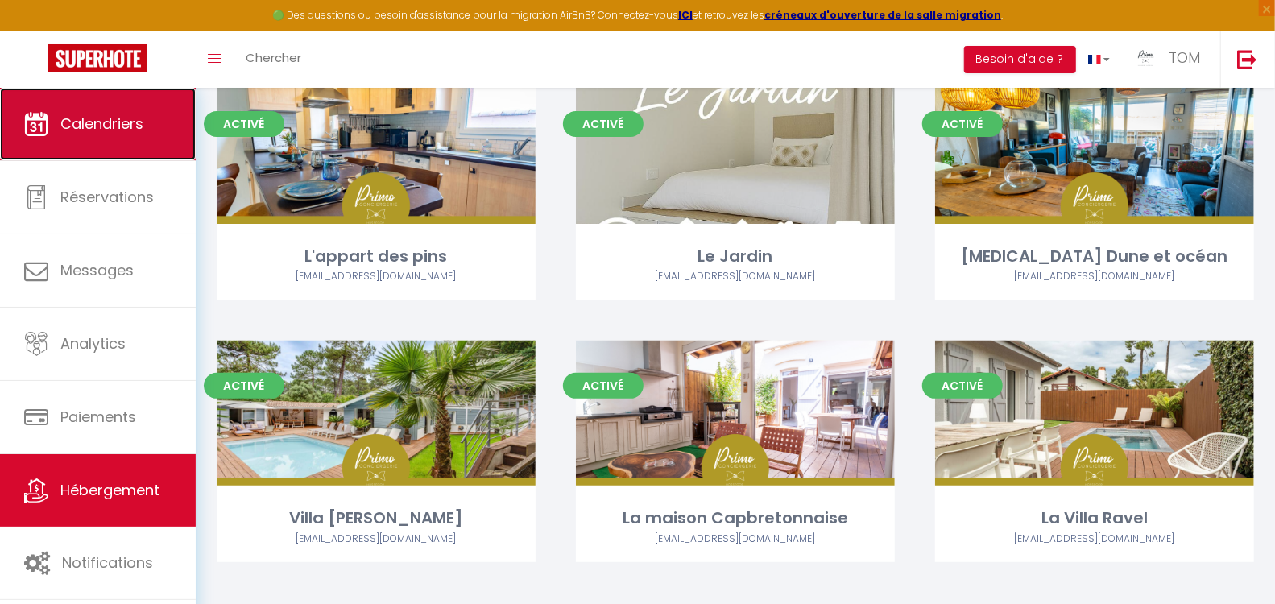
click at [107, 127] on span "Calendriers" at bounding box center [101, 124] width 83 height 20
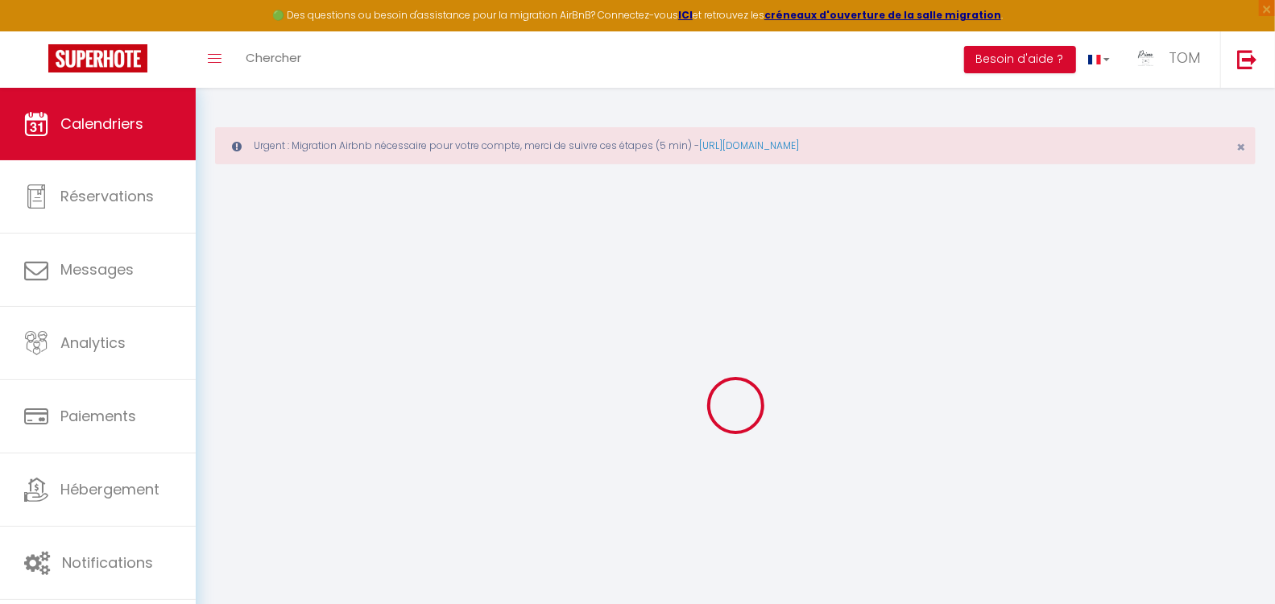
select select
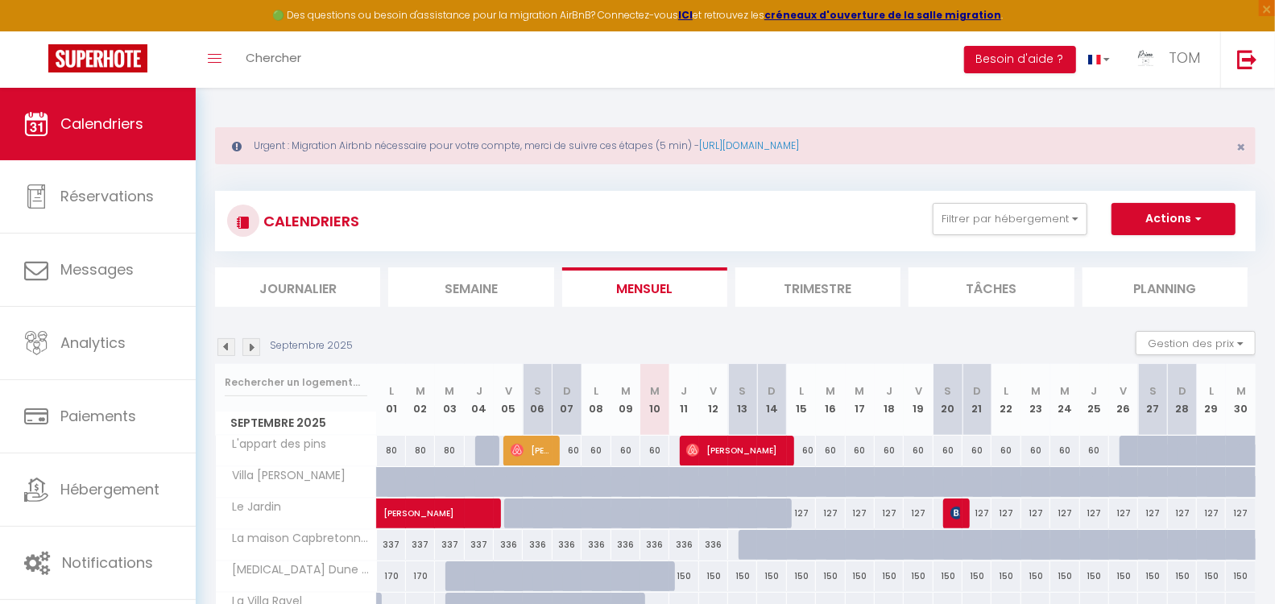
scroll to position [87, 0]
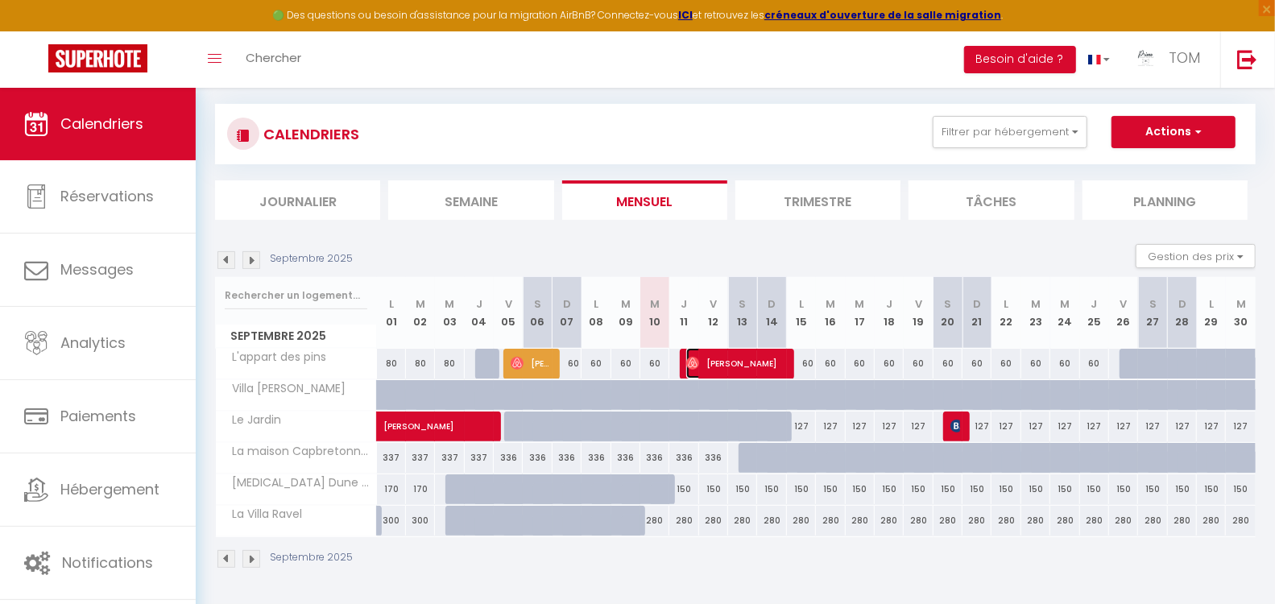
click at [737, 362] on span "Jean Van Campenhout" at bounding box center [734, 363] width 97 height 31
select select "OK"
select select "0"
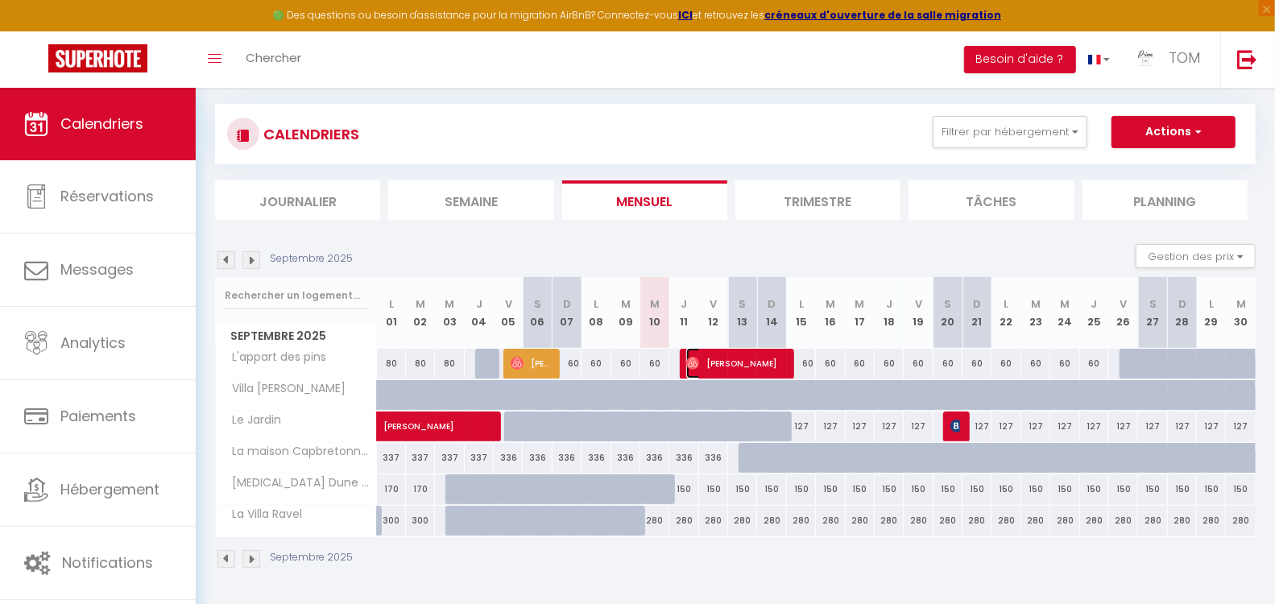
select select "1"
select select
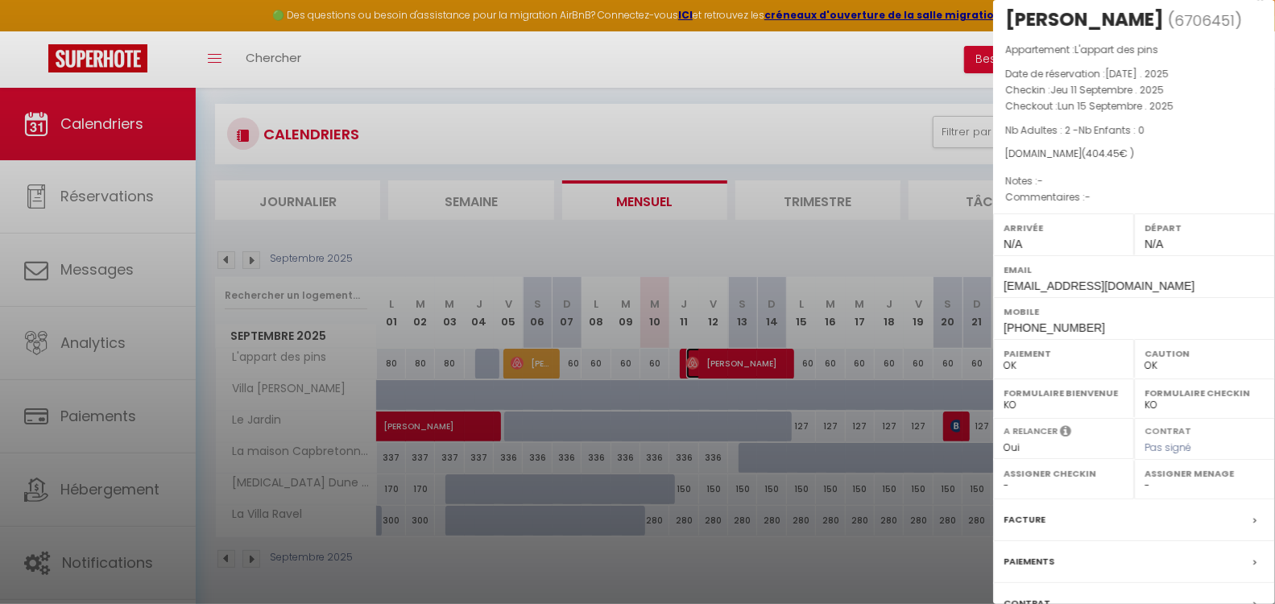
scroll to position [0, 0]
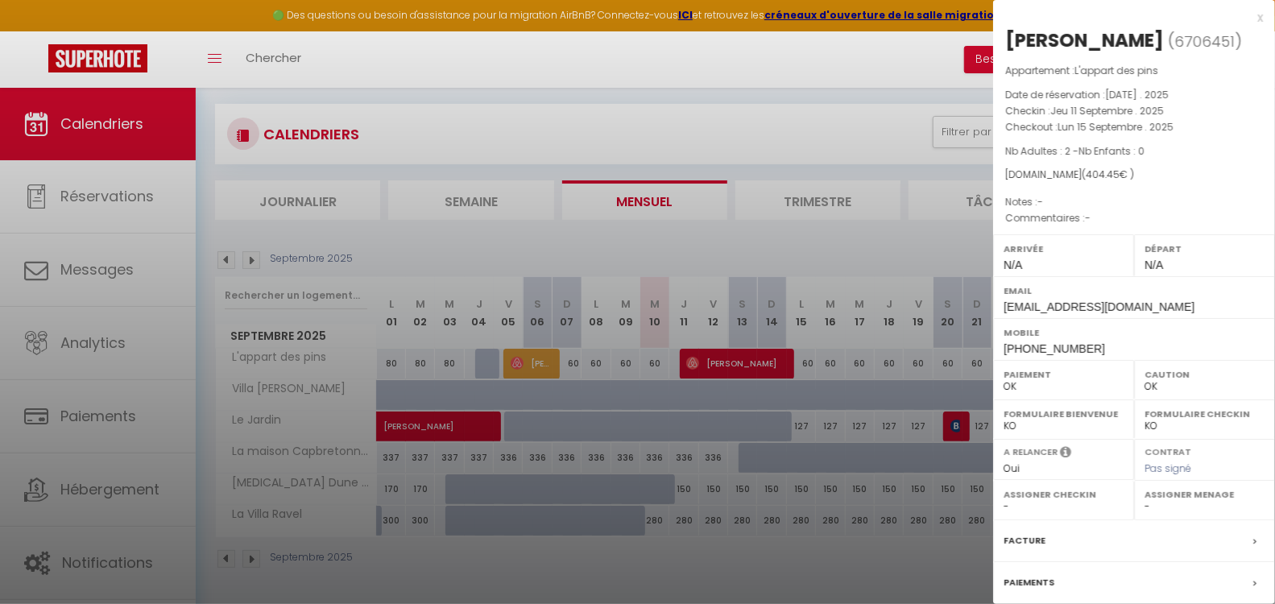
click at [1245, 14] on div "x" at bounding box center [1128, 17] width 270 height 19
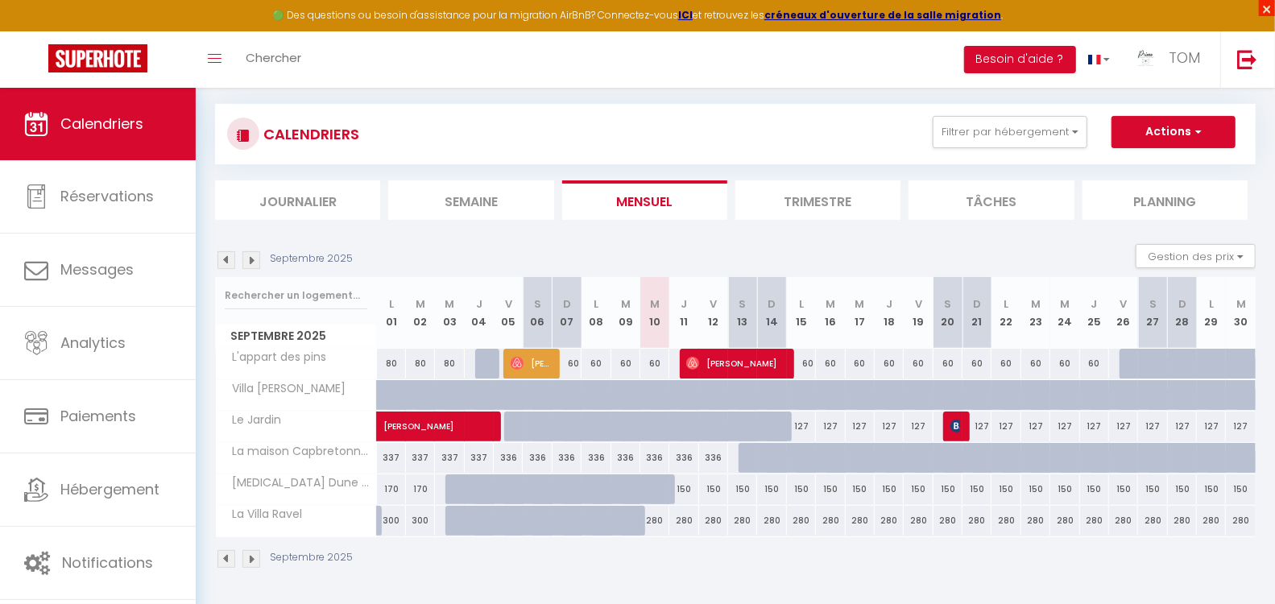
click at [1267, 6] on span "×" at bounding box center [1267, 8] width 16 height 16
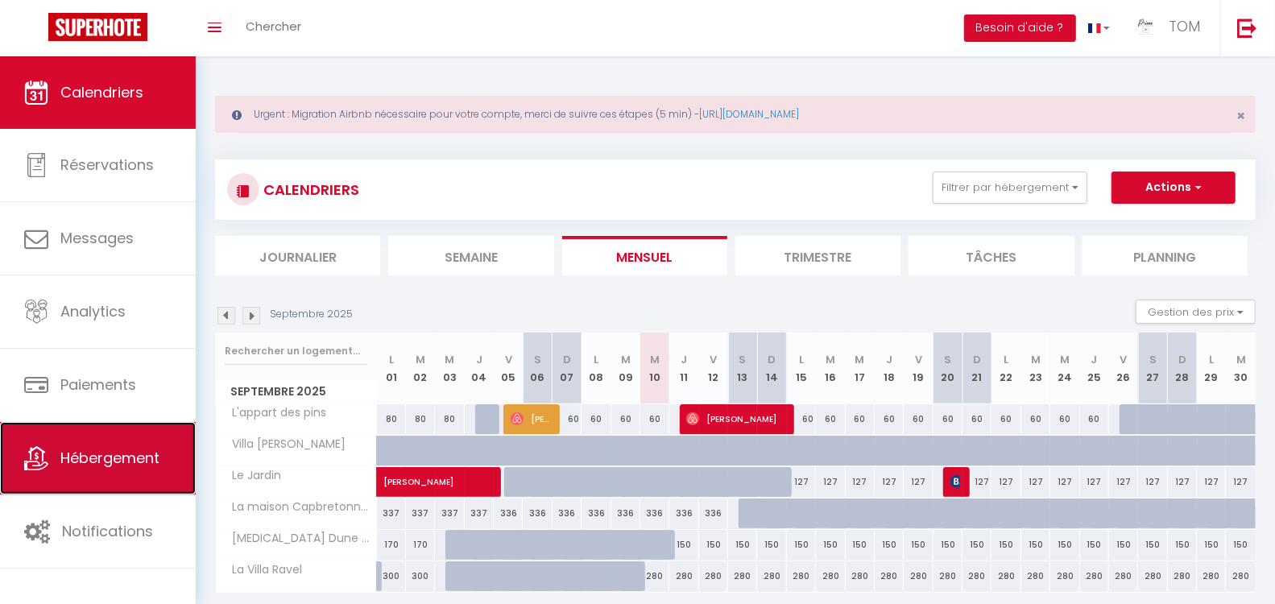
click at [72, 437] on link "Hébergement" at bounding box center [98, 458] width 196 height 72
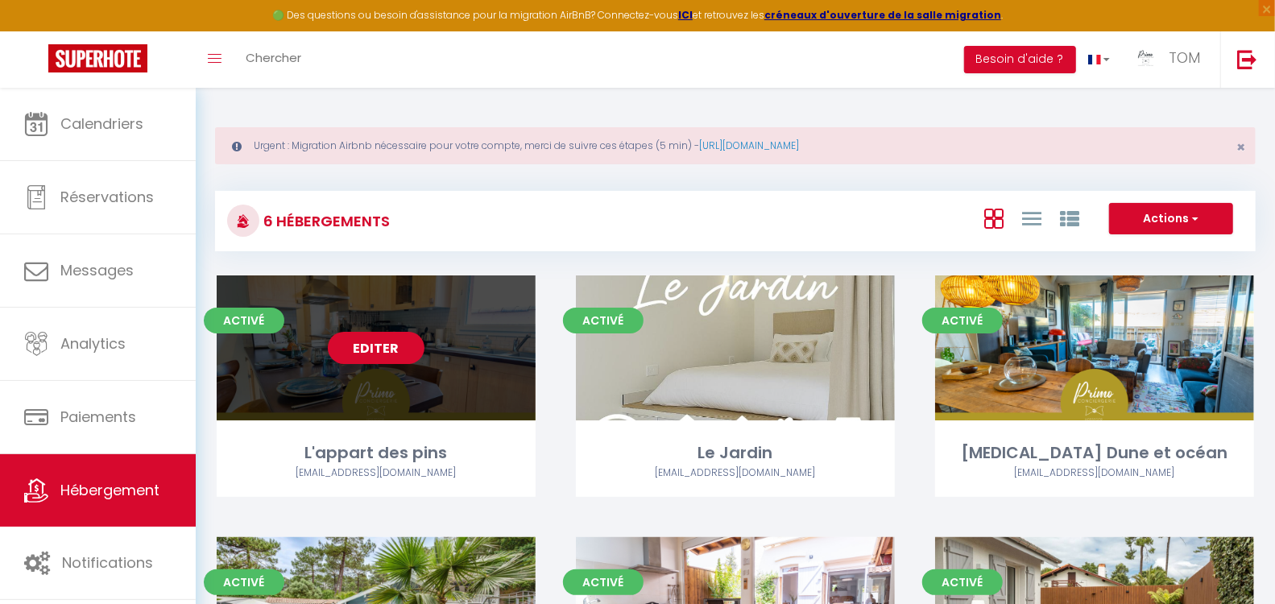
click at [392, 352] on link "Editer" at bounding box center [376, 348] width 97 height 32
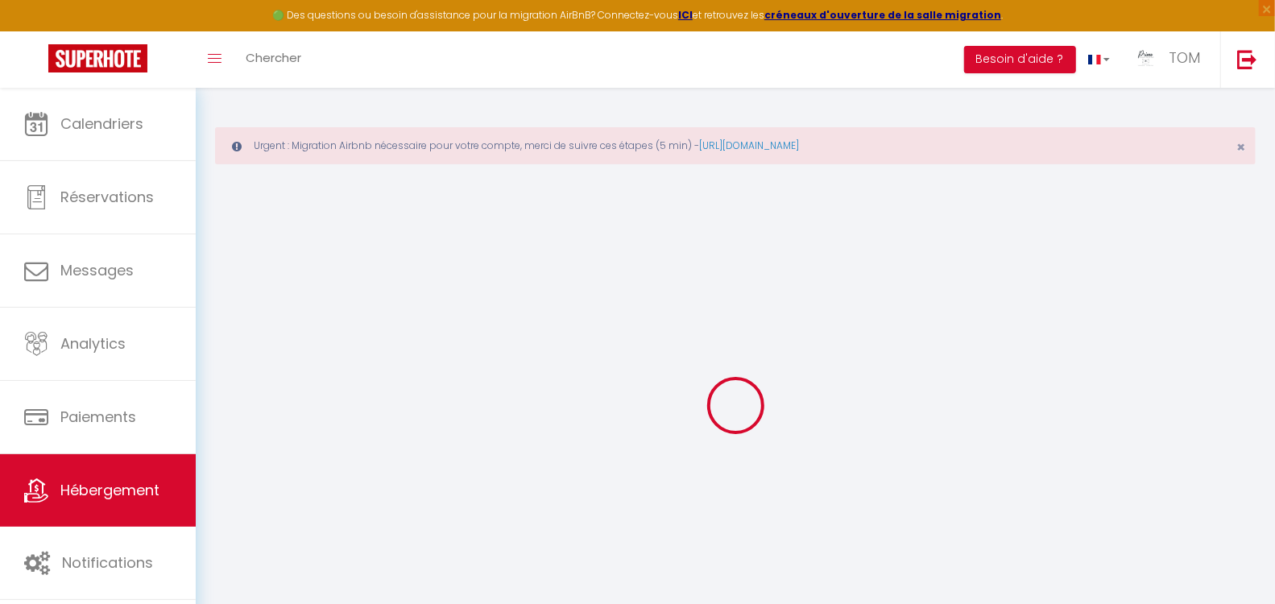
select select
select select "+ 18 %"
select select "+ 30 %"
select select
checkbox input "true"
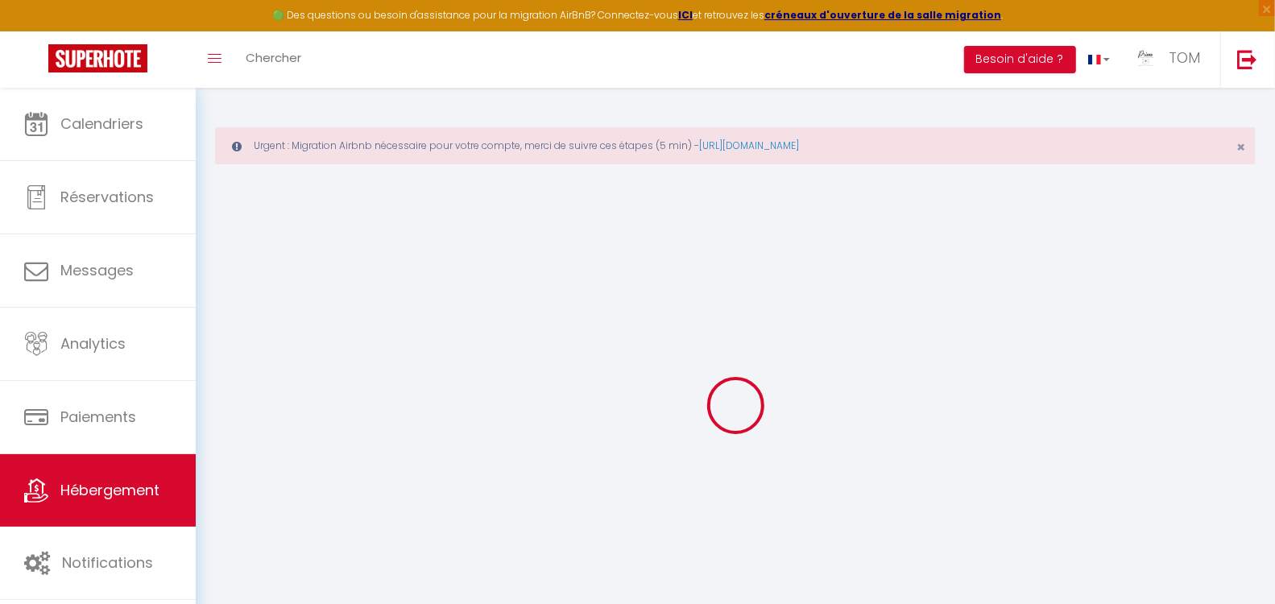
checkbox input "false"
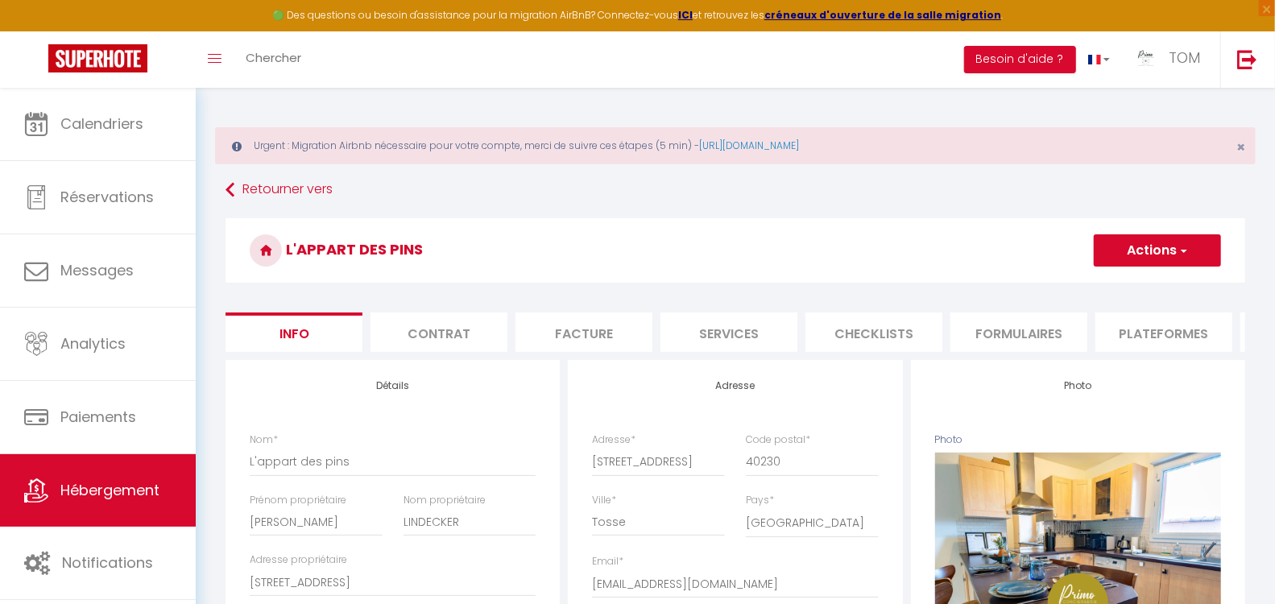
click at [1136, 323] on li "Plateformes" at bounding box center [1164, 332] width 137 height 39
select select
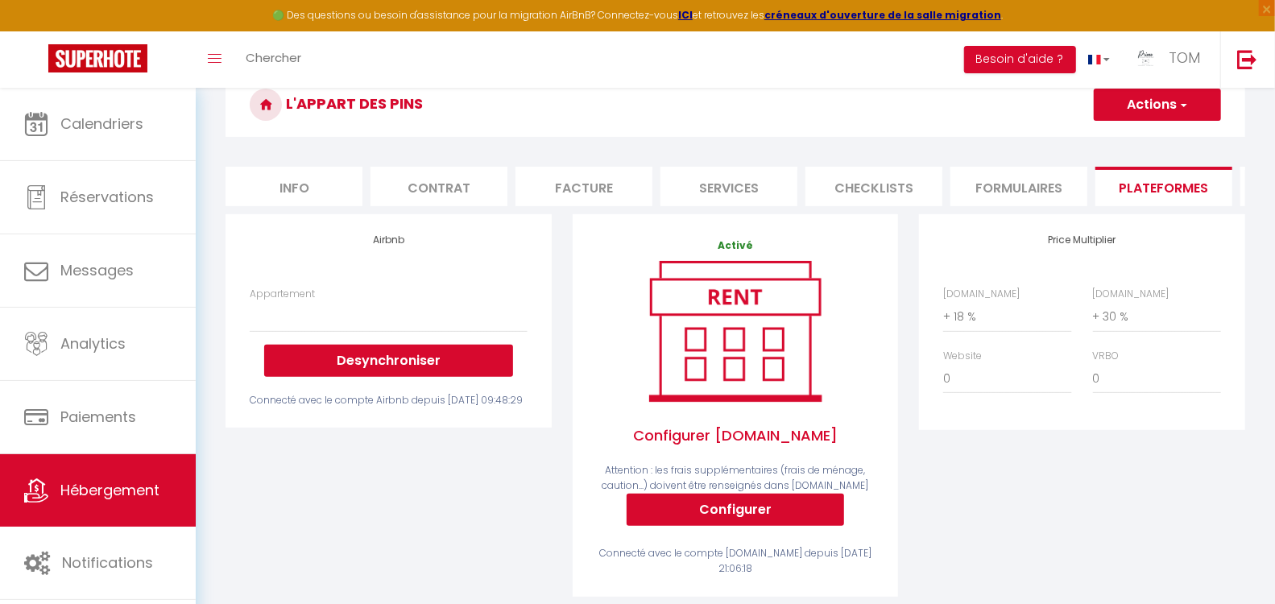
scroll to position [147, 0]
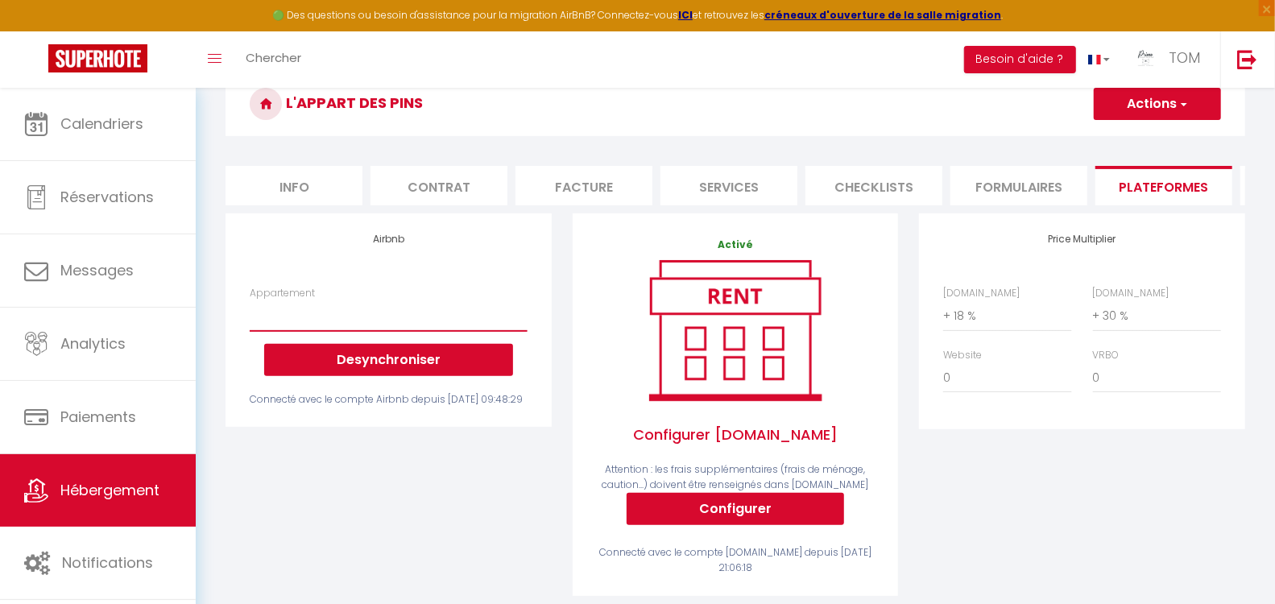
click at [352, 331] on select "T3 Dune et Océan - tommarty82000@gmail.com Villa Ravel à Capbreton, piscine et …" at bounding box center [388, 315] width 277 height 31
click at [359, 573] on div "Airbnb Appartement T3 Dune et Océan - tommarty82000@gmail.com Villa Ravel à Cap…" at bounding box center [388, 415] width 347 height 404
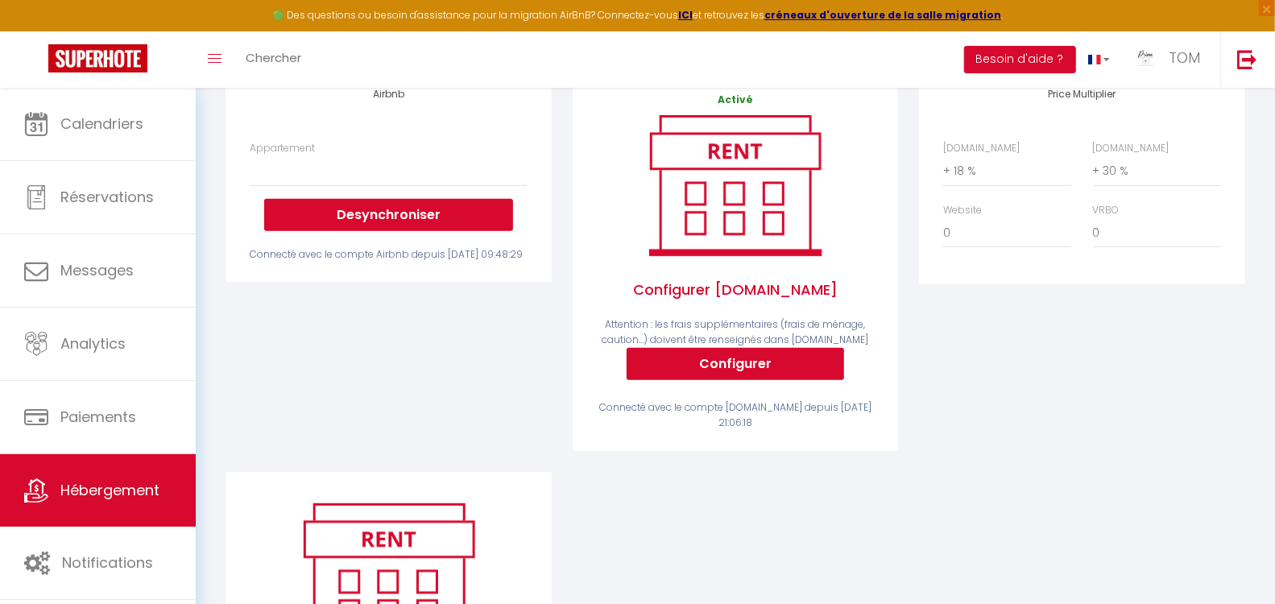
scroll to position [292, 0]
click at [384, 178] on select "T3 Dune et Océan - tommarty82000@gmail.com Villa Ravel à Capbreton, piscine et …" at bounding box center [388, 170] width 277 height 31
click at [292, 445] on div "Airbnb Appartement T3 Dune et Océan - tommarty82000@gmail.com Villa Ravel à Cap…" at bounding box center [388, 270] width 347 height 404
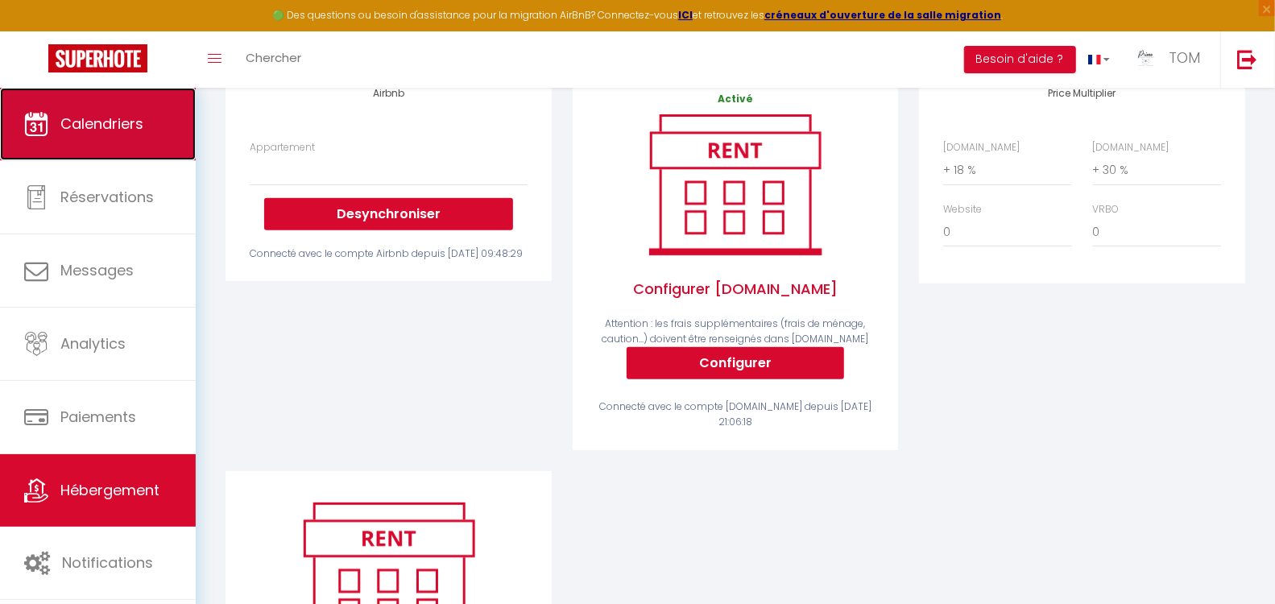
click at [139, 119] on span "Calendriers" at bounding box center [101, 124] width 83 height 20
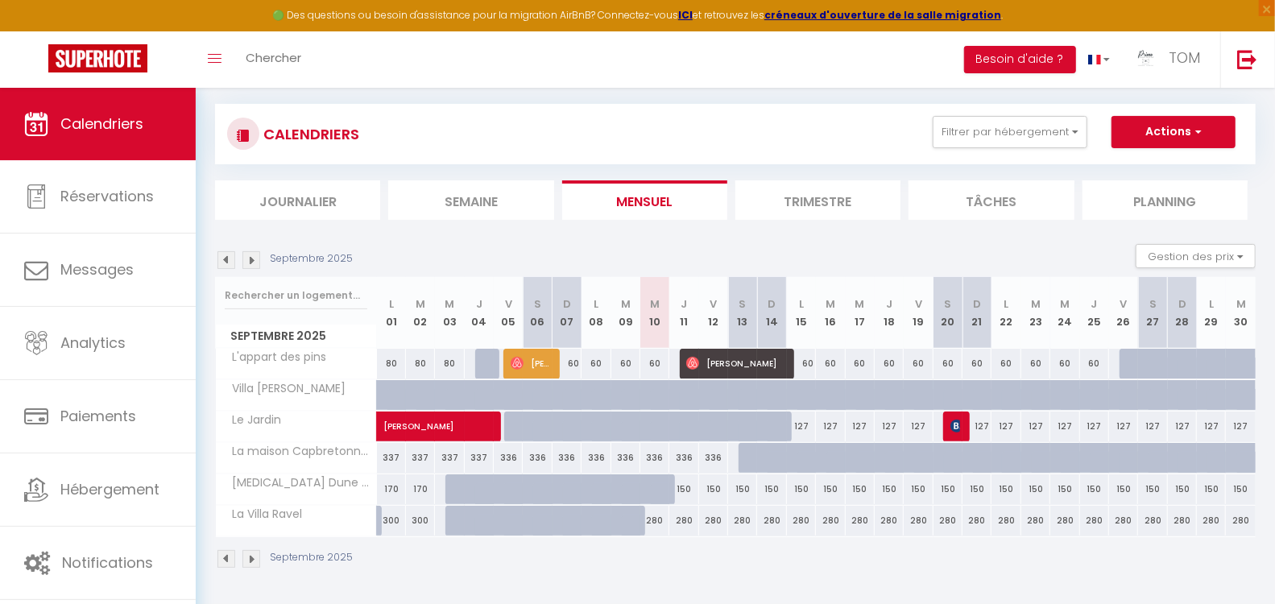
scroll to position [86, 0]
